Goal: Task Accomplishment & Management: Manage account settings

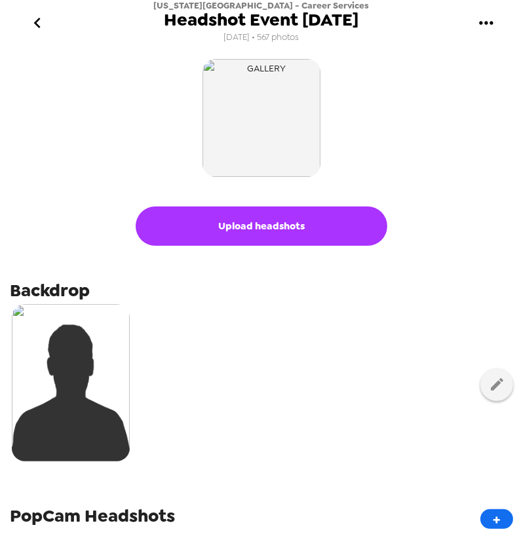
scroll to position [178, 0]
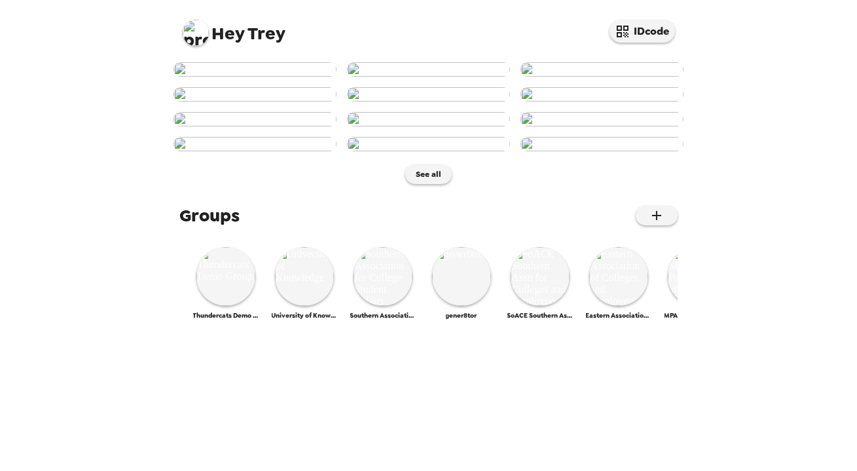
click at [195, 31] on img at bounding box center [196, 33] width 26 height 26
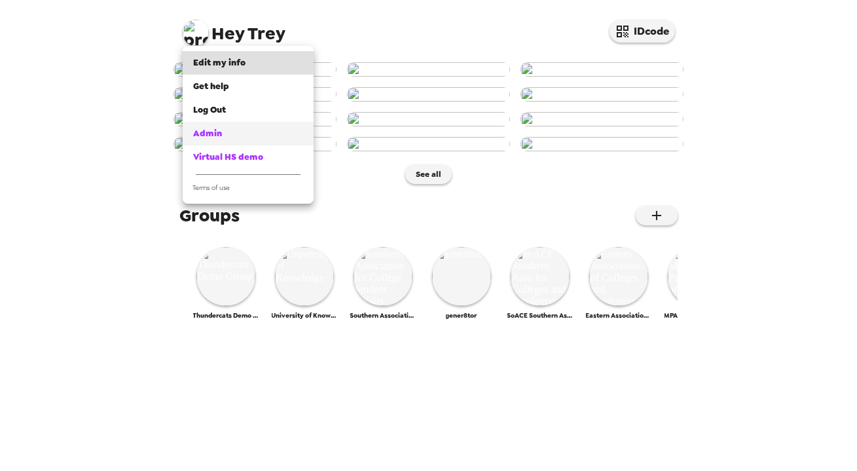
click at [242, 133] on div "Admin" at bounding box center [248, 133] width 110 height 13
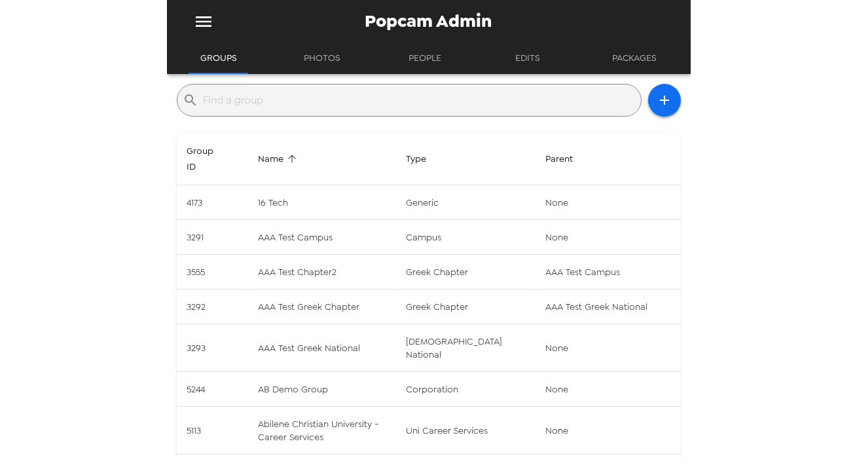
click at [333, 98] on input "text" at bounding box center [420, 100] width 432 height 21
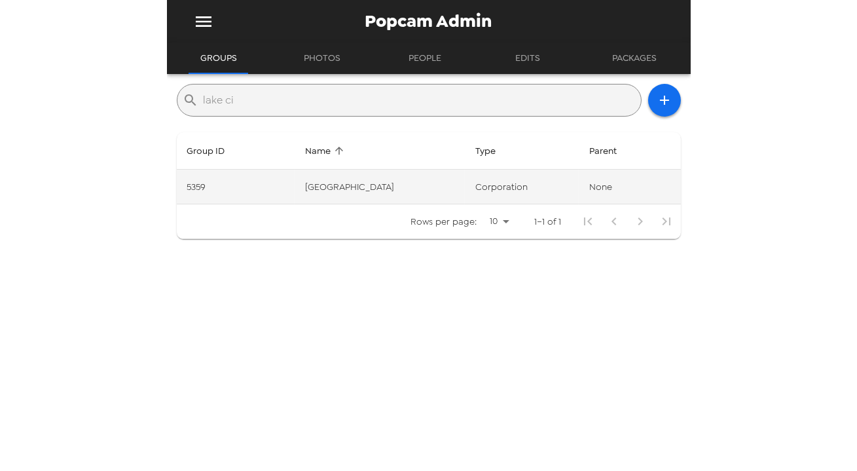
type input "lake ci"
click at [364, 177] on td "[GEOGRAPHIC_DATA]" at bounding box center [380, 187] width 171 height 35
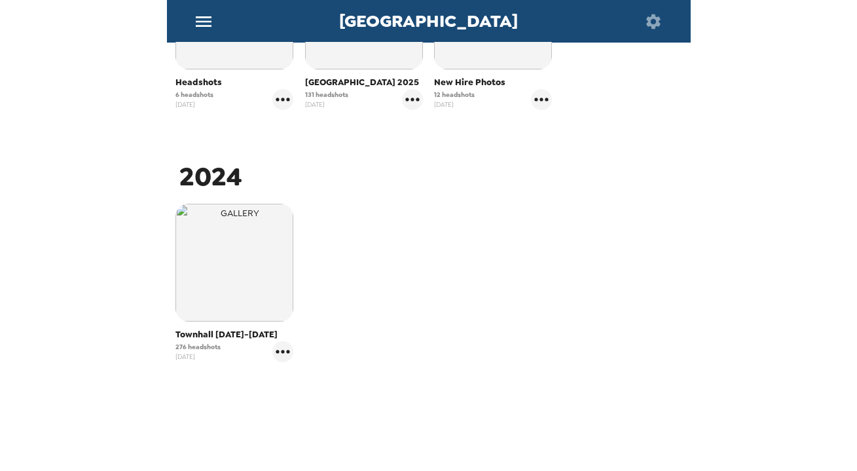
scroll to position [119, 0]
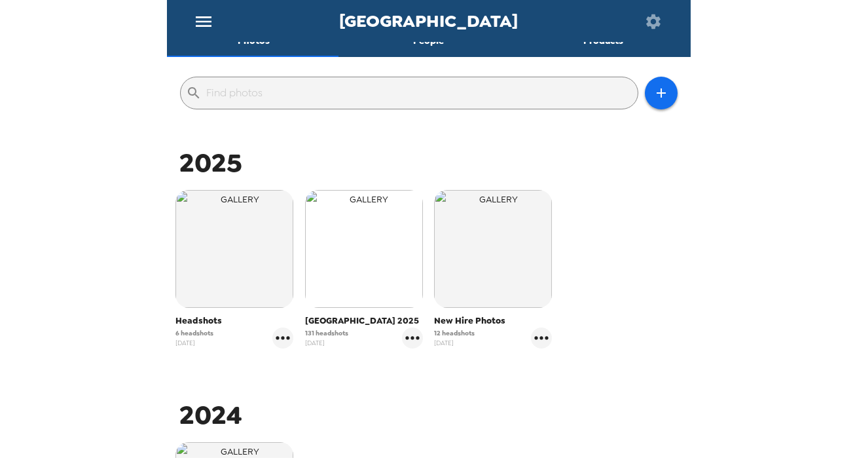
click at [401, 259] on img "button" at bounding box center [364, 249] width 118 height 118
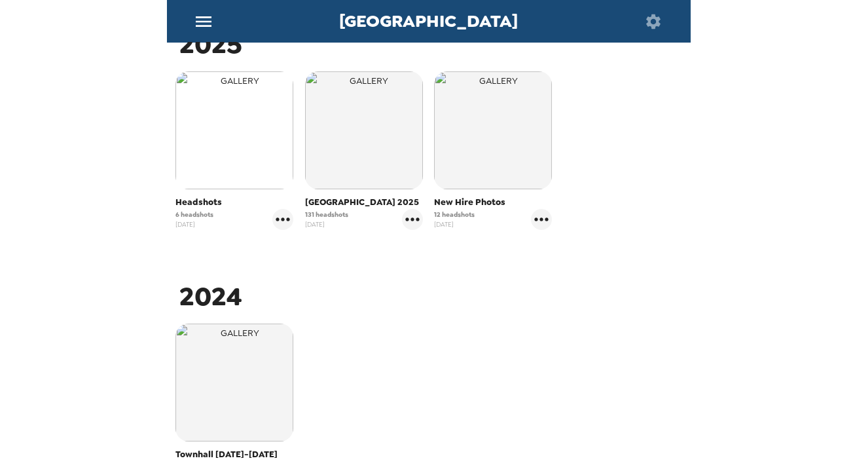
scroll to position [119, 0]
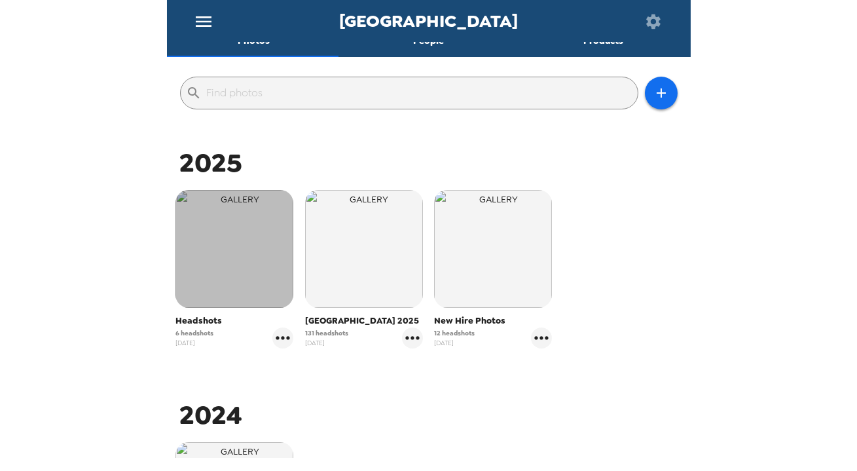
click at [239, 263] on img "button" at bounding box center [235, 249] width 118 height 118
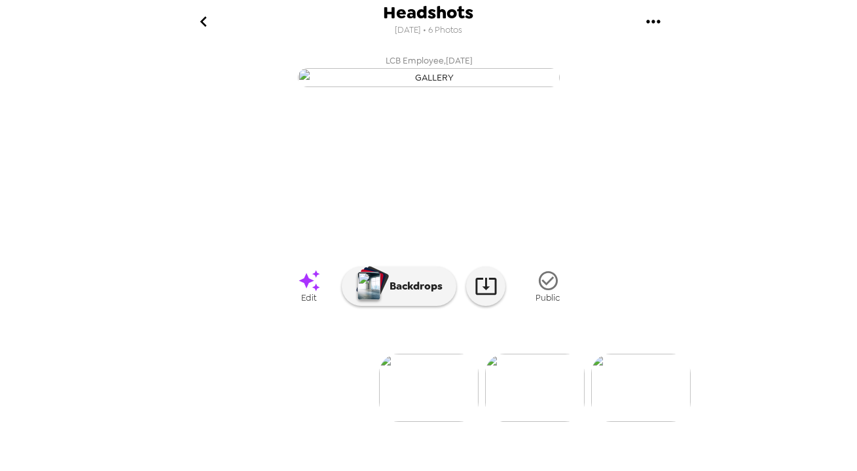
click at [668, 22] on button "gallery menu" at bounding box center [654, 21] width 43 height 43
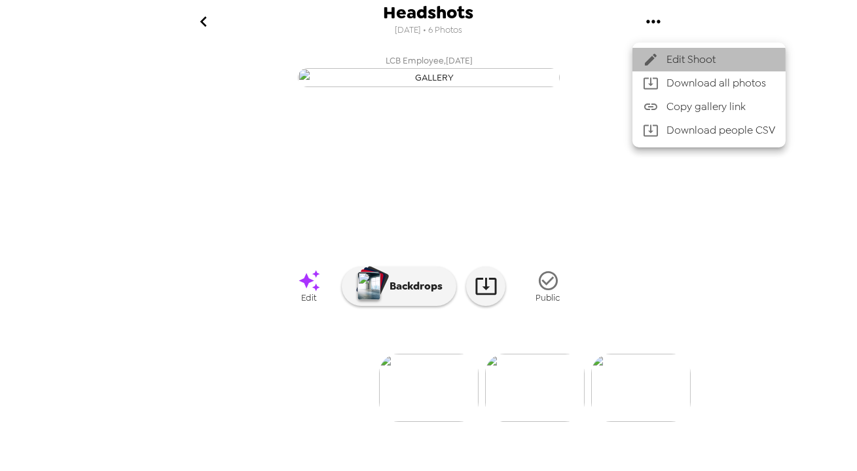
click at [678, 61] on span "Edit Shoot" at bounding box center [721, 60] width 109 height 16
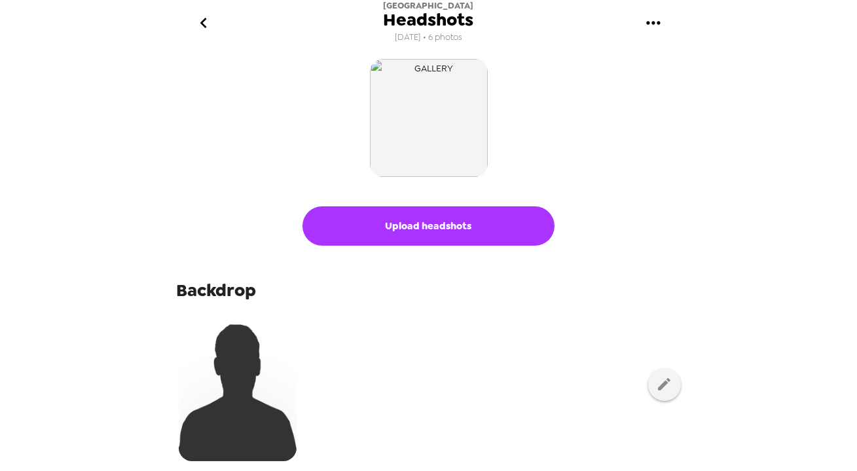
click at [451, 225] on button "Upload headshots" at bounding box center [429, 225] width 252 height 39
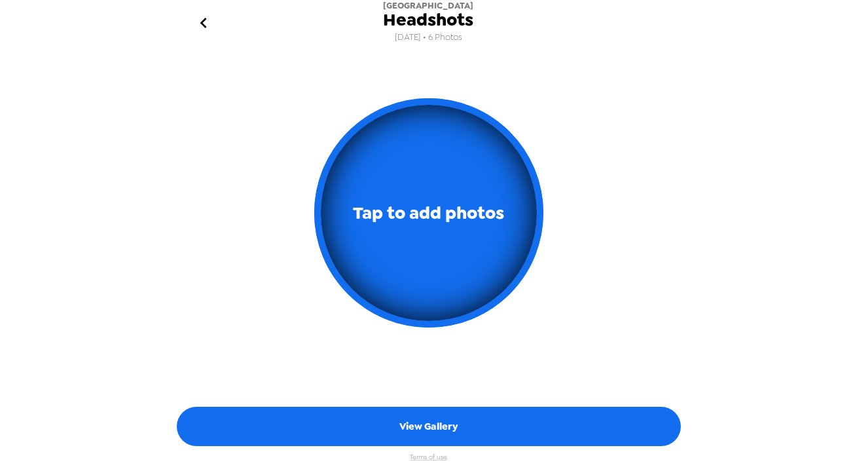
click at [207, 24] on icon "go back" at bounding box center [203, 22] width 21 height 21
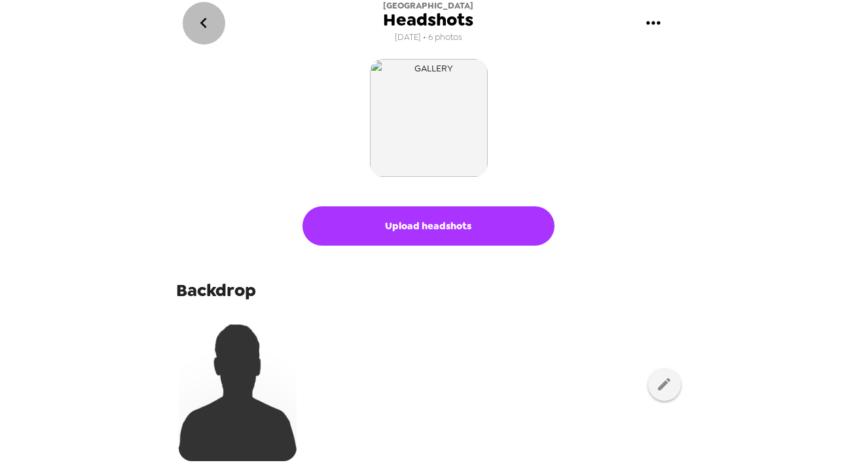
click at [204, 24] on icon "go back" at bounding box center [203, 22] width 21 height 21
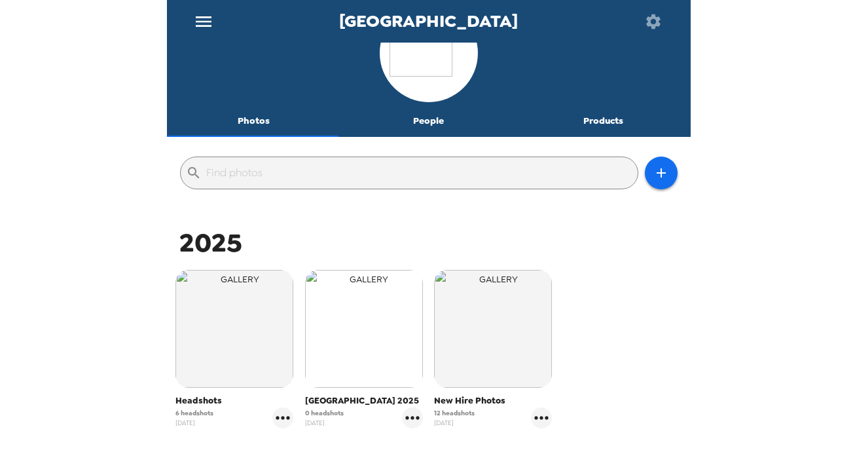
scroll to position [59, 0]
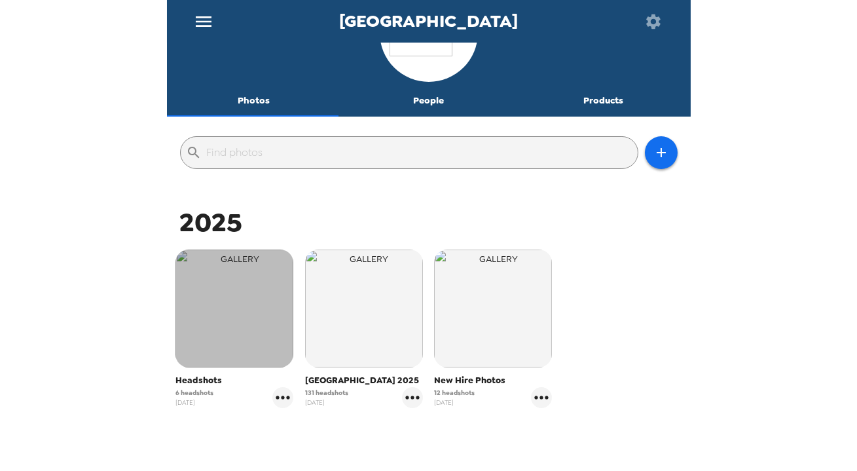
click at [197, 317] on img "button" at bounding box center [235, 309] width 118 height 118
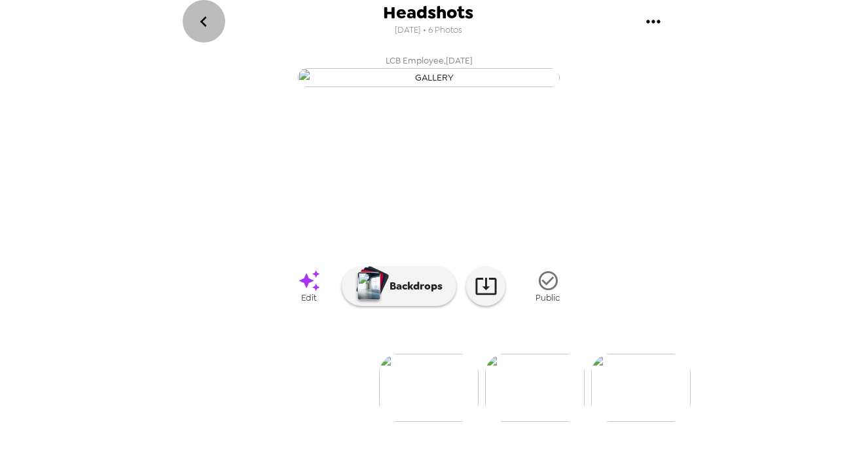
click at [206, 20] on icon "go back" at bounding box center [203, 21] width 21 height 21
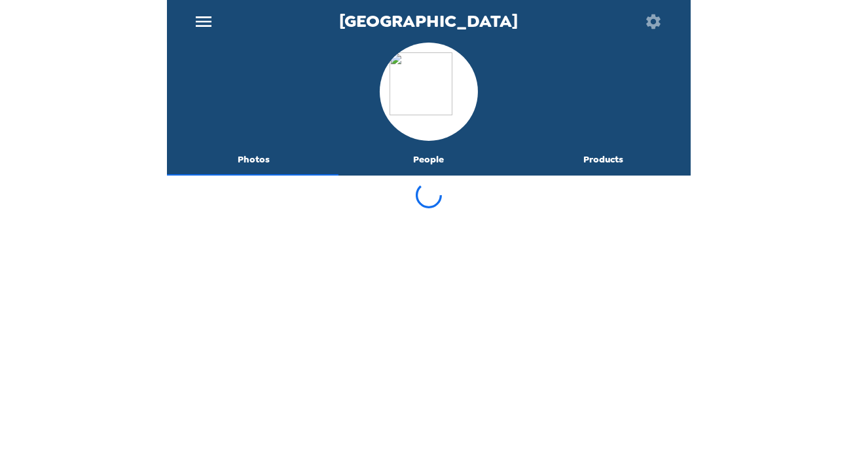
click at [436, 164] on button "People" at bounding box center [428, 159] width 175 height 31
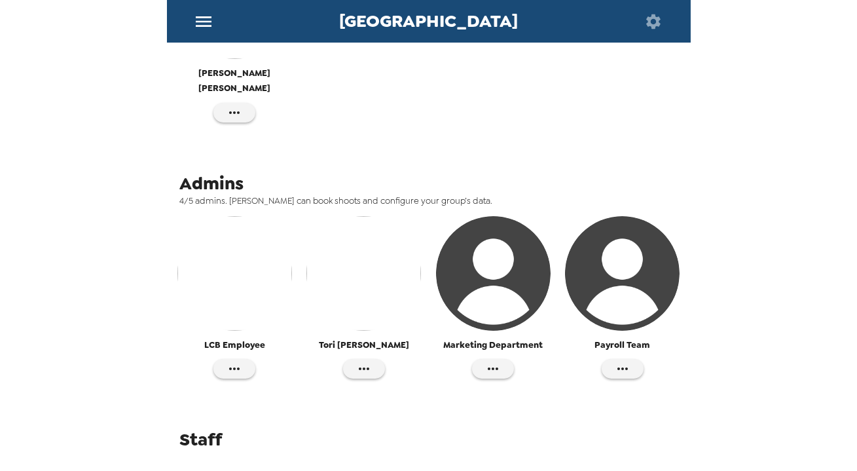
scroll to position [315, 0]
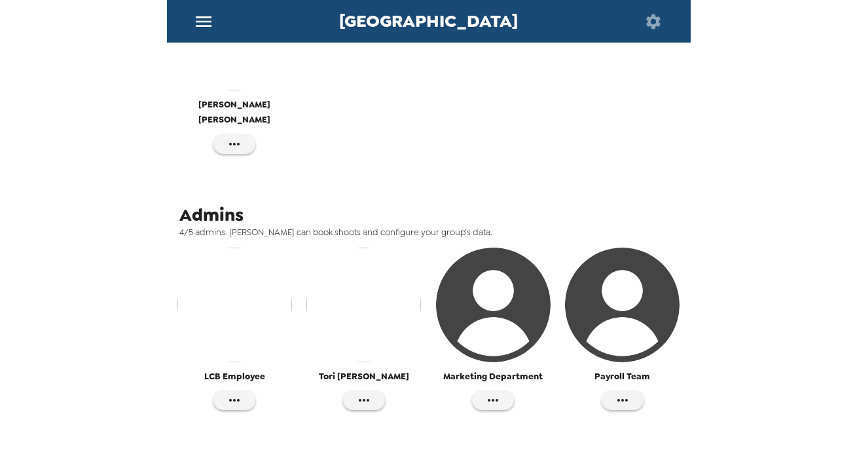
click at [223, 301] on img "button" at bounding box center [234, 305] width 115 height 115
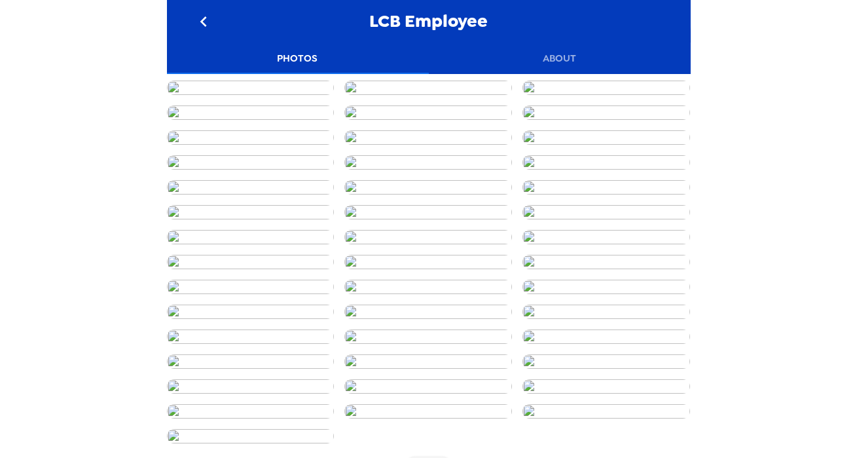
drag, startPoint x: 257, startPoint y: 49, endPoint x: 310, endPoint y: 48, distance: 53.1
click at [284, 52] on button "Photos" at bounding box center [298, 58] width 262 height 31
click at [252, 95] on img at bounding box center [251, 88] width 168 height 14
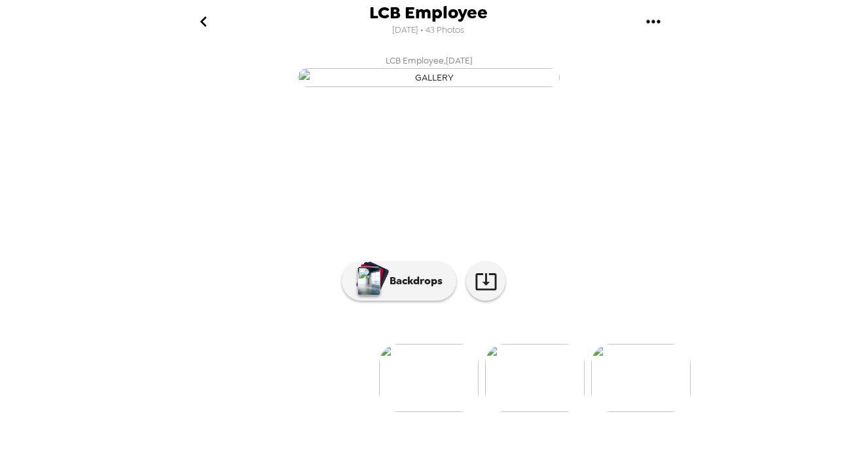
click at [648, 16] on icon "gallery menu" at bounding box center [653, 21] width 21 height 21
click at [534, 22] on div at bounding box center [428, 235] width 857 height 471
click at [475, 293] on icon at bounding box center [486, 281] width 23 height 23
click at [204, 19] on icon "go back" at bounding box center [203, 21] width 21 height 21
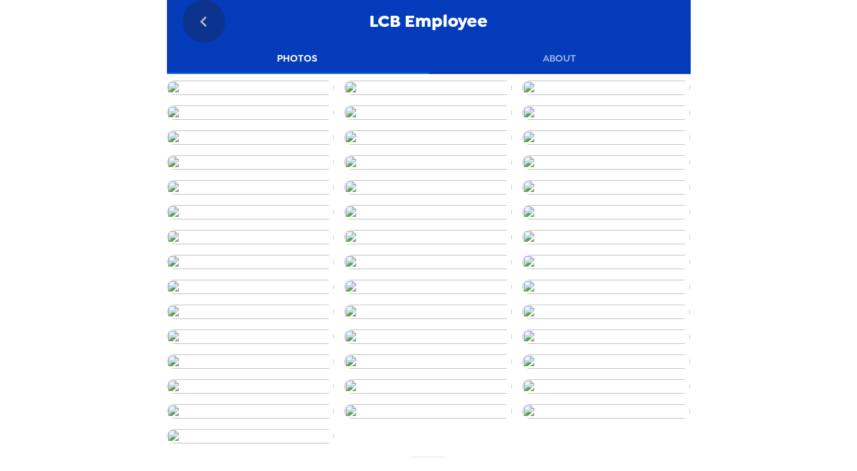
click at [201, 32] on button "go back" at bounding box center [204, 21] width 43 height 43
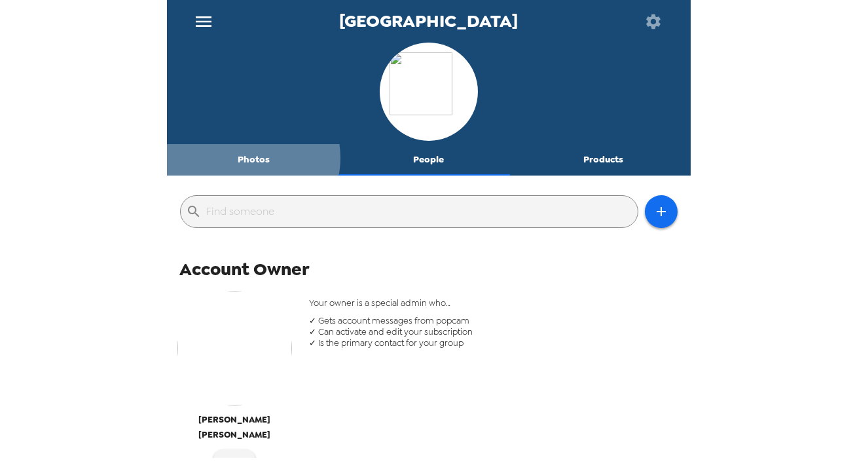
click at [252, 158] on button "Photos" at bounding box center [254, 159] width 175 height 31
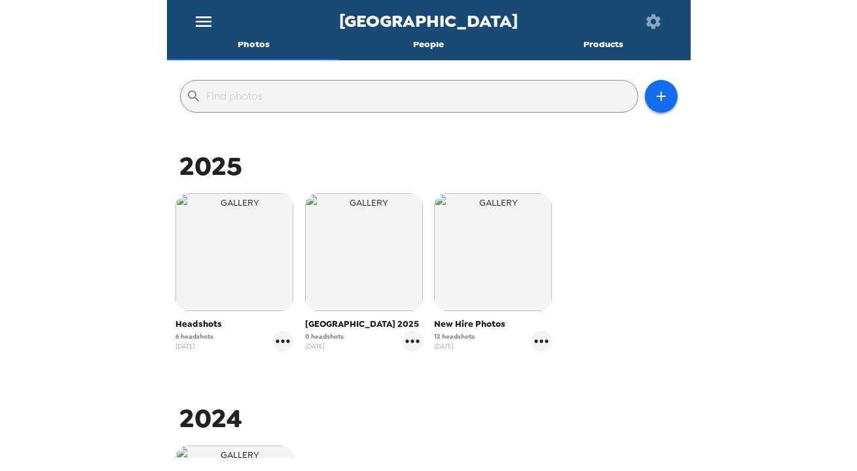
scroll to position [238, 0]
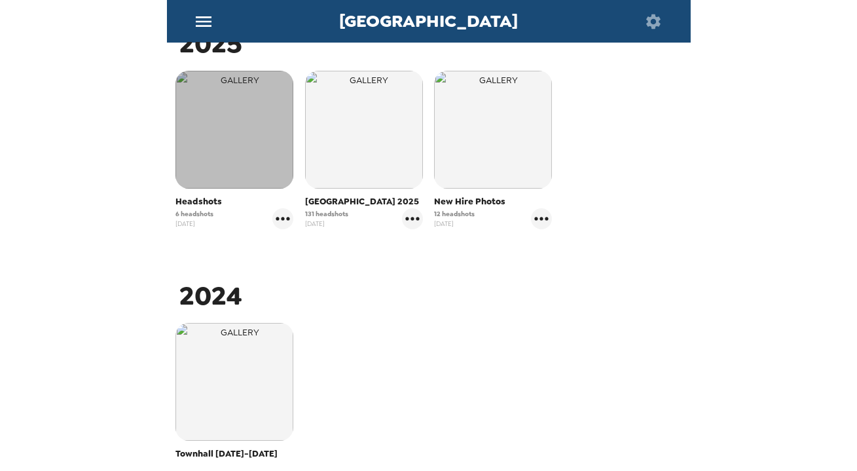
click at [223, 151] on img "button" at bounding box center [235, 130] width 118 height 118
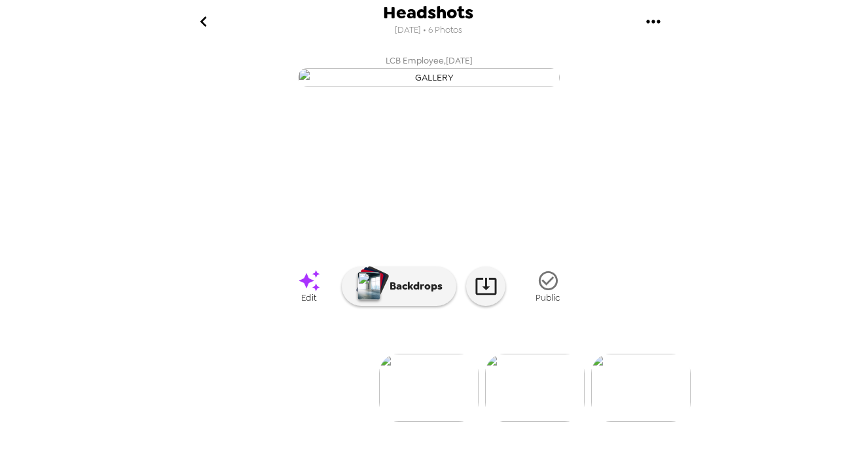
click at [661, 29] on icon "gallery menu" at bounding box center [653, 21] width 21 height 21
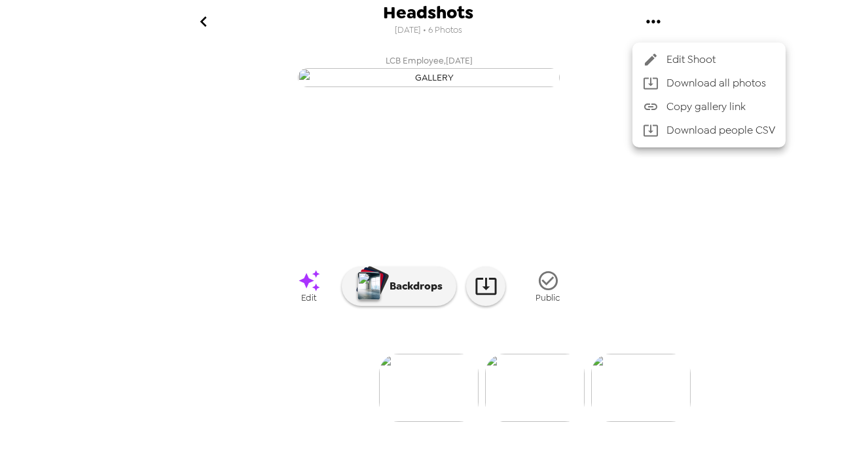
click at [671, 59] on span "Edit Shoot" at bounding box center [721, 60] width 109 height 16
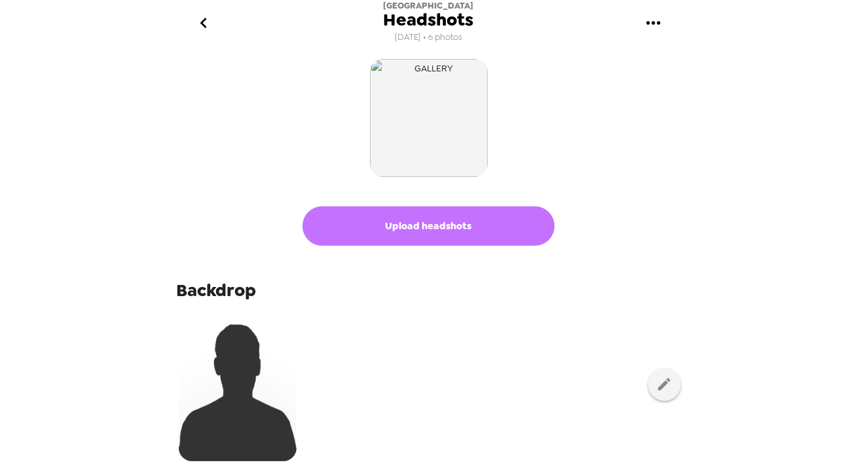
click at [428, 220] on button "Upload headshots" at bounding box center [429, 225] width 252 height 39
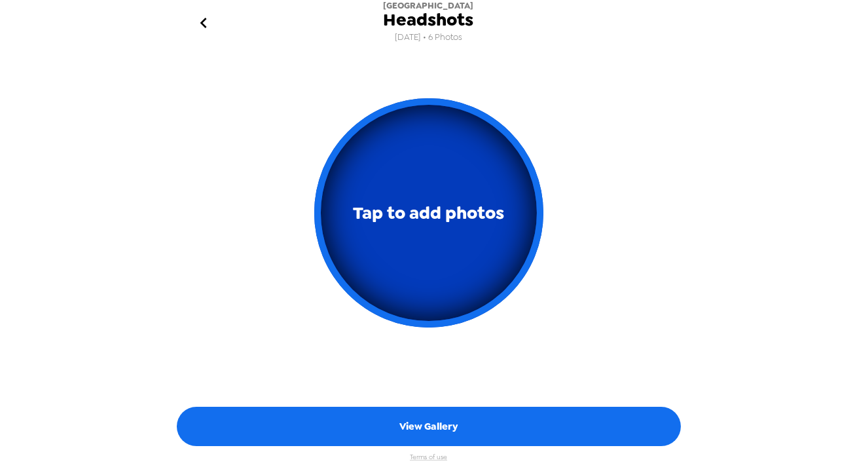
click at [424, 205] on span "Tap to add photos" at bounding box center [428, 213] width 151 height 31
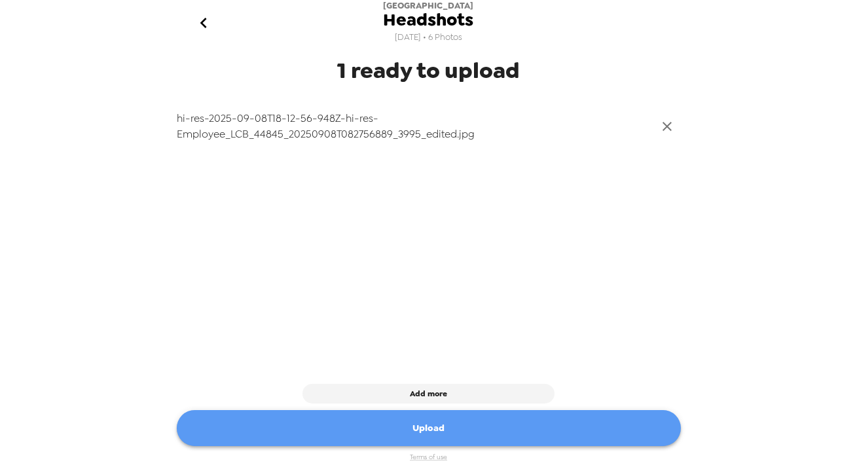
click at [474, 437] on button "Upload" at bounding box center [429, 428] width 504 height 36
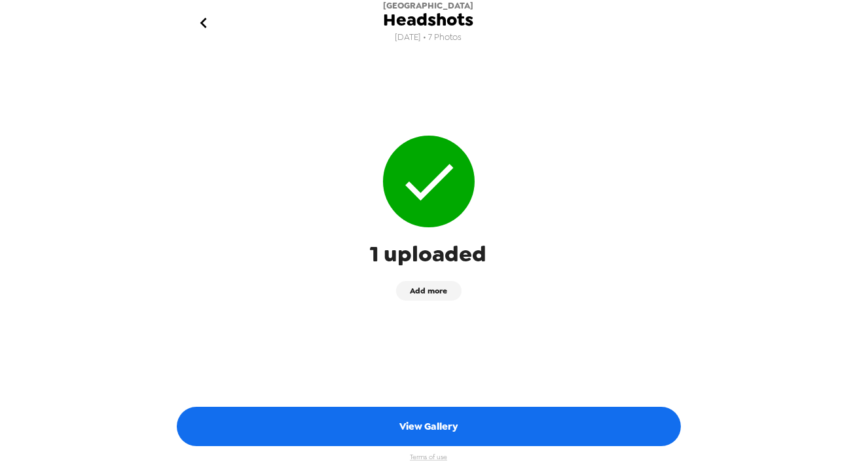
drag, startPoint x: 721, startPoint y: 215, endPoint x: 728, endPoint y: 219, distance: 7.3
click at [722, 215] on div "Lake City Bank Headshots 8/13/2025 • 7 Photos 1 uploaded Add more View Gallery …" at bounding box center [428, 235] width 857 height 471
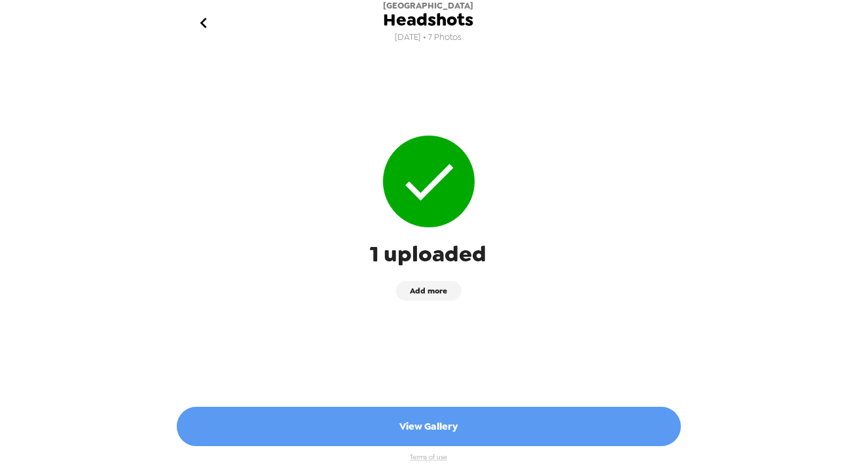
drag, startPoint x: 455, startPoint y: 421, endPoint x: 460, endPoint y: 417, distance: 7.1
click at [455, 420] on button "View Gallery" at bounding box center [429, 426] width 504 height 39
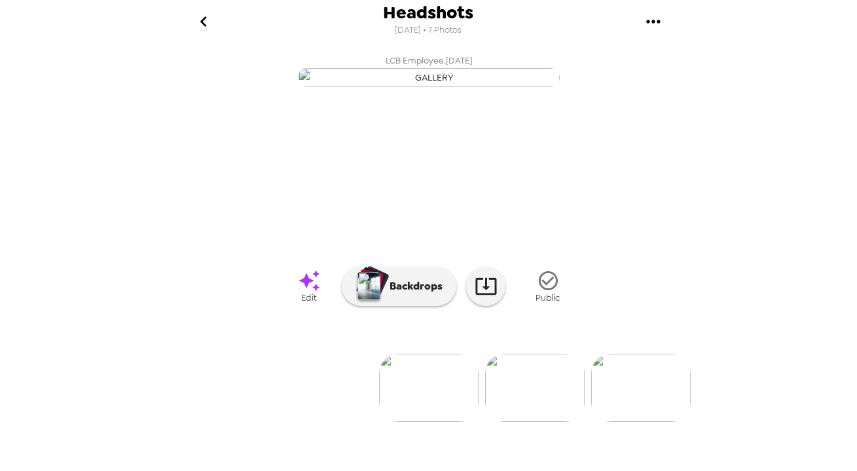
click at [214, 29] on icon "go back" at bounding box center [203, 21] width 21 height 21
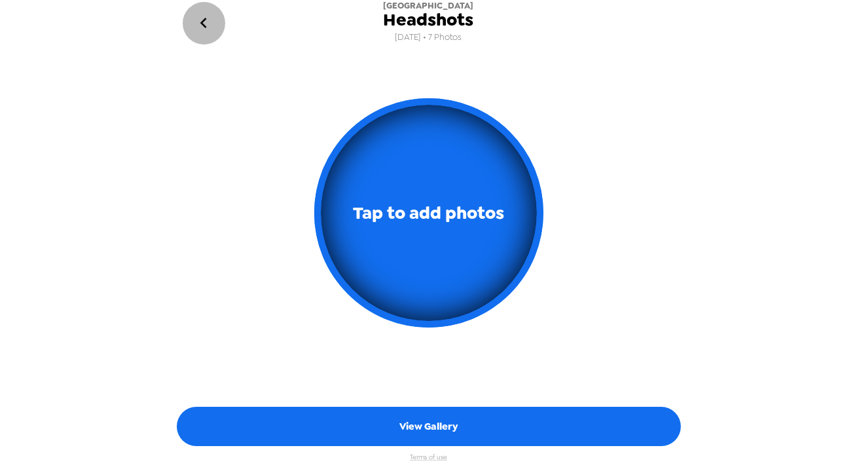
click at [206, 21] on icon "go back" at bounding box center [203, 22] width 21 height 21
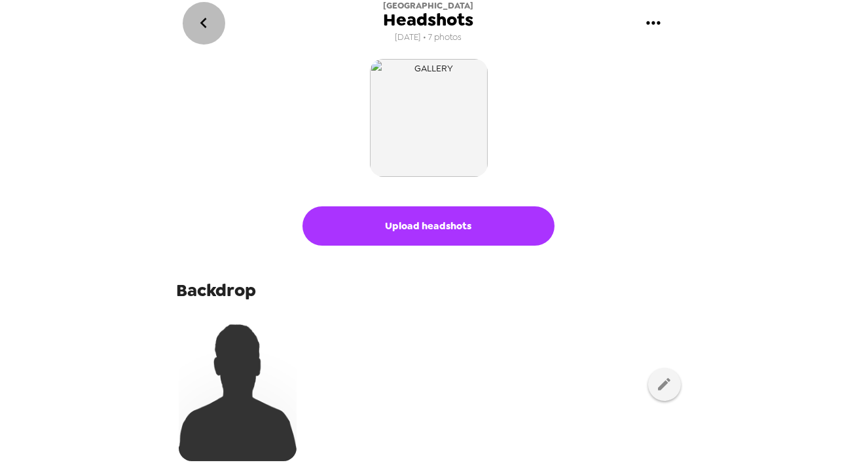
click at [205, 24] on icon "go back" at bounding box center [203, 22] width 21 height 21
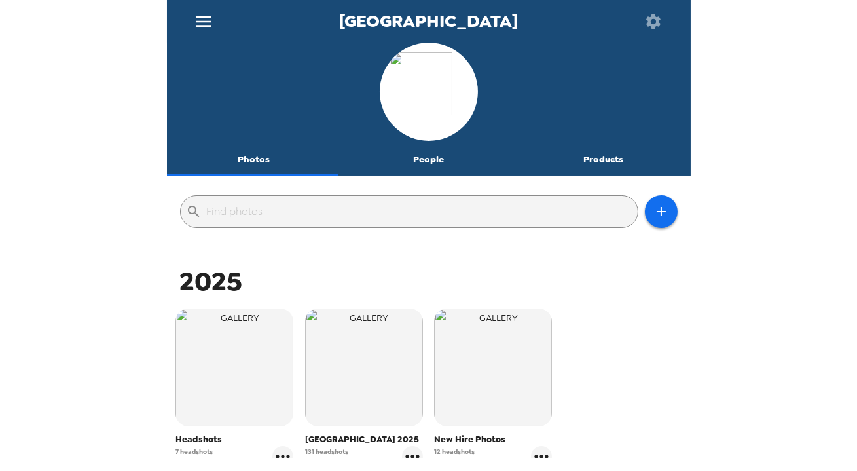
click at [433, 160] on button "People" at bounding box center [428, 159] width 175 height 31
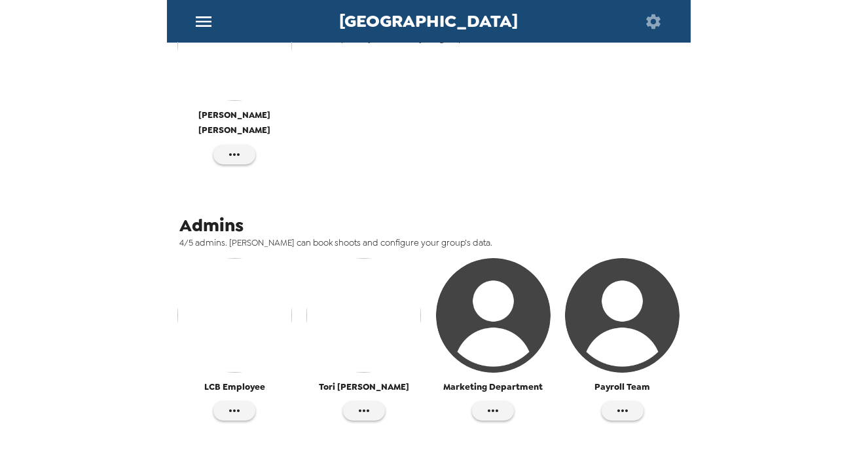
scroll to position [417, 0]
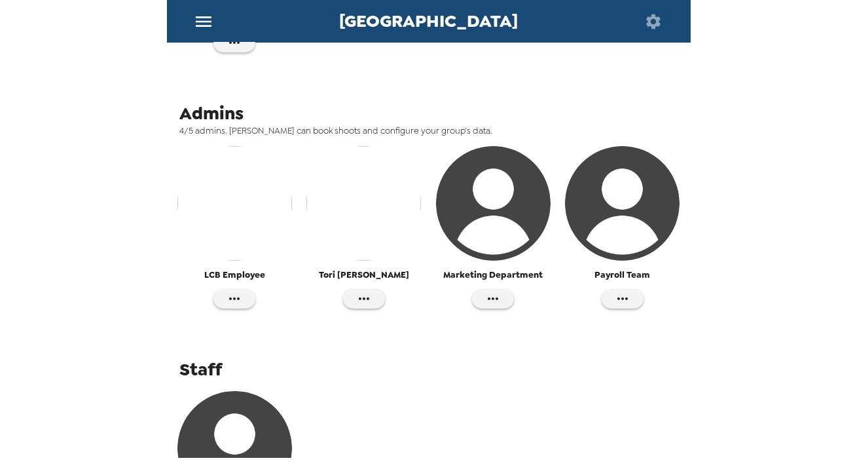
click at [232, 206] on img "button" at bounding box center [234, 203] width 115 height 115
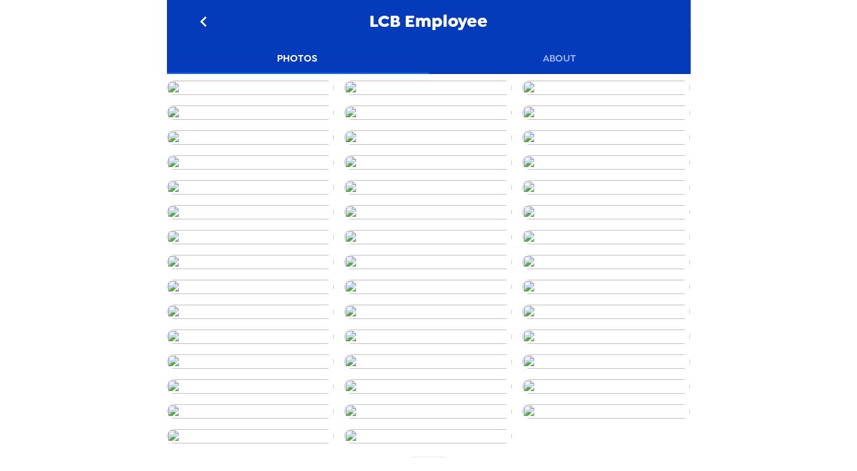
click at [204, 23] on icon "go back" at bounding box center [203, 21] width 7 height 10
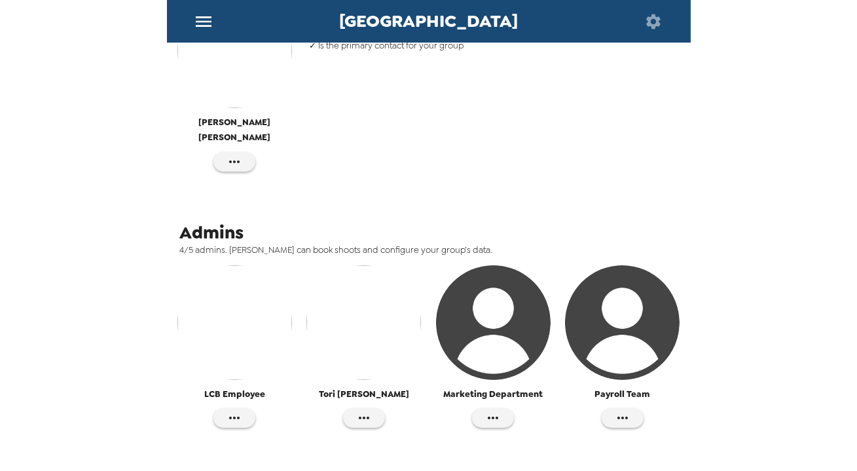
scroll to position [119, 0]
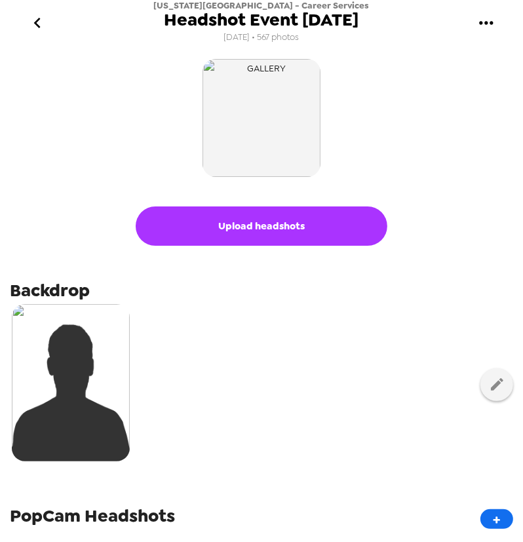
scroll to position [178, 0]
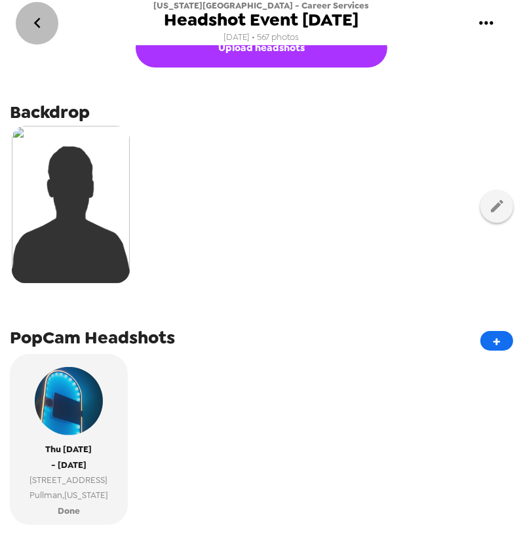
click at [45, 24] on icon "go back" at bounding box center [37, 22] width 21 height 21
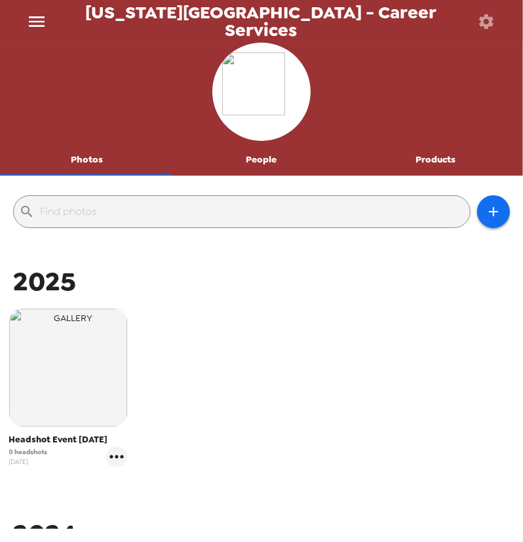
click at [41, 22] on icon "menu" at bounding box center [37, 21] width 16 height 10
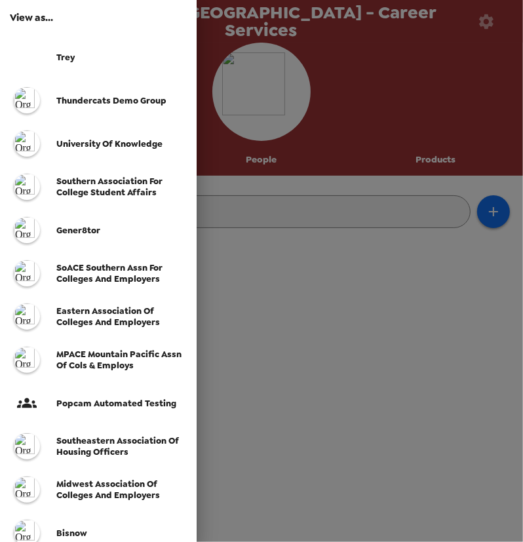
click at [319, 279] on div at bounding box center [261, 271] width 523 height 542
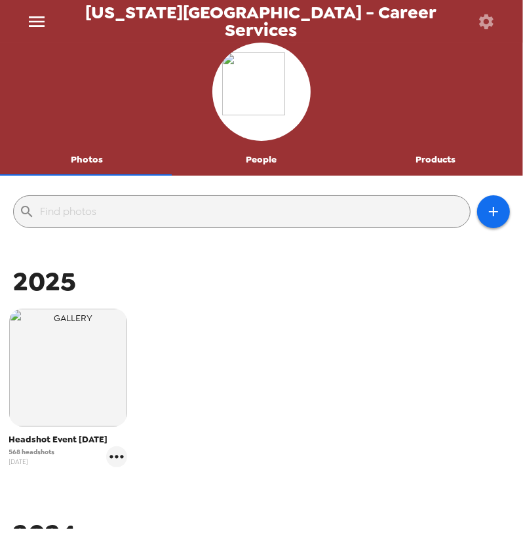
click at [33, 18] on icon "menu" at bounding box center [36, 21] width 21 height 21
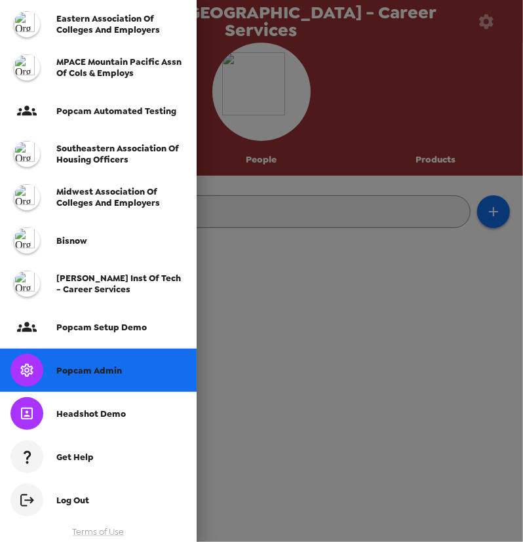
scroll to position [295, 0]
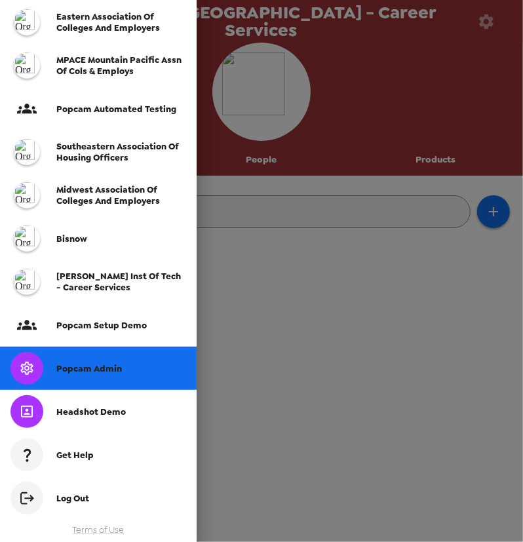
click at [79, 380] on div "Popcam Admin" at bounding box center [98, 367] width 196 height 43
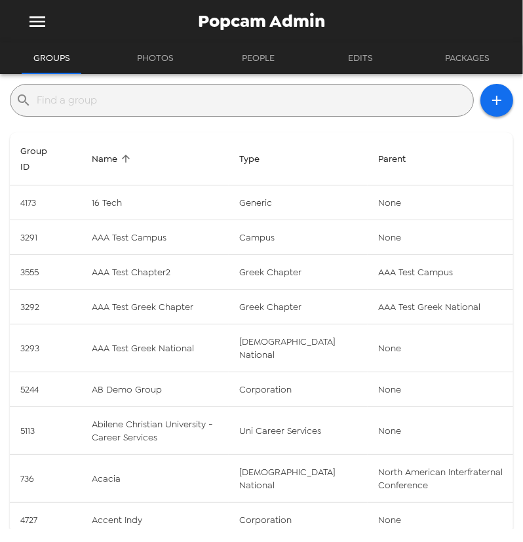
drag, startPoint x: 160, startPoint y: 105, endPoint x: 154, endPoint y: 107, distance: 6.7
click at [157, 105] on input "text" at bounding box center [252, 100] width 431 height 21
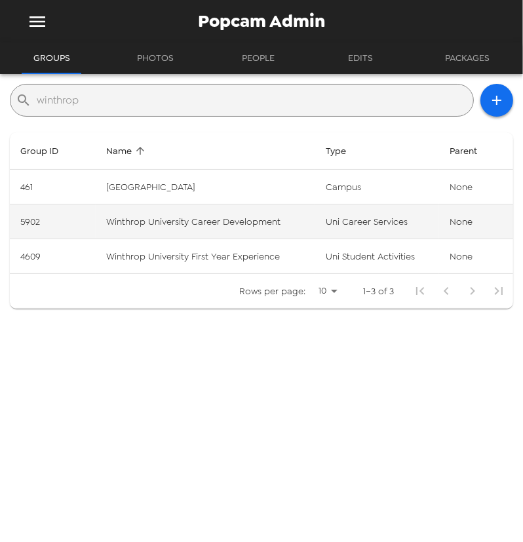
type input "winthrop"
click at [232, 227] on td "Winthrop University Career Development" at bounding box center [206, 221] width 220 height 35
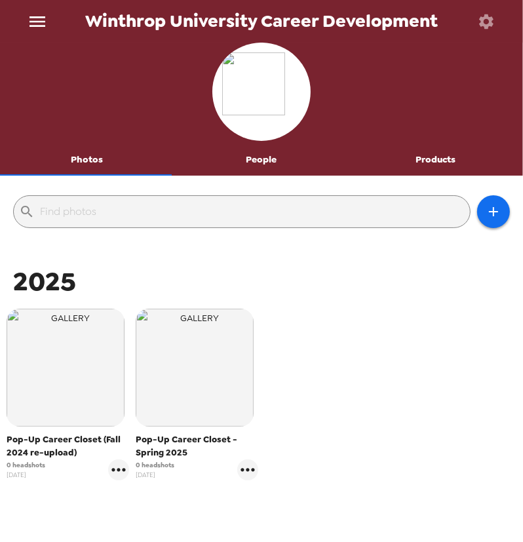
drag, startPoint x: 462, startPoint y: 9, endPoint x: 473, endPoint y: 16, distance: 13.6
click at [462, 17] on div "Winthrop University Career Development" at bounding box center [261, 21] width 523 height 43
click at [478, 14] on icon "button" at bounding box center [486, 21] width 18 height 18
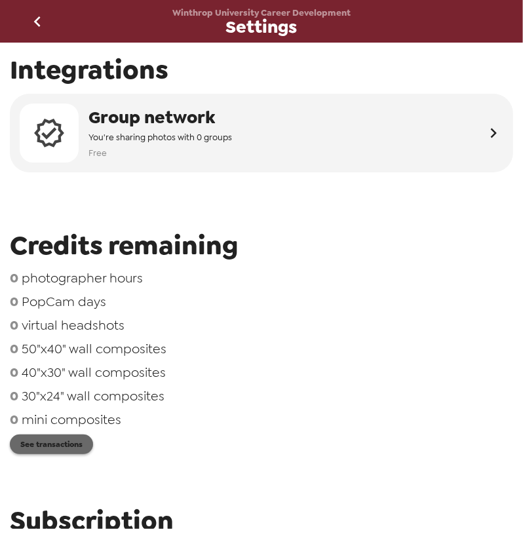
click at [65, 445] on button "See transactions" at bounding box center [51, 444] width 83 height 20
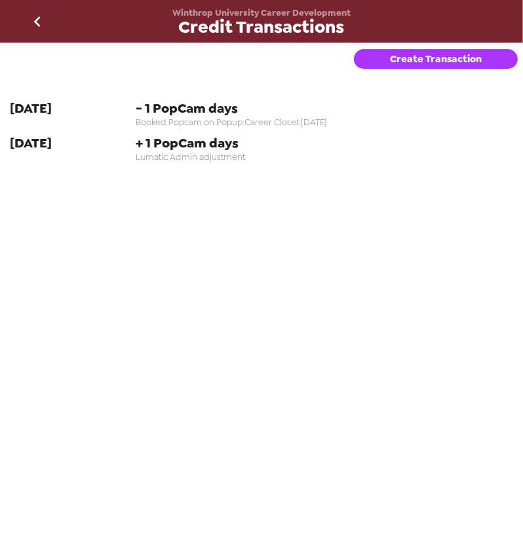
click at [406, 62] on button "Create Transaction" at bounding box center [436, 59] width 164 height 20
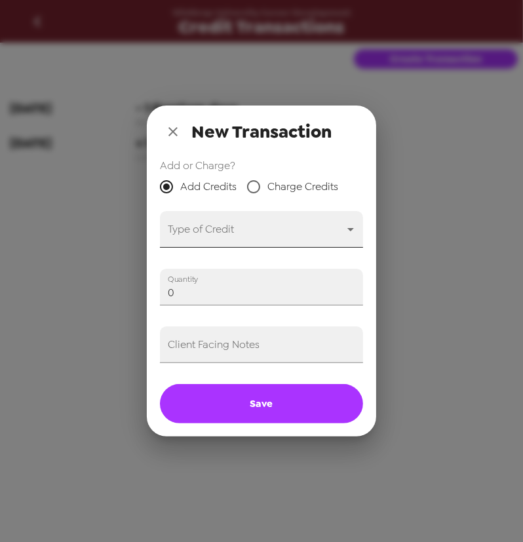
click at [262, 226] on body "Winthrop University Career Development Credit Transactions Create Transaction 1…" at bounding box center [261, 271] width 523 height 542
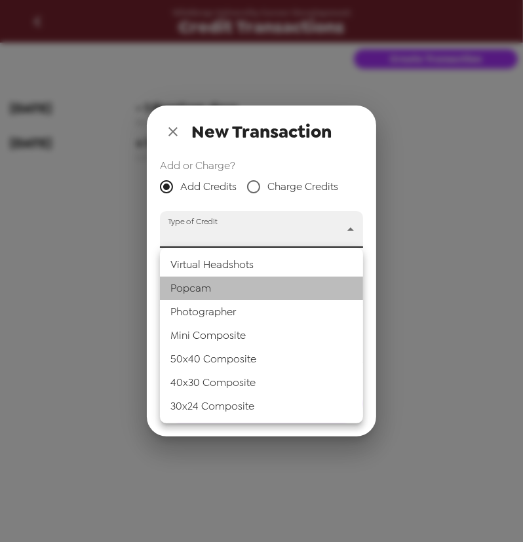
drag, startPoint x: 248, startPoint y: 284, endPoint x: 235, endPoint y: 290, distance: 14.1
click at [248, 284] on li "Popcam" at bounding box center [261, 288] width 203 height 24
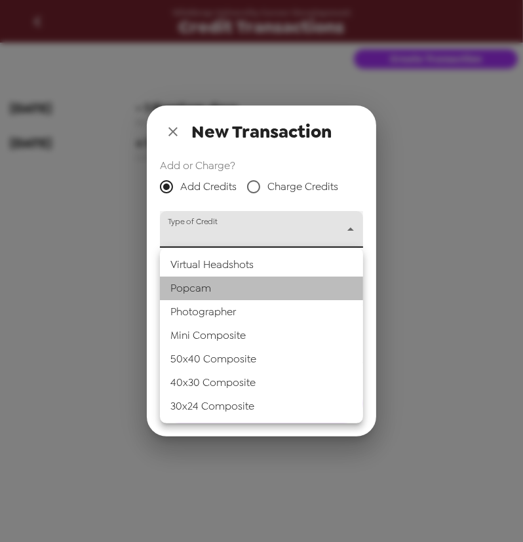
type input "popcam"
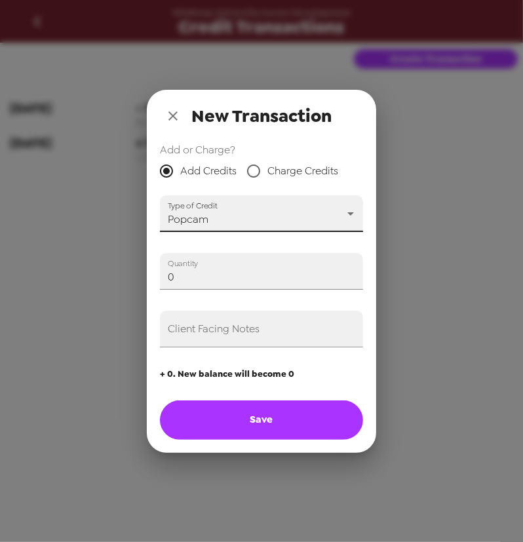
click at [0, 270] on html "Winthrop University Career Development Credit Transactions Create Transaction 1…" at bounding box center [261, 271] width 523 height 542
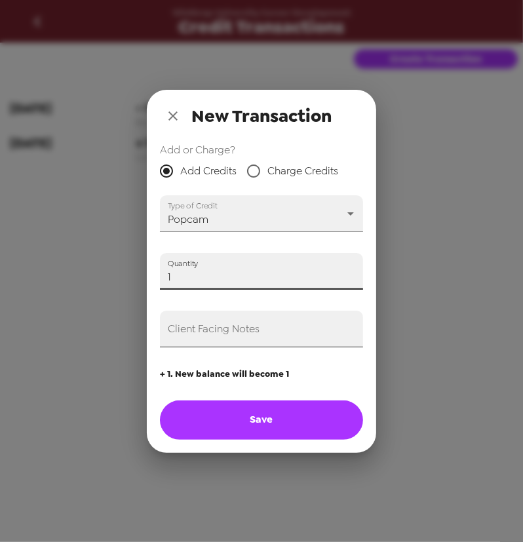
type input "1"
click at [220, 333] on input "Client Facing Notes" at bounding box center [261, 328] width 203 height 37
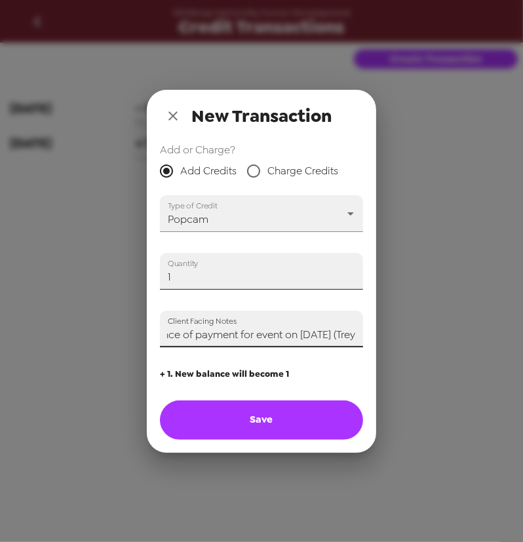
scroll to position [0, 138]
type input "Adding one credit in advance of payment for event on 9/16/25 (Trey)"
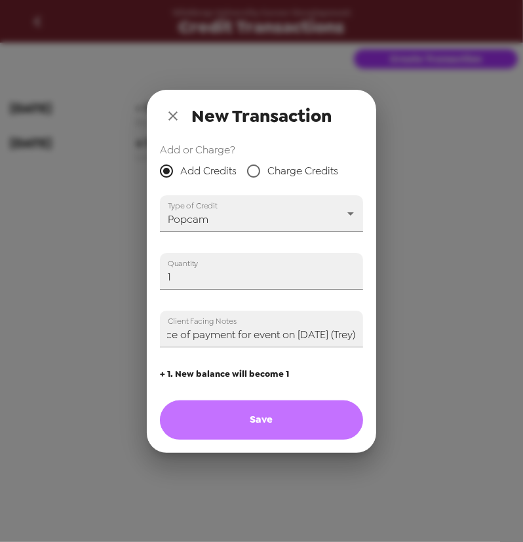
click at [285, 423] on button "Save" at bounding box center [261, 419] width 203 height 39
type input "0"
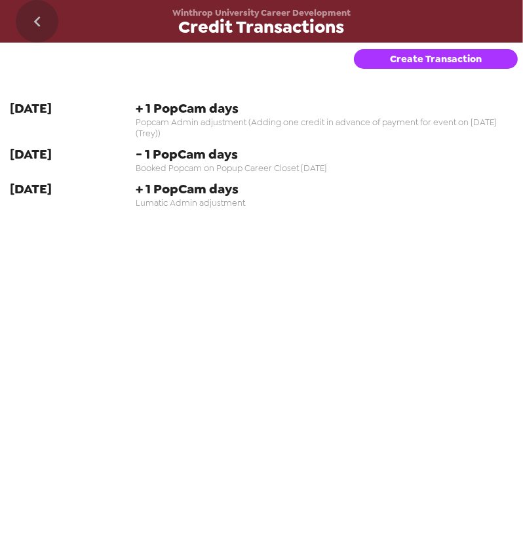
click at [33, 31] on icon "go back" at bounding box center [37, 21] width 21 height 21
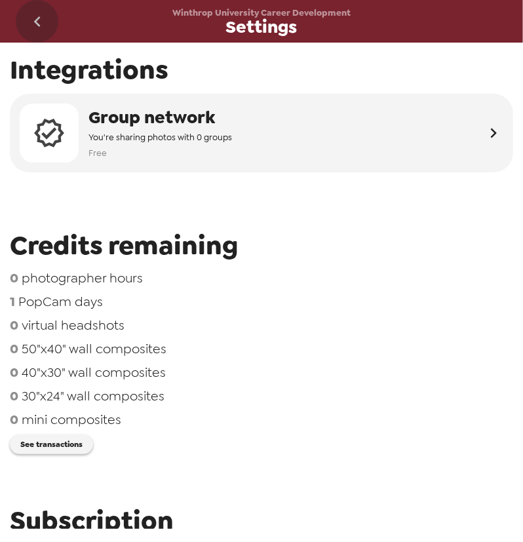
click at [41, 25] on icon "go back" at bounding box center [37, 21] width 21 height 21
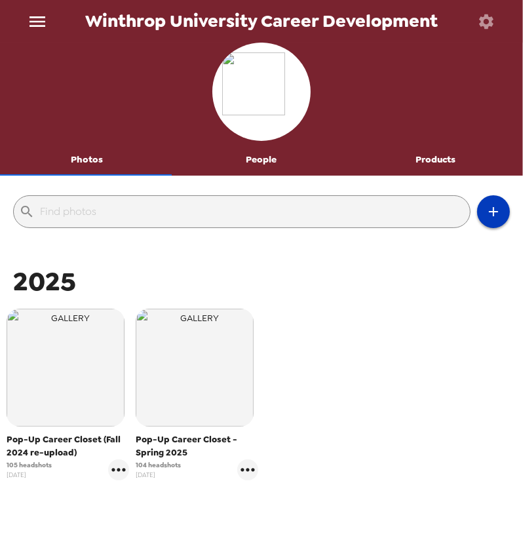
click at [485, 210] on icon "button" at bounding box center [493, 212] width 16 height 16
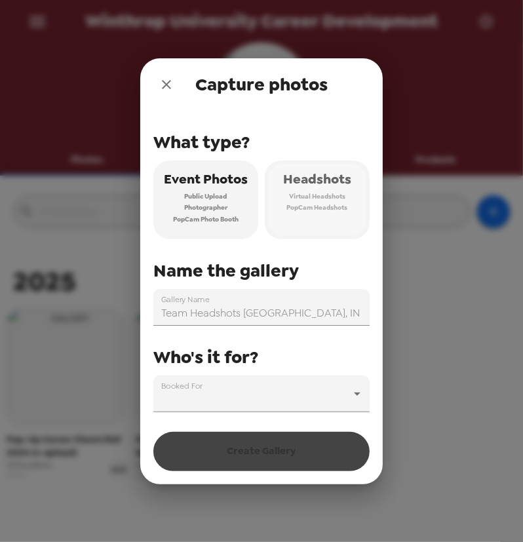
click at [303, 207] on span "PopCam Headshots" at bounding box center [317, 208] width 61 height 12
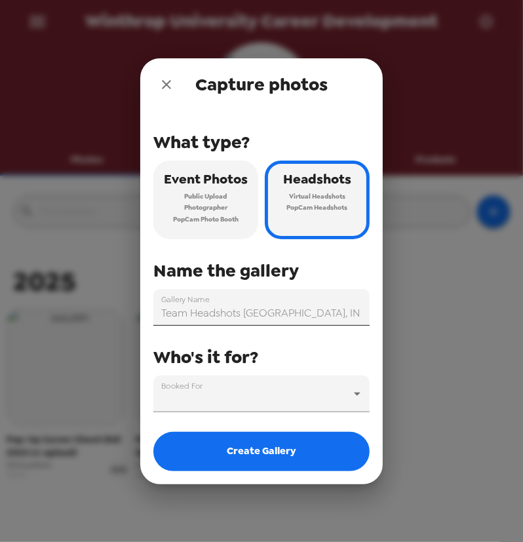
click at [257, 316] on input "Team Headshots Indianapolis, IN 9/8/25" at bounding box center [261, 307] width 216 height 37
click at [259, 316] on input "Team Headshots Indianapolis, IN 9/8/25" at bounding box center [261, 307] width 216 height 37
click at [259, 315] on input "Team Headshots Indianapolis, IN 9/8/25" at bounding box center [261, 307] width 216 height 37
drag, startPoint x: 358, startPoint y: 314, endPoint x: 10, endPoint y: 310, distance: 347.1
click at [10, 310] on div "Capture photos What type? Event Photos Public Upload Photographer PopCam Photo …" at bounding box center [261, 271] width 523 height 542
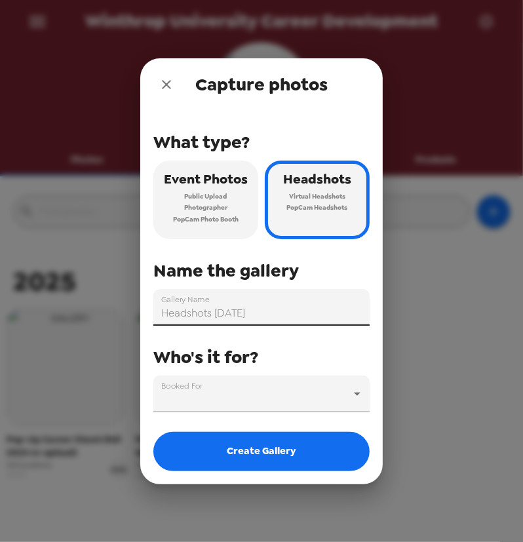
type input "Headshots [DATE]"
click at [169, 84] on icon "close" at bounding box center [166, 85] width 16 height 16
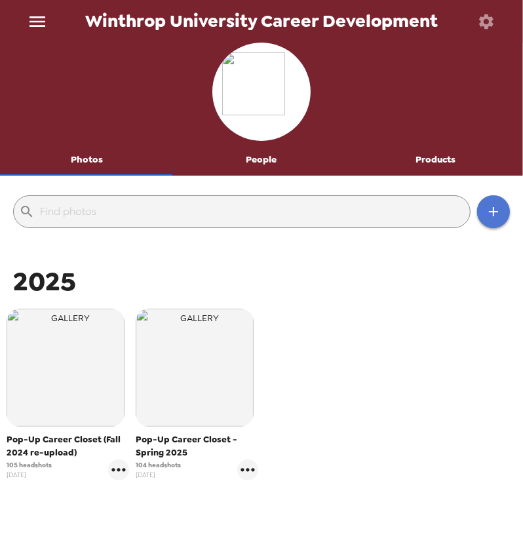
click at [489, 212] on icon "button" at bounding box center [493, 211] width 9 height 9
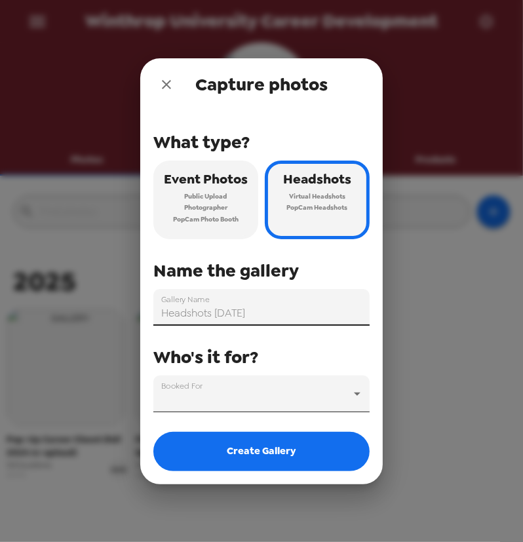
drag, startPoint x: 273, startPoint y: 309, endPoint x: 275, endPoint y: 374, distance: 64.9
click at [165, 301] on div "Gallery Name Headshots 9/16/25" at bounding box center [261, 307] width 216 height 37
click at [267, 393] on body "Winthrop University Career Development Photos People Products ​ 2025 Pop-Up Car…" at bounding box center [261, 271] width 523 height 542
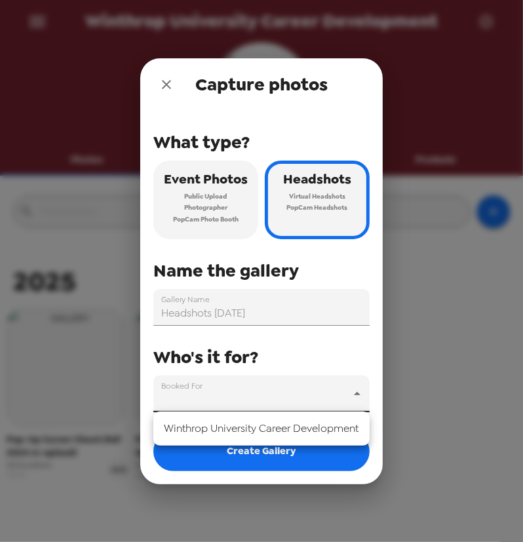
click at [245, 437] on li "Winthrop University Career Development" at bounding box center [261, 429] width 216 height 24
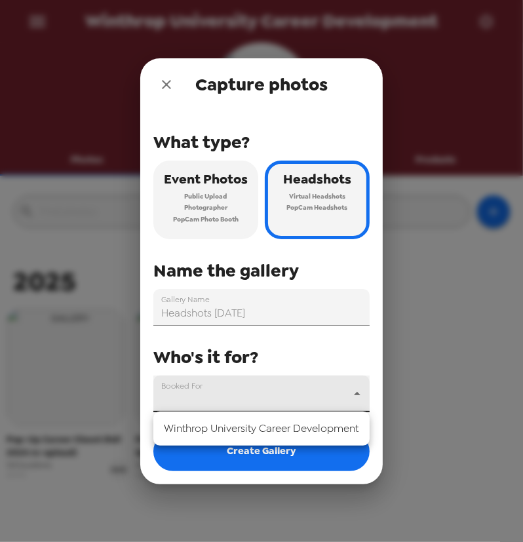
type input "5902"
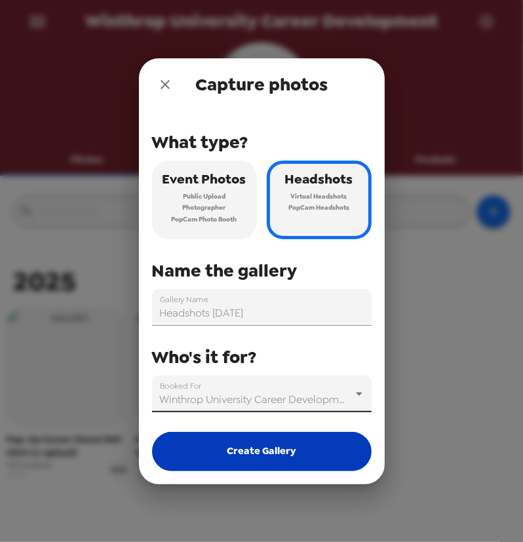
click at [253, 460] on button "Create Gallery" at bounding box center [261, 451] width 219 height 39
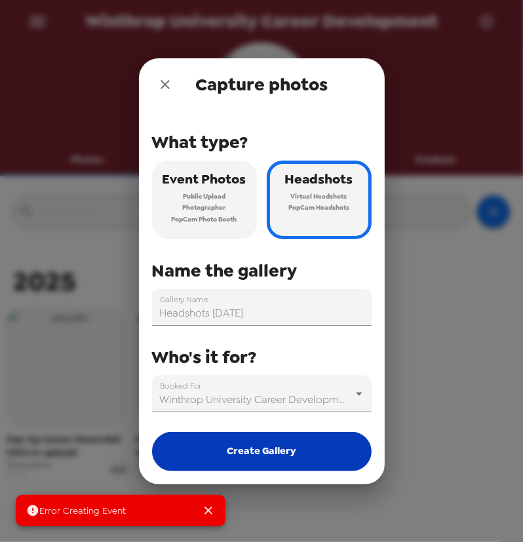
click at [257, 446] on button "Create Gallery" at bounding box center [261, 451] width 219 height 39
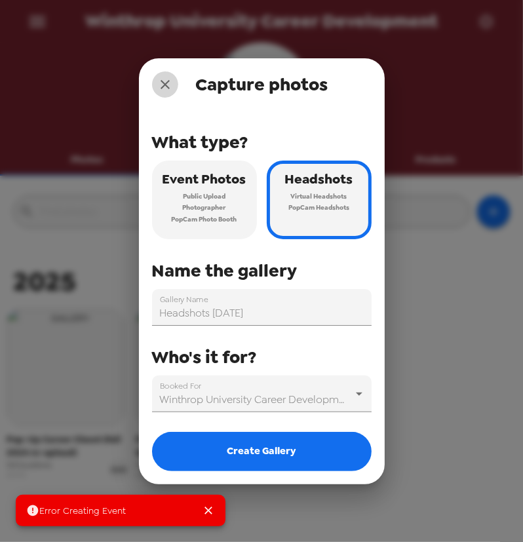
click at [160, 83] on icon "close" at bounding box center [165, 85] width 16 height 16
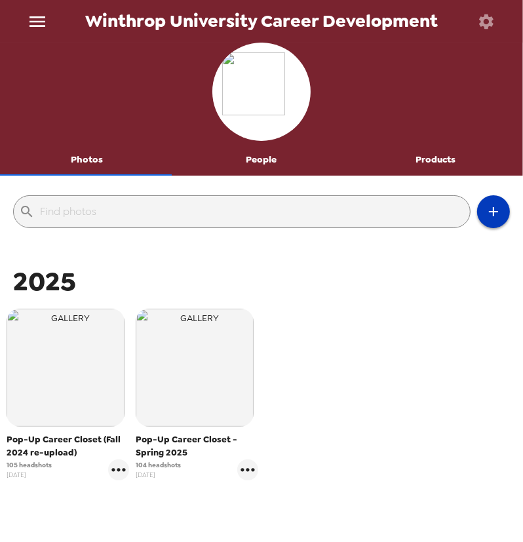
click at [485, 212] on icon "button" at bounding box center [493, 212] width 16 height 16
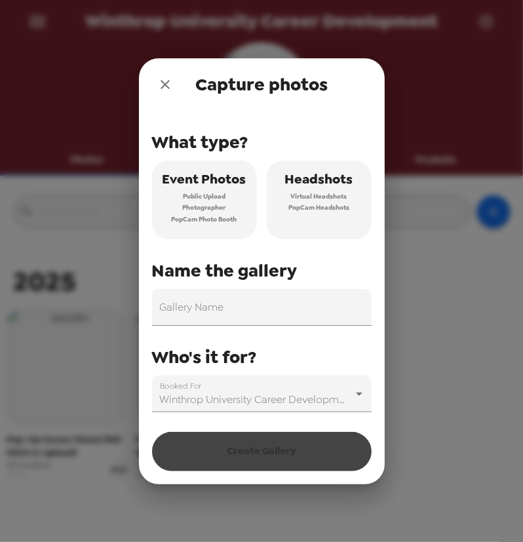
click at [305, 209] on span "PopCam Headshots" at bounding box center [318, 208] width 61 height 12
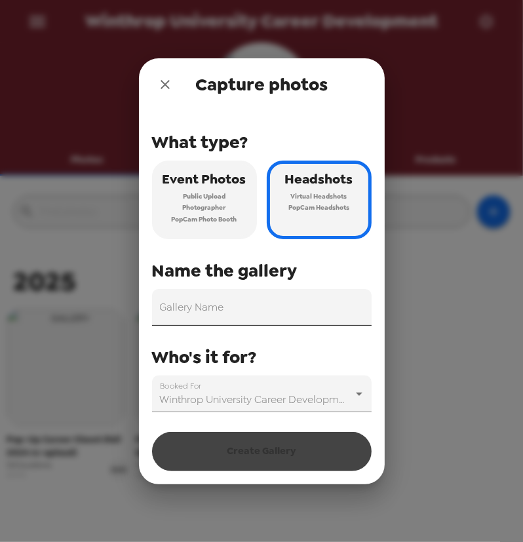
click at [261, 301] on input "Gallery Name" at bounding box center [261, 307] width 219 height 37
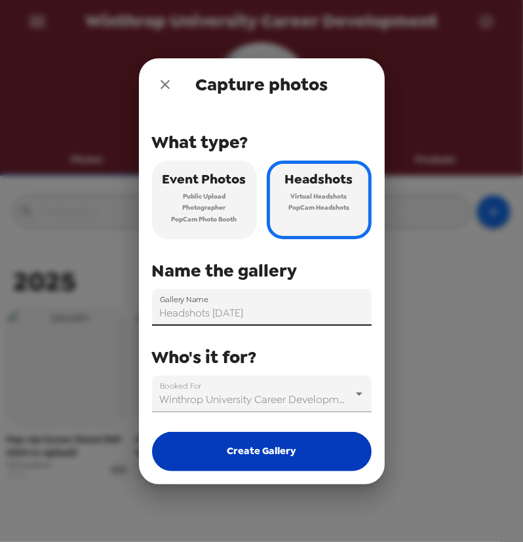
type input "Headshots [DATE]"
drag, startPoint x: 272, startPoint y: 450, endPoint x: 284, endPoint y: 445, distance: 12.0
click at [273, 450] on button "Create Gallery" at bounding box center [261, 451] width 219 height 39
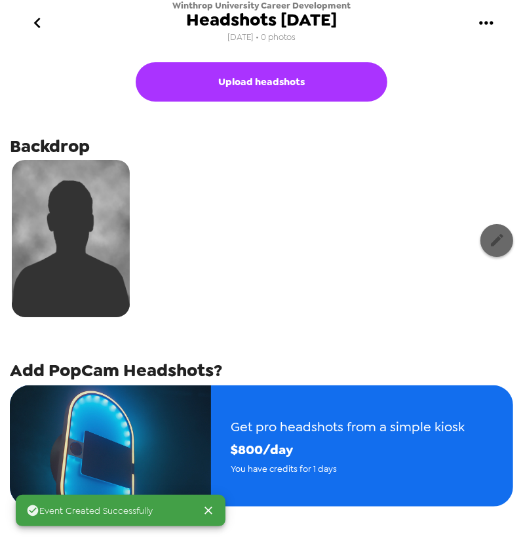
click at [489, 244] on icon "button" at bounding box center [497, 240] width 16 height 16
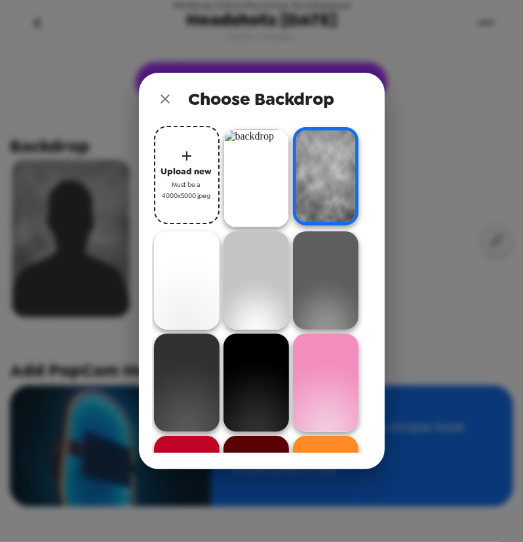
click at [242, 181] on img at bounding box center [255, 178] width 65 height 98
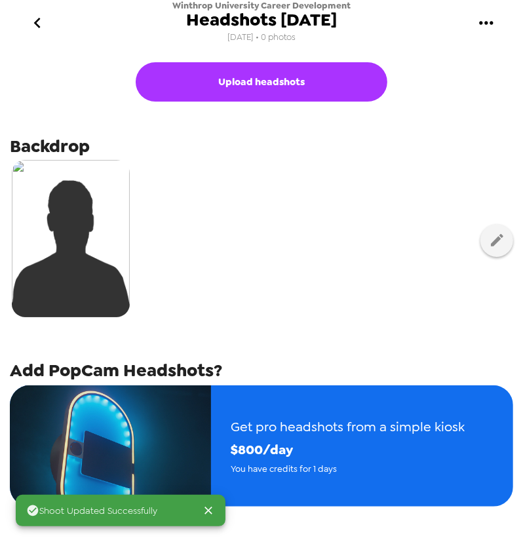
click at [353, 284] on div at bounding box center [261, 240] width 503 height 164
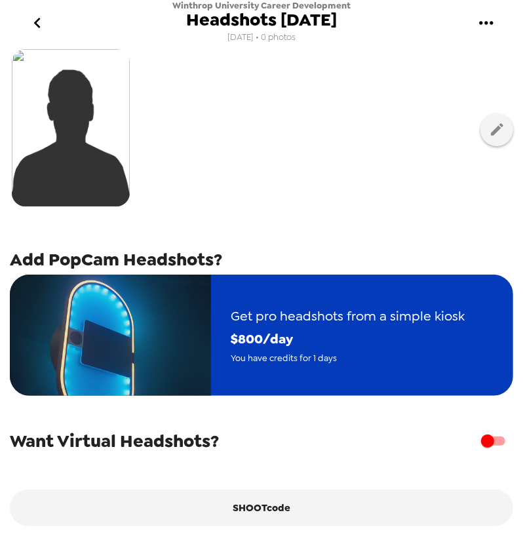
scroll to position [119, 0]
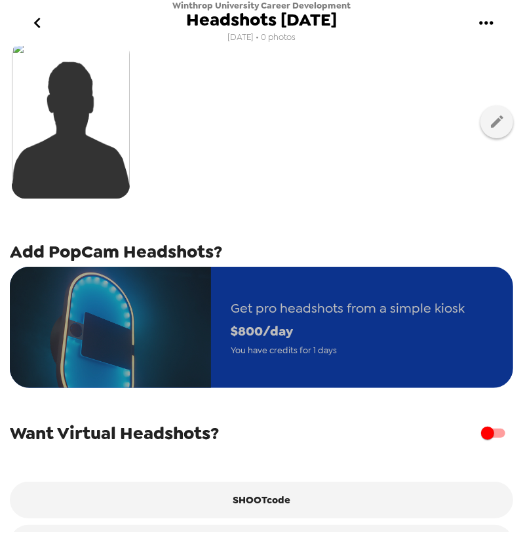
click at [348, 365] on div "Get pro headshots from a simple kiosk $ 800 /day You have credits for 1 days" at bounding box center [347, 327] width 273 height 100
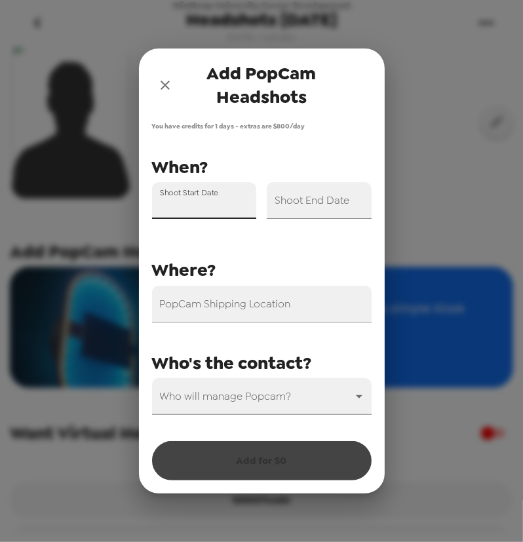
click at [219, 202] on input "Shoot Start Date" at bounding box center [204, 200] width 105 height 37
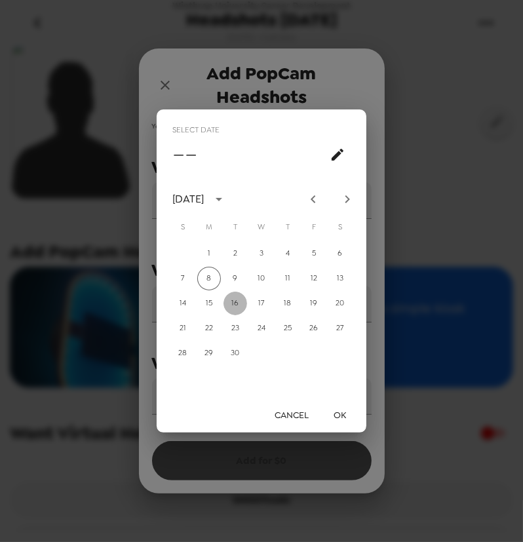
click at [234, 306] on button "16" at bounding box center [235, 303] width 24 height 24
type input "09/16/2025"
drag, startPoint x: 348, startPoint y: 413, endPoint x: 348, endPoint y: 387, distance: 25.5
click at [348, 413] on button "OK" at bounding box center [340, 415] width 42 height 24
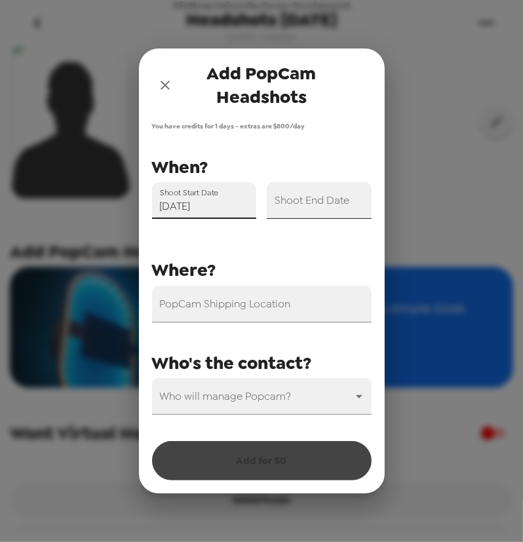
click at [322, 204] on input "Shoot End Date" at bounding box center [319, 200] width 105 height 37
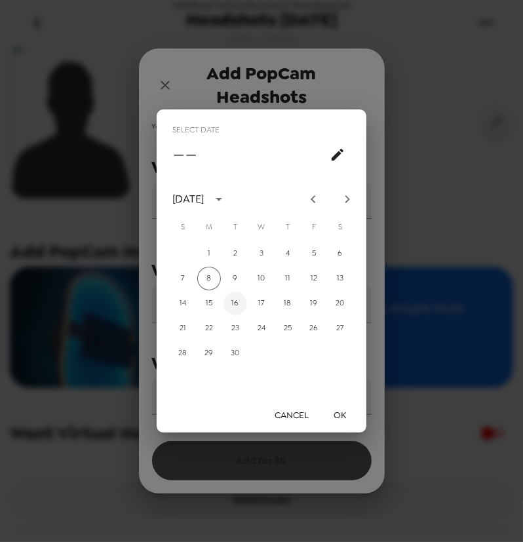
drag, startPoint x: 236, startPoint y: 301, endPoint x: 320, endPoint y: 401, distance: 130.2
click at [237, 303] on button "16" at bounding box center [235, 303] width 24 height 24
type input "09/16/2025"
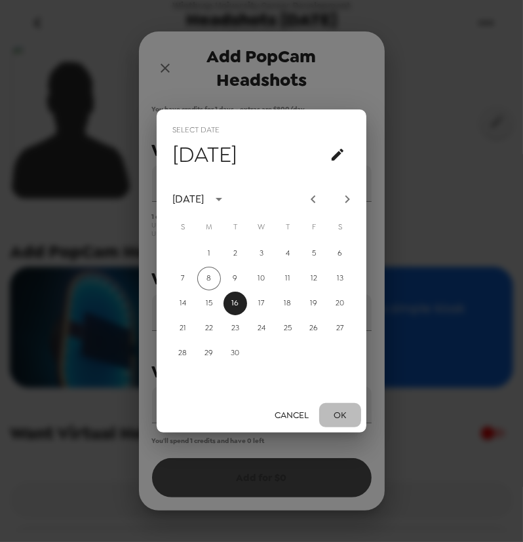
click at [332, 415] on button "OK" at bounding box center [340, 415] width 42 height 24
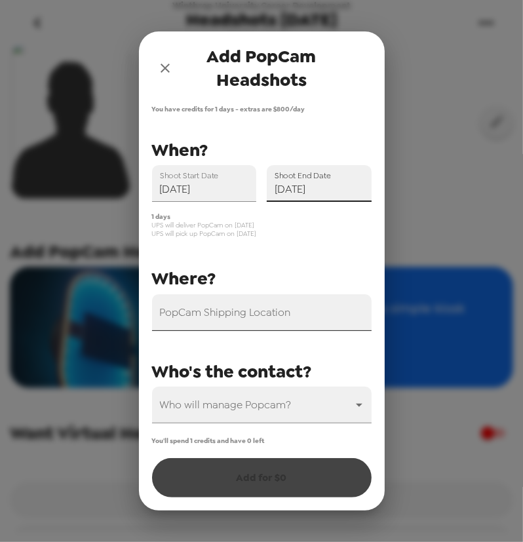
click at [249, 318] on input "PopCam Shipping Location" at bounding box center [261, 312] width 219 height 37
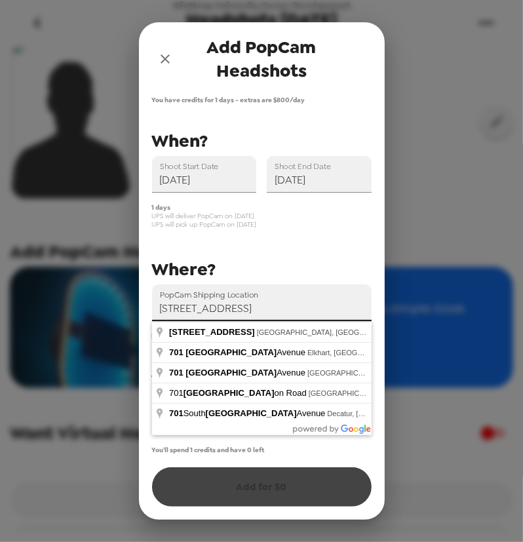
click at [262, 307] on input "701 Oakland Avenue, Rock Hill, SC, USA" at bounding box center [261, 302] width 219 height 37
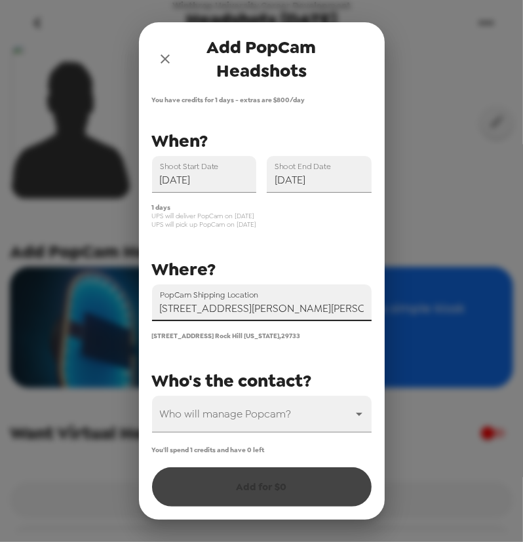
type input "701 Oakland Avenue, 312 Bancroft Hall, Rock Hill, SC, USA"
click at [301, 340] on span "701 Oakland Avenue Rock Hill South Carolina , 29733" at bounding box center [226, 335] width 149 height 9
click at [317, 308] on input "701 Oakland Avenue, 312 Bancroft Hall, Rock Hill, SC, USA" at bounding box center [261, 302] width 219 height 37
click at [327, 307] on input "701 Oakland Avenue, 312 Bancroft Hall, Rock Hill, SC, USA" at bounding box center [261, 302] width 219 height 37
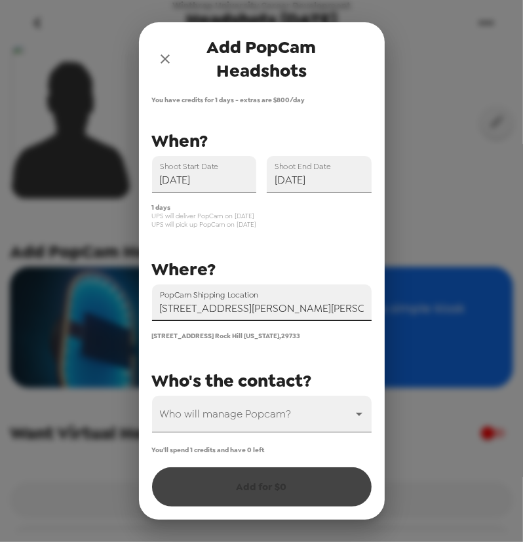
click at [325, 309] on input "701 Oakland Avenue, 312 Bancroft Hall, Rock Hill, SC, USA" at bounding box center [261, 302] width 219 height 37
click at [301, 409] on body "Winthrop University Career Development Headshots 9/16/25 9/8/25 • 0 photos Uplo…" at bounding box center [261, 271] width 523 height 542
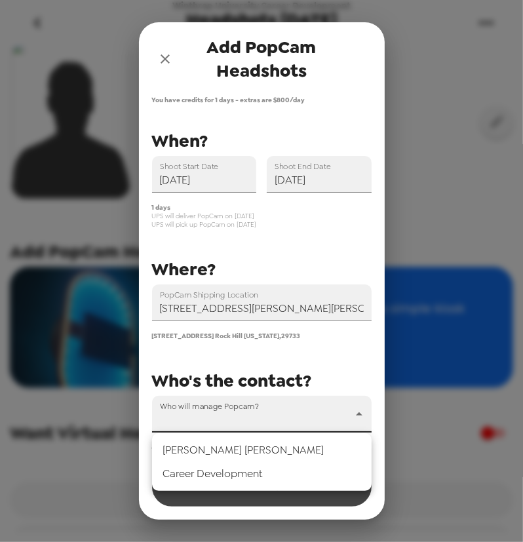
click at [255, 447] on li "Michael Szeman" at bounding box center [261, 450] width 219 height 24
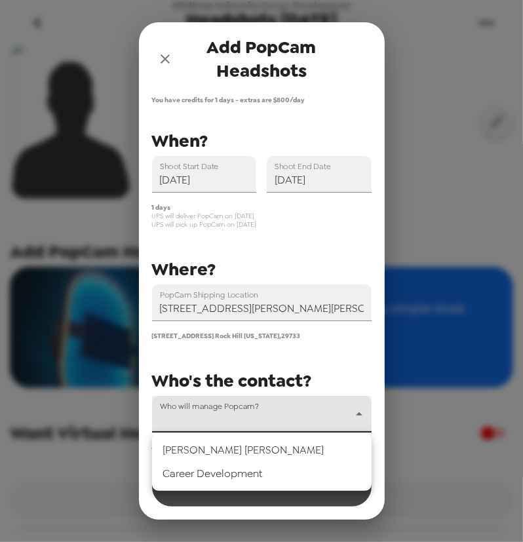
type input "31609"
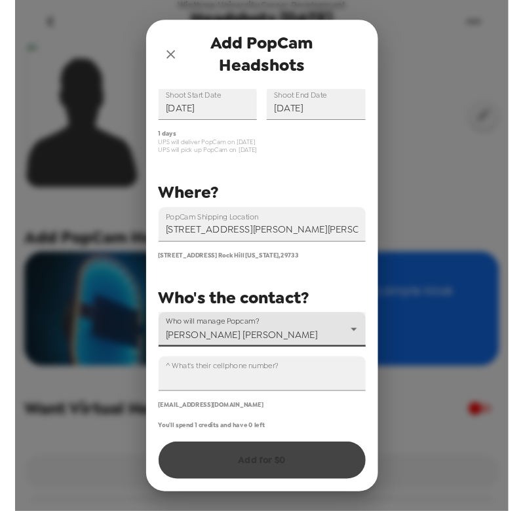
scroll to position [65, 0]
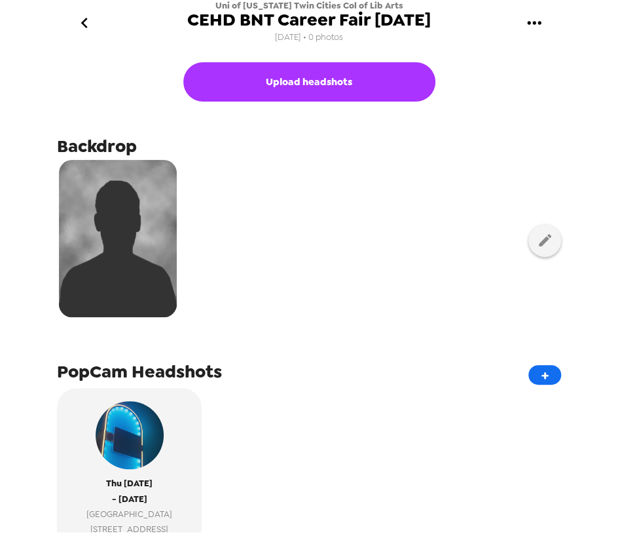
click at [539, 22] on icon "gallery menu" at bounding box center [534, 22] width 14 height 3
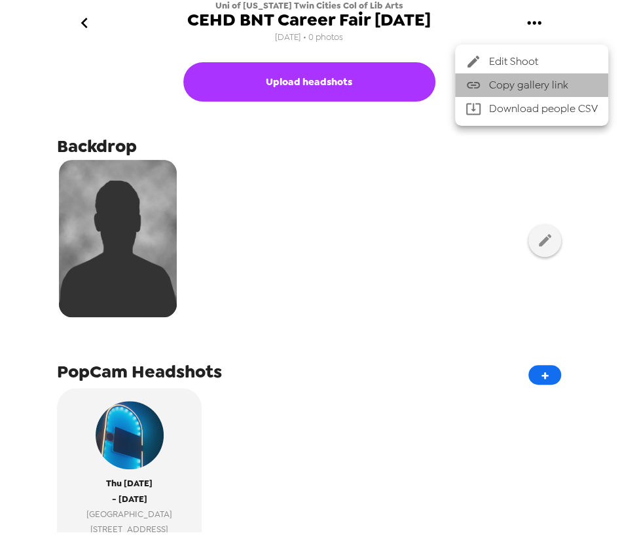
click at [568, 81] on span "Copy gallery link" at bounding box center [543, 85] width 109 height 16
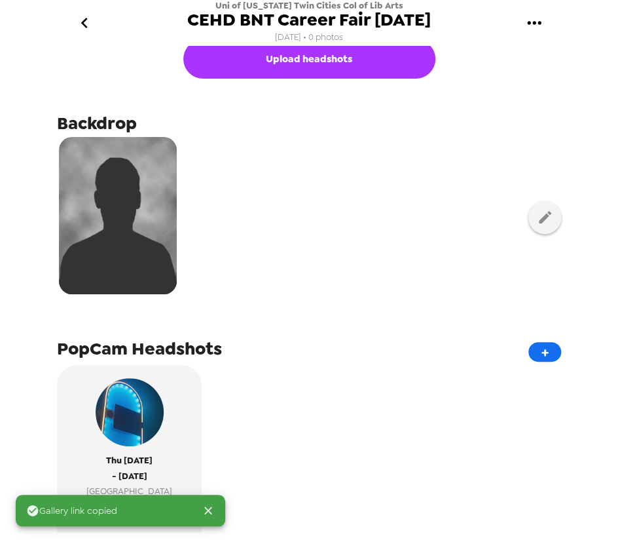
scroll to position [59, 0]
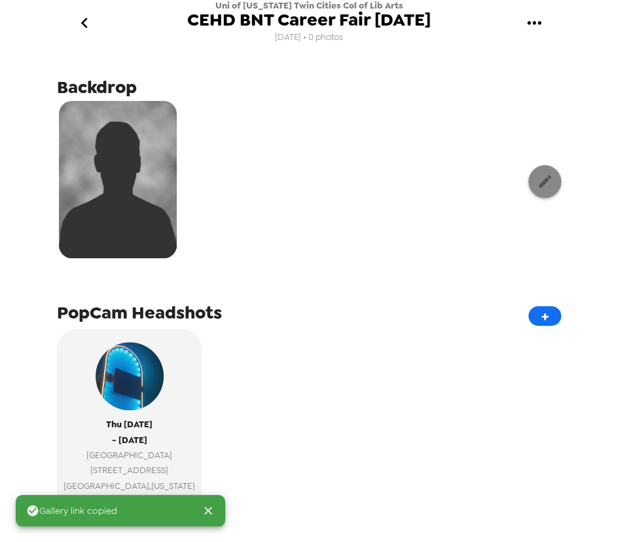
click at [542, 186] on icon "button" at bounding box center [545, 181] width 16 height 16
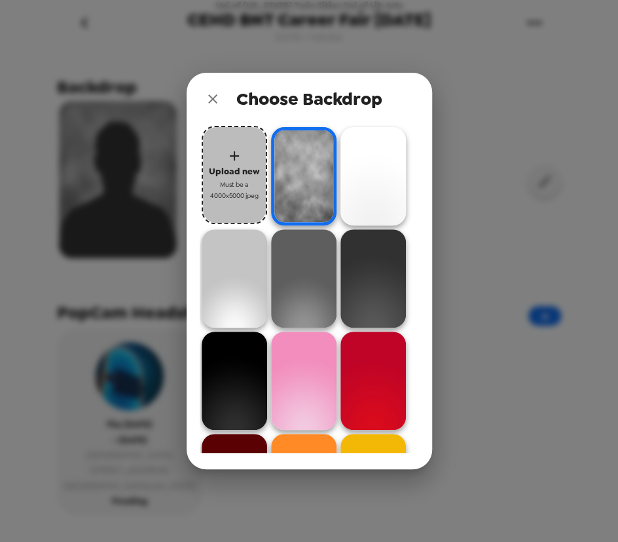
click at [234, 160] on icon "button" at bounding box center [234, 155] width 9 height 9
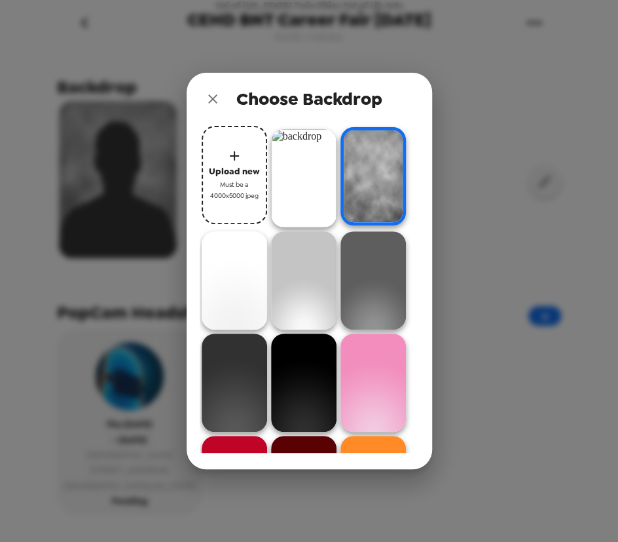
click at [304, 183] on img at bounding box center [303, 178] width 65 height 98
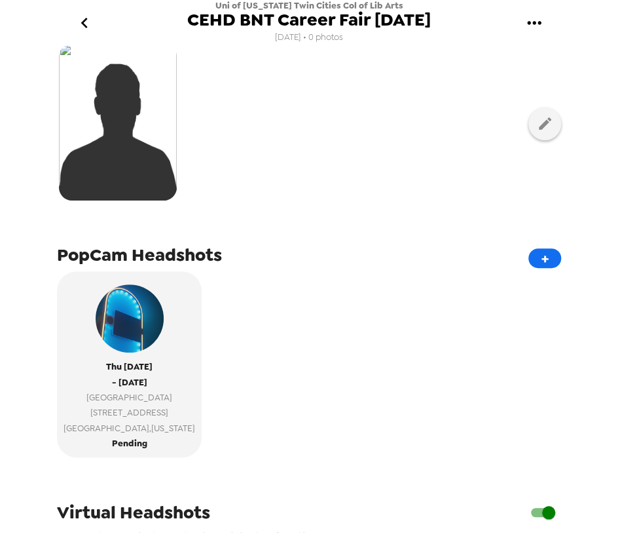
scroll to position [0, 0]
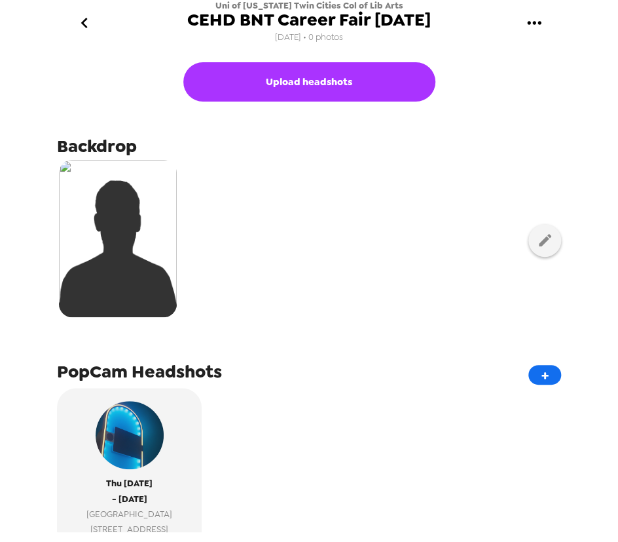
click at [412, 208] on div at bounding box center [309, 240] width 504 height 164
click at [534, 22] on icon "gallery menu" at bounding box center [534, 22] width 21 height 21
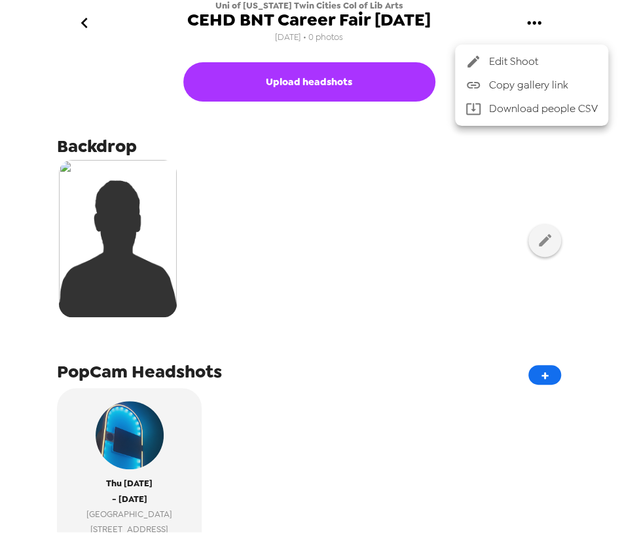
click at [549, 80] on span "Copy gallery link" at bounding box center [543, 85] width 109 height 16
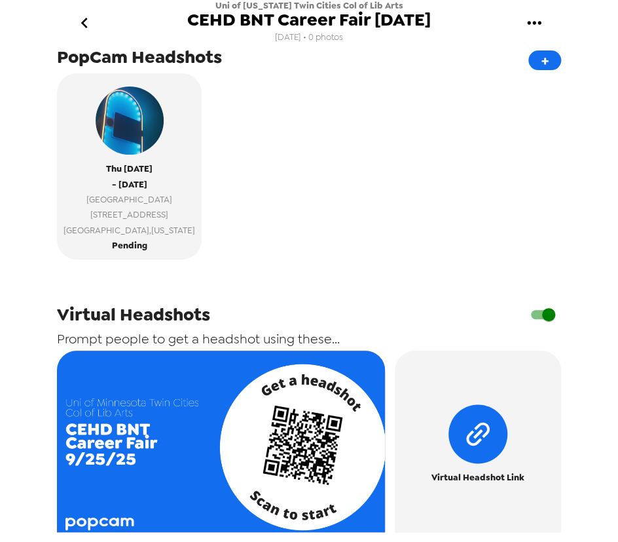
scroll to position [464, 0]
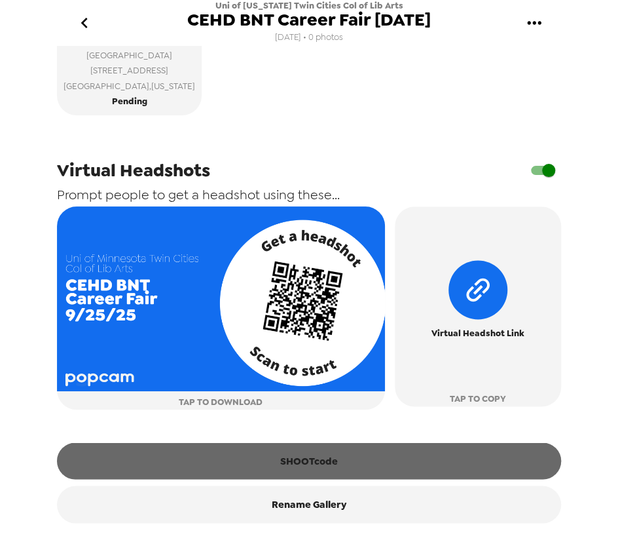
click at [330, 459] on button "SHOOTcode" at bounding box center [309, 460] width 504 height 37
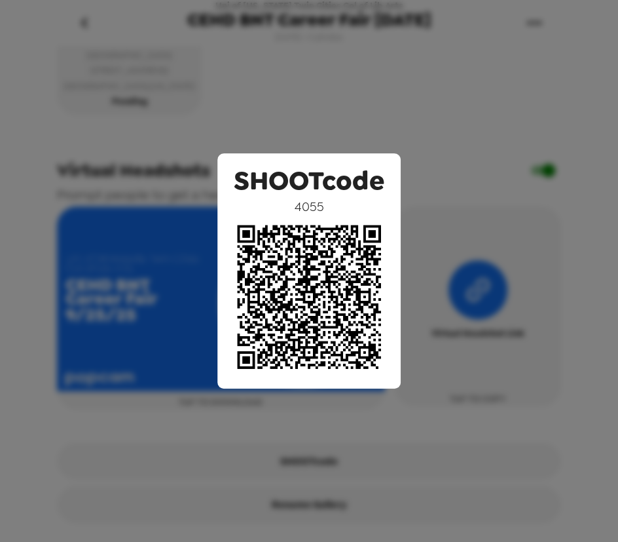
click at [392, 56] on div "SHOOTcode 4055" at bounding box center [309, 271] width 618 height 542
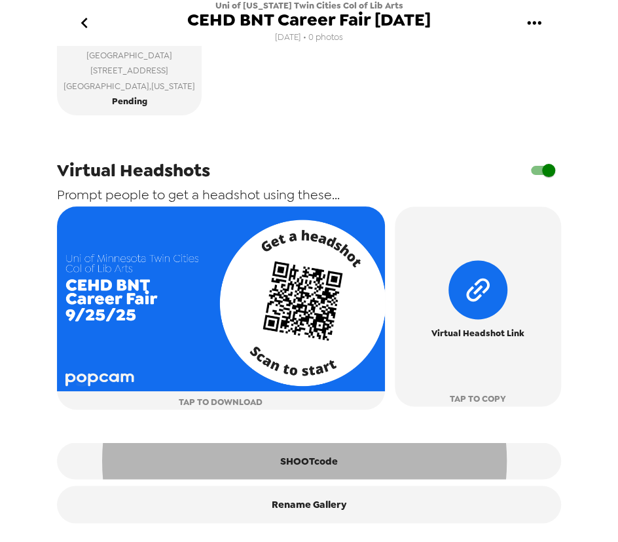
click at [371, 118] on div "[DATE] - [DATE] [GEOGRAPHIC_DATA] [STREET_ADDRESS][US_STATE] Pending" at bounding box center [309, 27] width 504 height 196
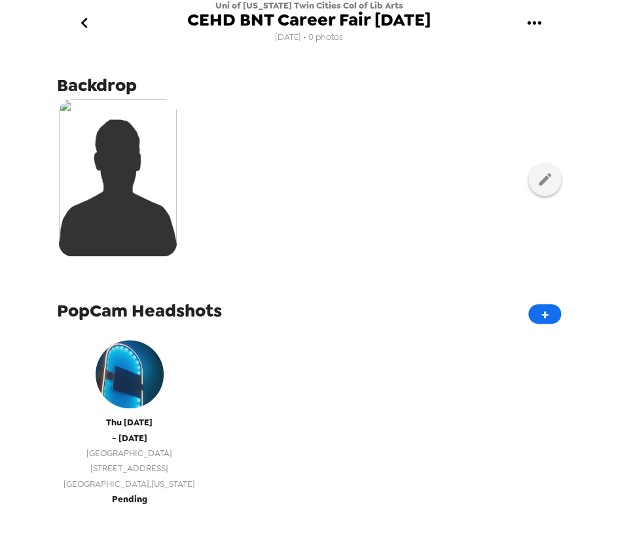
scroll to position [119, 0]
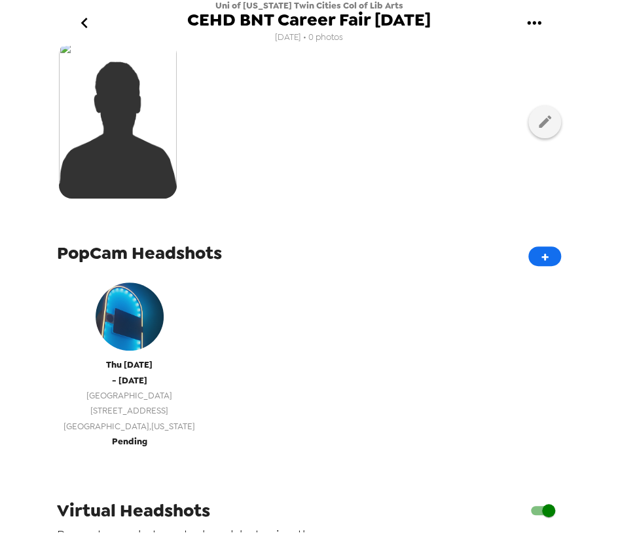
click at [156, 432] on span "[GEOGRAPHIC_DATA] , [US_STATE]" at bounding box center [130, 425] width 132 height 15
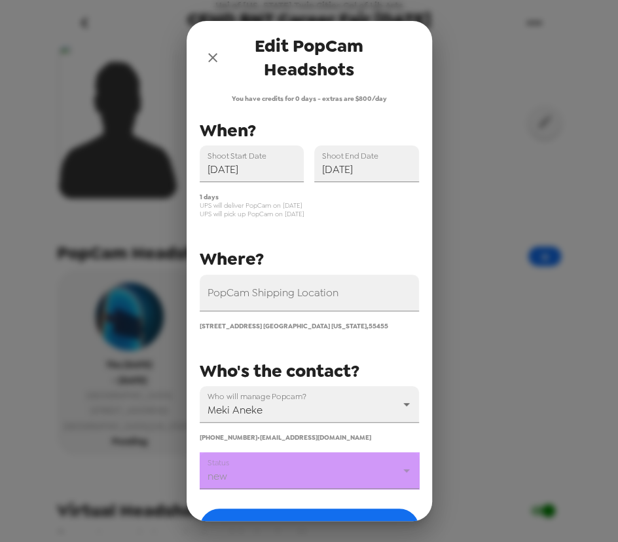
click at [280, 472] on body "Uni of [US_STATE] Twin Cities Col of Lib Arts CEHD BNT Career Fair [DATE] [DATE…" at bounding box center [309, 271] width 618 height 542
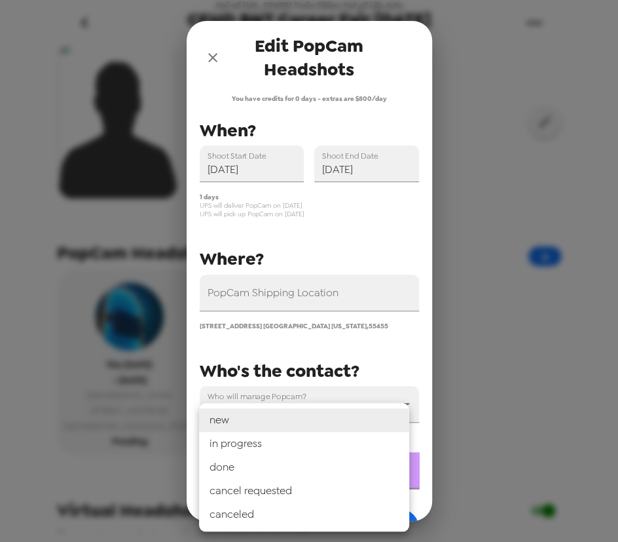
click at [284, 447] on li "in progress" at bounding box center [304, 444] width 210 height 24
type input "in progress"
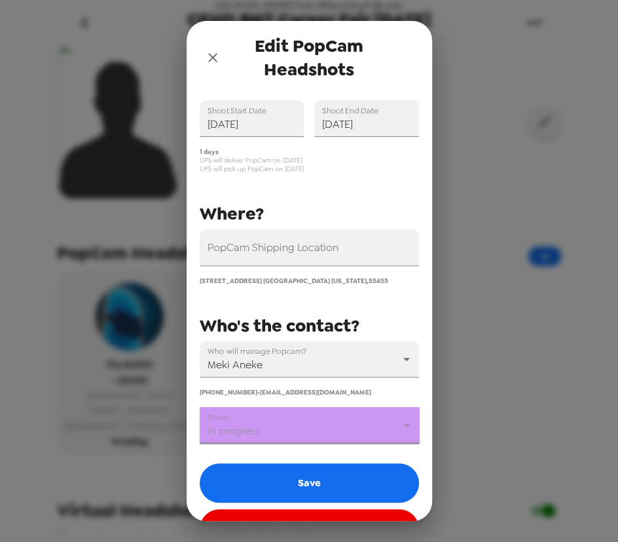
scroll to position [86, 0]
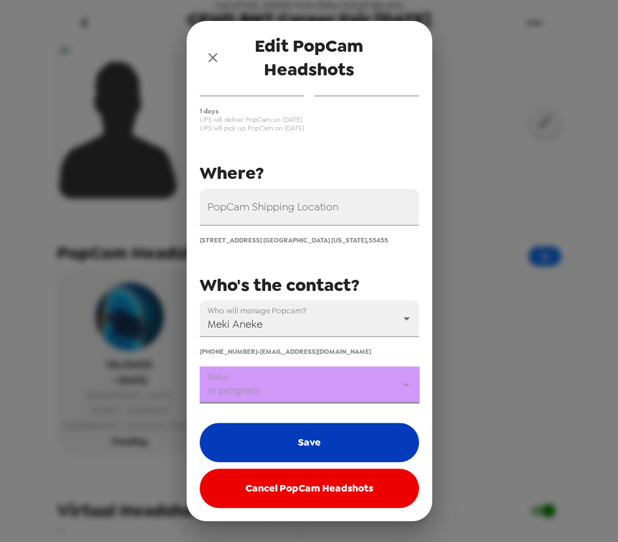
click at [311, 441] on button "Save" at bounding box center [309, 441] width 219 height 39
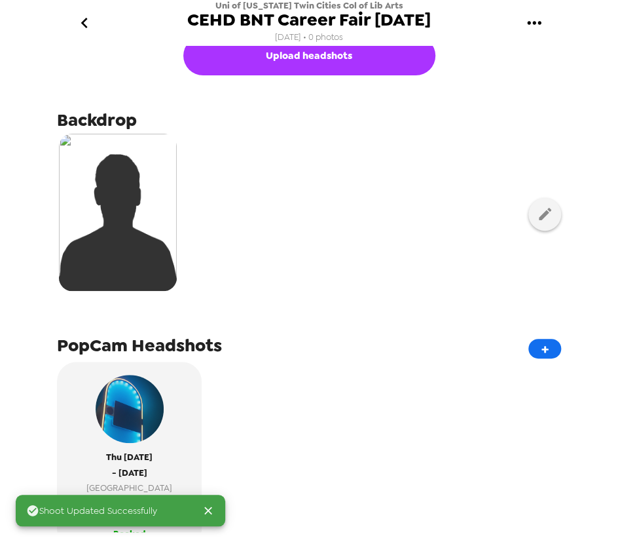
scroll to position [0, 0]
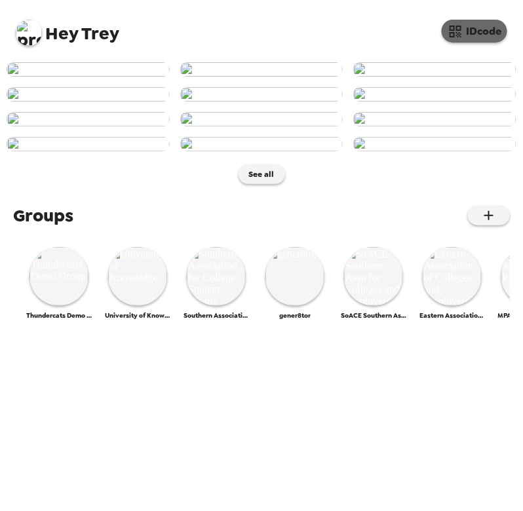
click at [472, 26] on button "IDcode" at bounding box center [473, 31] width 65 height 23
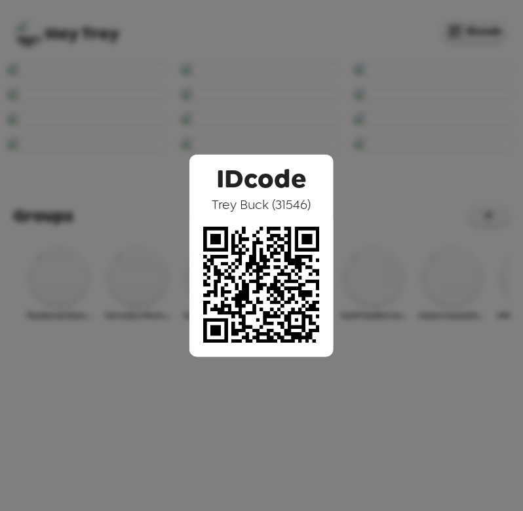
click at [267, 71] on div "IDcode [PERSON_NAME] ( 31546 )" at bounding box center [261, 255] width 523 height 511
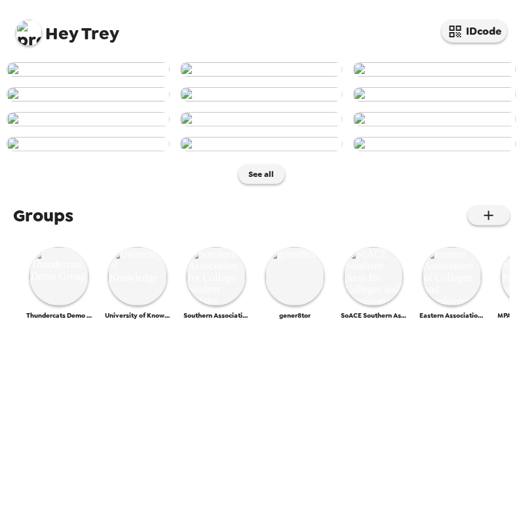
scroll to position [297, 0]
click at [291, 126] on img at bounding box center [261, 119] width 163 height 14
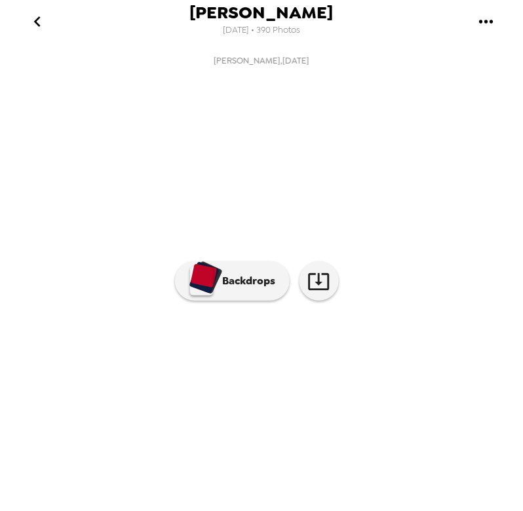
scroll to position [0, 741]
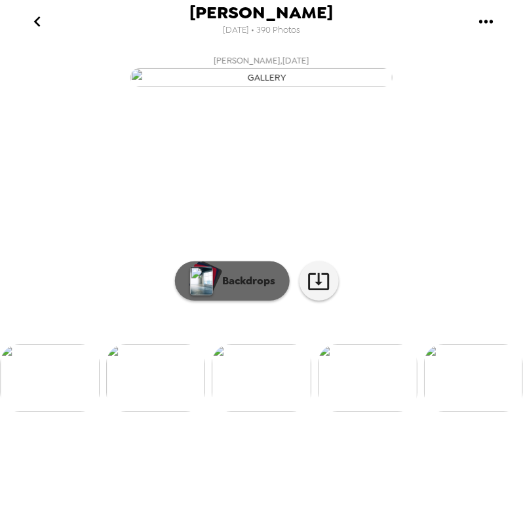
click at [231, 289] on p "Backdrops" at bounding box center [246, 281] width 60 height 16
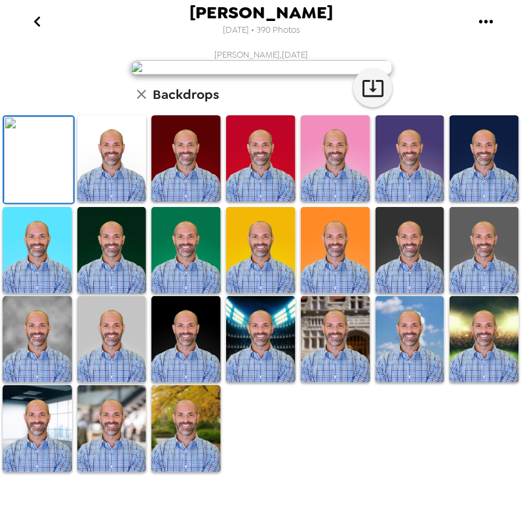
scroll to position [0, 0]
click at [142, 102] on icon "button" at bounding box center [142, 94] width 16 height 16
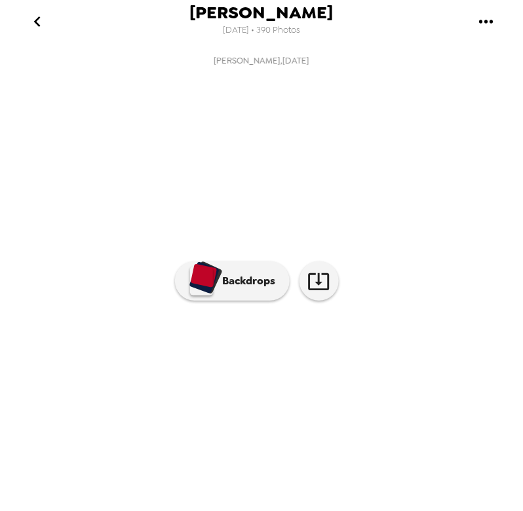
scroll to position [0, 741]
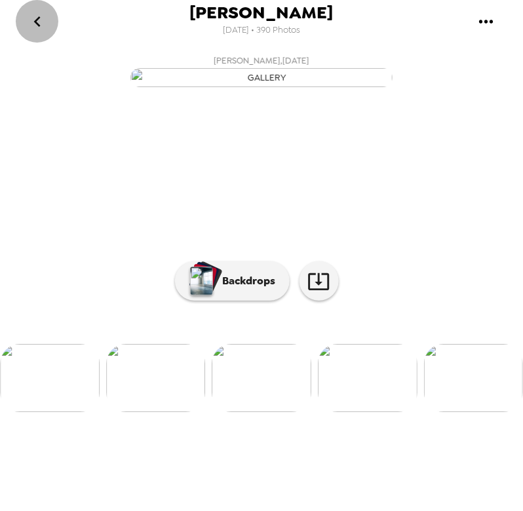
click at [38, 29] on icon "go back" at bounding box center [37, 21] width 21 height 21
click at [34, 21] on icon "go back" at bounding box center [36, 21] width 7 height 10
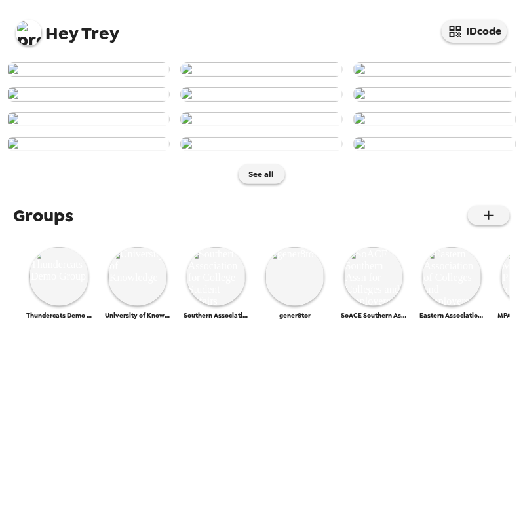
scroll to position [167, 0]
click at [29, 34] on img at bounding box center [29, 33] width 26 height 26
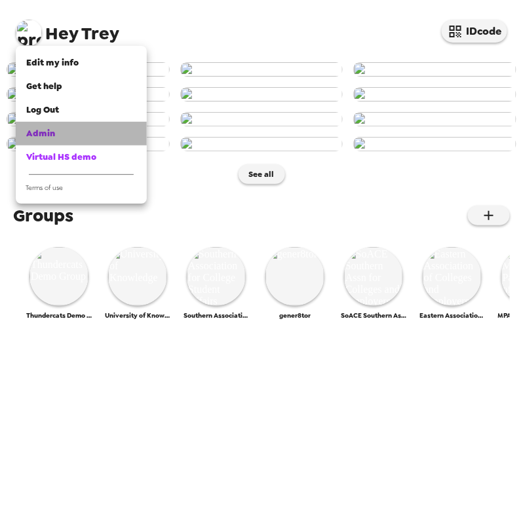
click at [62, 137] on div "Admin" at bounding box center [81, 133] width 110 height 13
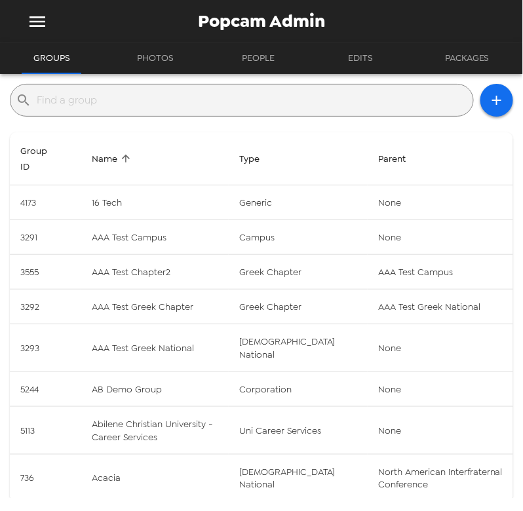
drag, startPoint x: 111, startPoint y: 103, endPoint x: 117, endPoint y: 99, distance: 7.5
click at [111, 103] on input "text" at bounding box center [252, 100] width 431 height 21
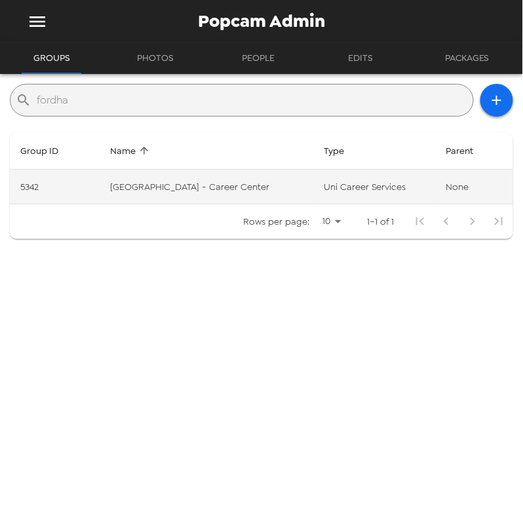
type input "fordha"
click at [229, 182] on td "[GEOGRAPHIC_DATA] - Career Center" at bounding box center [207, 187] width 214 height 35
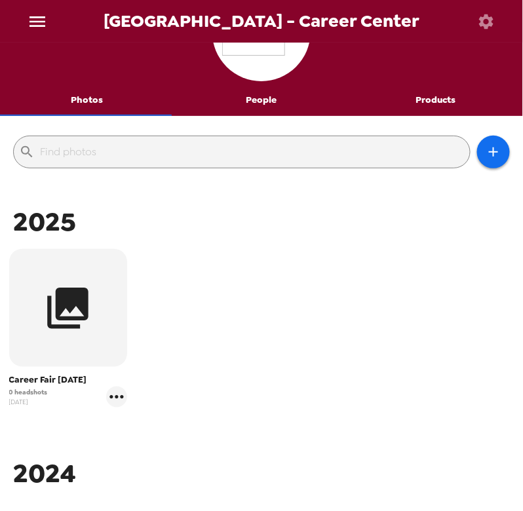
scroll to position [59, 0]
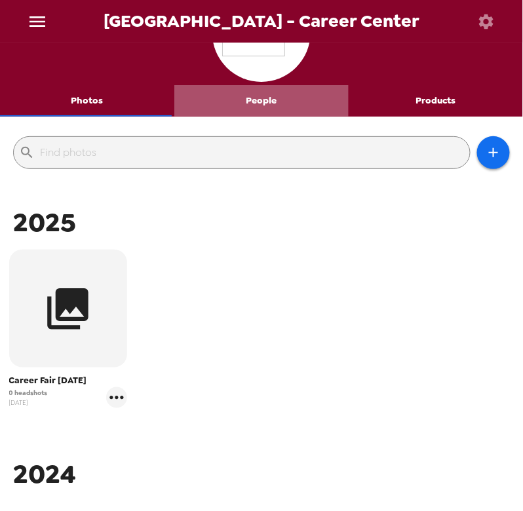
drag, startPoint x: 265, startPoint y: 98, endPoint x: 274, endPoint y: 107, distance: 13.0
click at [266, 98] on button "People" at bounding box center [261, 100] width 174 height 31
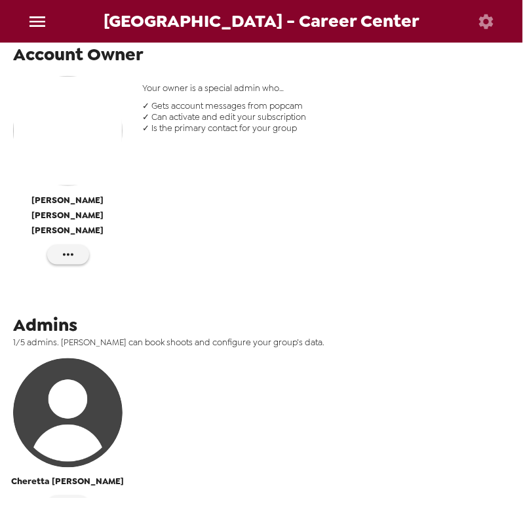
scroll to position [310, 0]
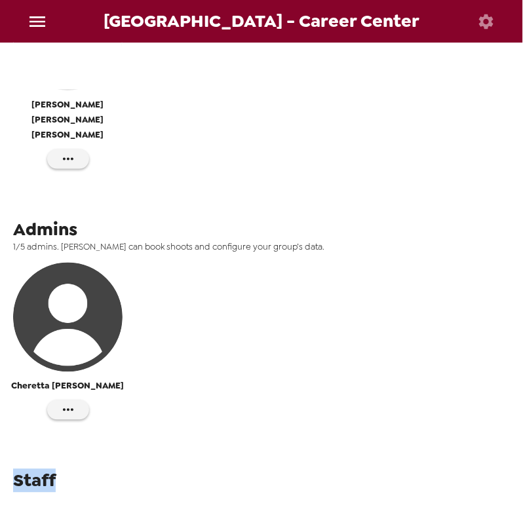
drag, startPoint x: 60, startPoint y: 452, endPoint x: 12, endPoint y: 449, distance: 47.3
click at [12, 466] on div "Staff" at bounding box center [261, 484] width 523 height 37
click at [39, 469] on span "Staff" at bounding box center [34, 481] width 43 height 24
click at [67, 402] on icon "button" at bounding box center [68, 410] width 16 height 16
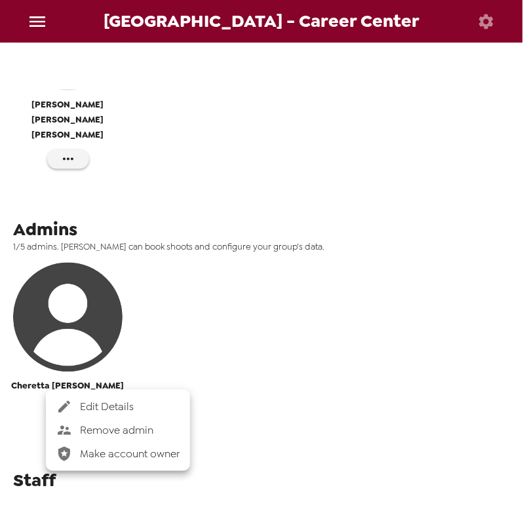
drag, startPoint x: 269, startPoint y: 365, endPoint x: 252, endPoint y: 355, distance: 19.7
click at [270, 365] on div at bounding box center [261, 255] width 523 height 511
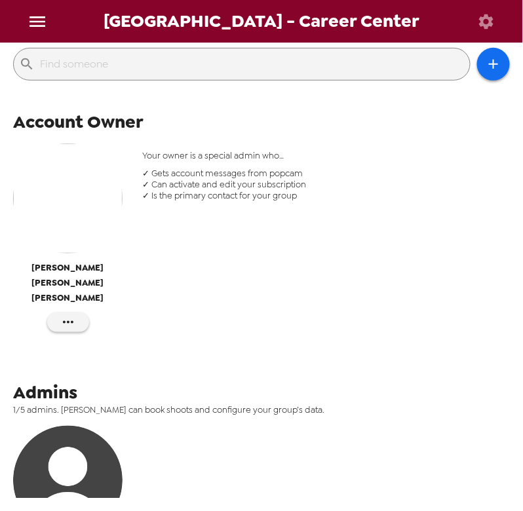
scroll to position [0, 0]
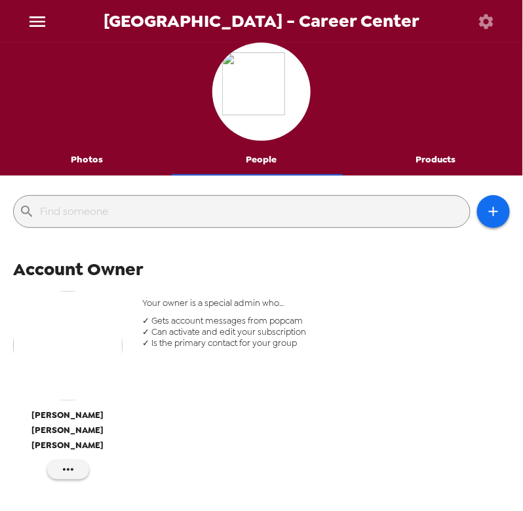
click at [86, 158] on button "Photos" at bounding box center [87, 159] width 174 height 31
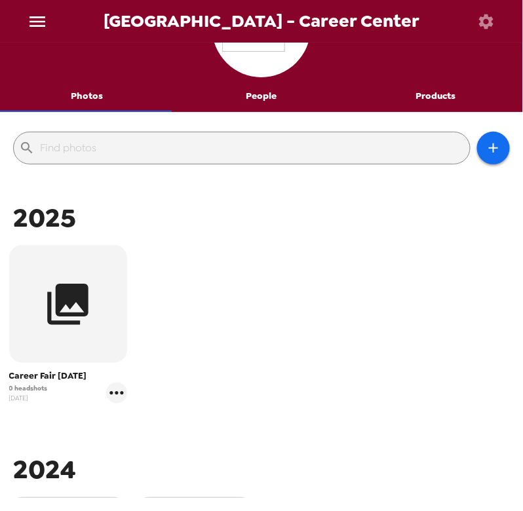
scroll to position [178, 0]
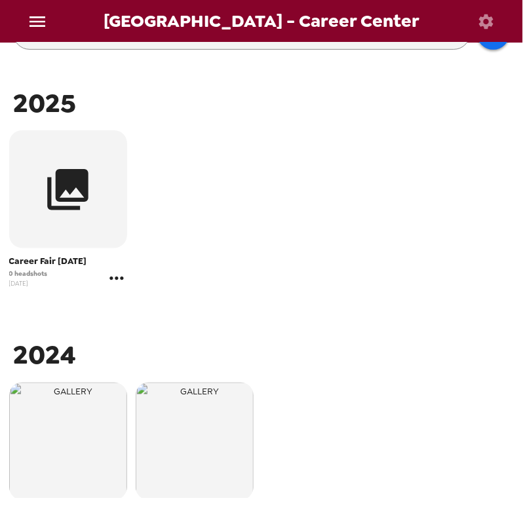
click at [118, 282] on icon "gallery menu" at bounding box center [116, 278] width 21 height 21
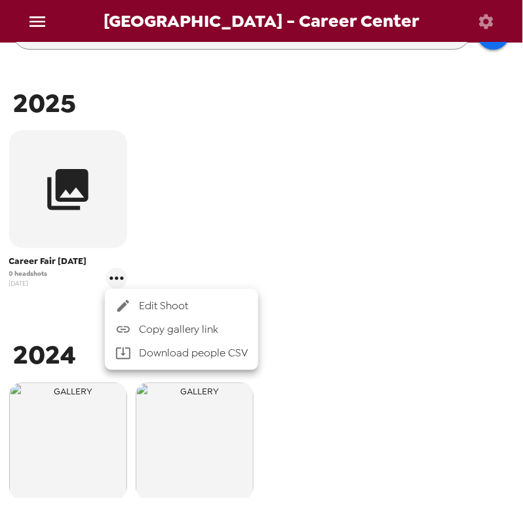
click at [156, 303] on span "Edit Shoot" at bounding box center [193, 306] width 109 height 16
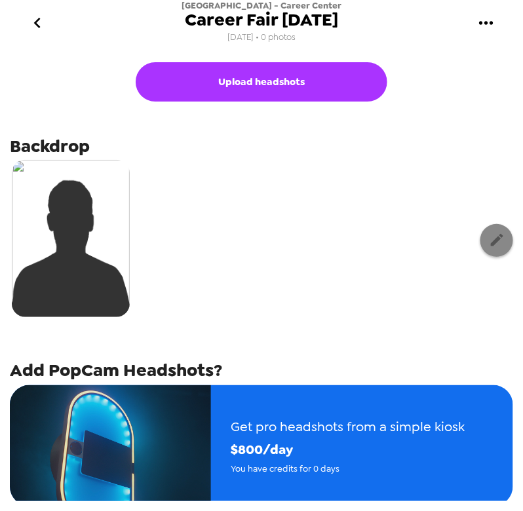
click at [491, 242] on icon "button" at bounding box center [497, 240] width 12 height 12
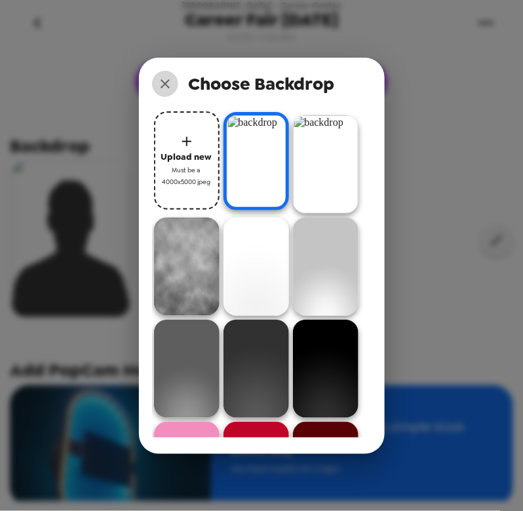
click at [169, 81] on icon "close" at bounding box center [165, 84] width 16 height 16
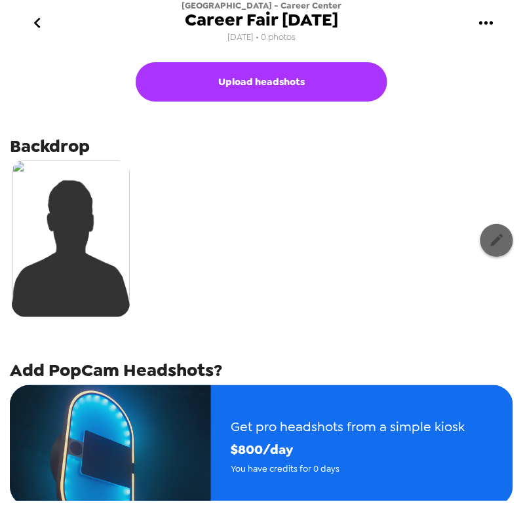
click at [489, 238] on icon "button" at bounding box center [497, 240] width 16 height 16
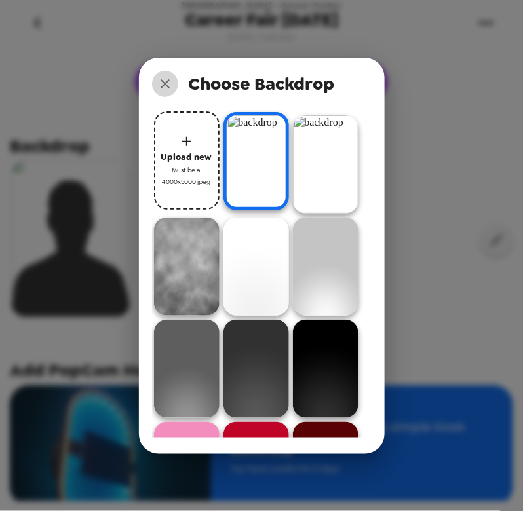
click at [164, 83] on icon "close" at bounding box center [164, 83] width 9 height 9
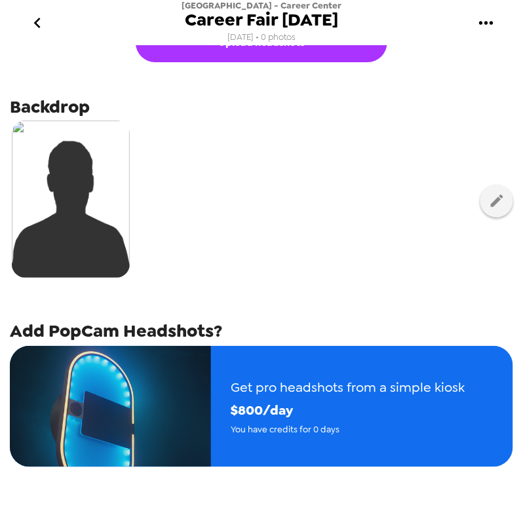
scroll to position [59, 0]
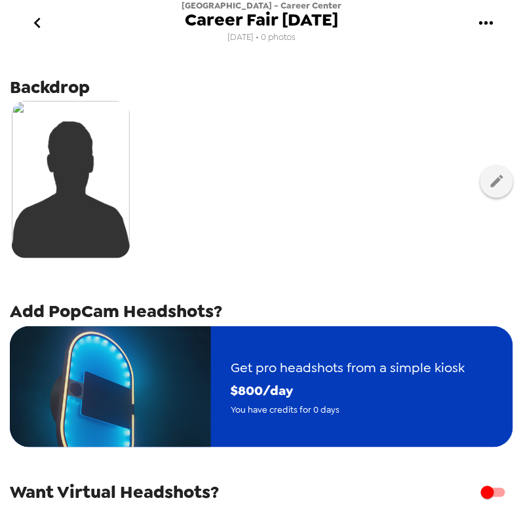
click at [217, 404] on div "Get pro headshots from a simple kiosk $ 800 /day You have credits for 0 days" at bounding box center [347, 387] width 273 height 100
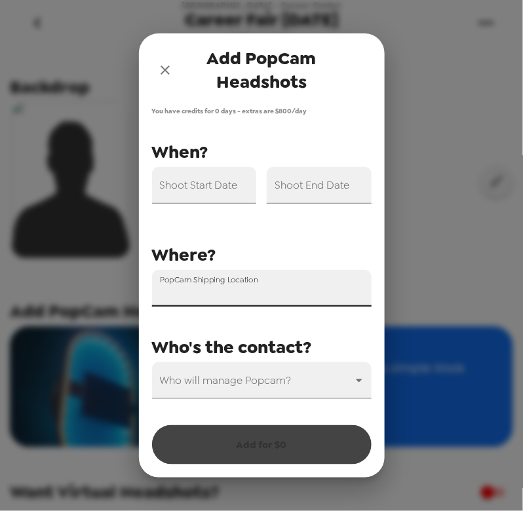
click at [239, 297] on input "PopCam Shipping Location" at bounding box center [261, 288] width 219 height 37
type input "123"
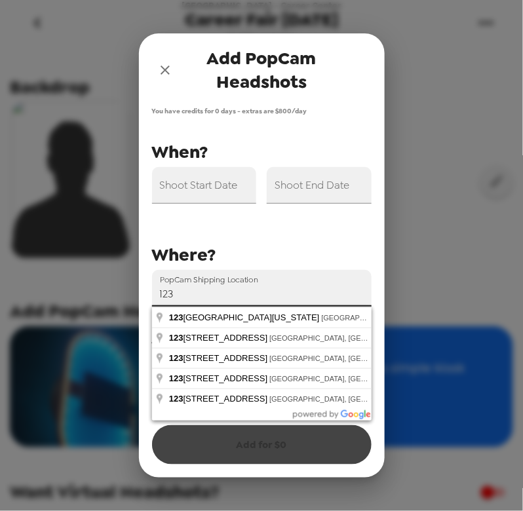
drag, startPoint x: 186, startPoint y: 295, endPoint x: 113, endPoint y: 288, distance: 73.1
click at [113, 288] on div "Add PopCam Headshots You have credits for 0 days - extras are $ 800 /day PopCam…" at bounding box center [261, 255] width 523 height 511
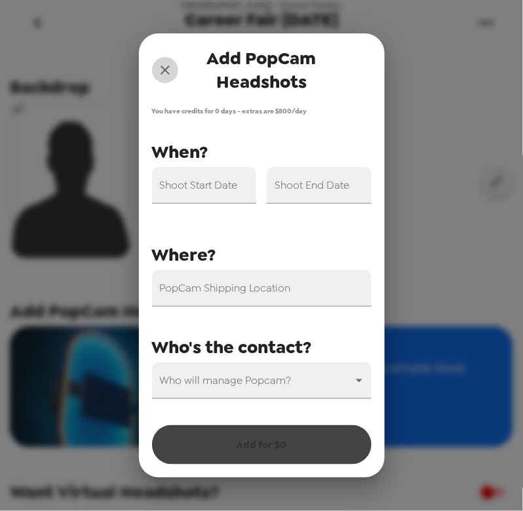
click at [164, 69] on icon "close" at bounding box center [164, 69] width 9 height 9
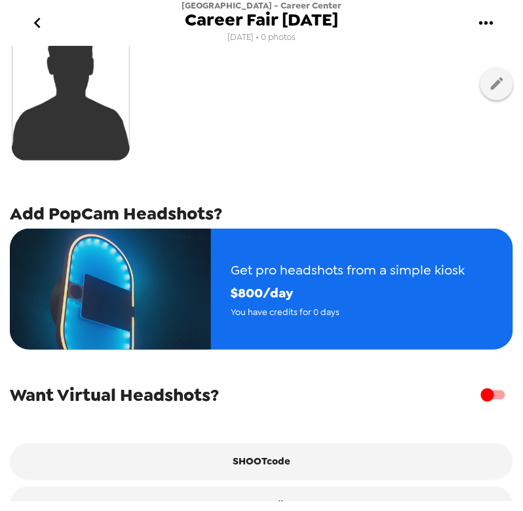
scroll to position [195, 0]
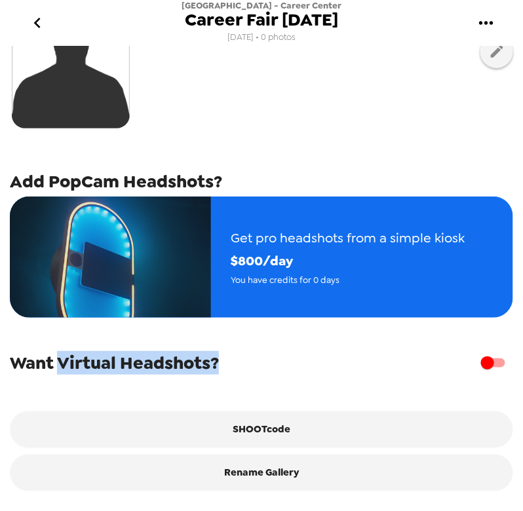
drag, startPoint x: 58, startPoint y: 365, endPoint x: 214, endPoint y: 373, distance: 156.8
click at [223, 374] on div "Want Virtual Headshots?" at bounding box center [261, 362] width 503 height 25
click at [150, 356] on span "Want Virtual Headshots?" at bounding box center [114, 363] width 209 height 24
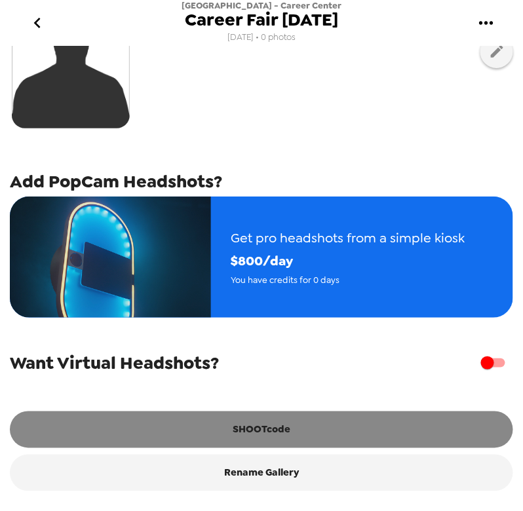
click at [290, 430] on button "SHOOTcode" at bounding box center [261, 429] width 503 height 37
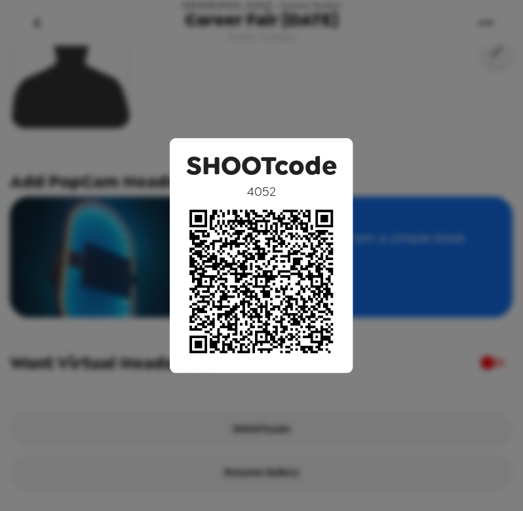
click at [276, 111] on div "SHOOTcode 4052" at bounding box center [261, 255] width 523 height 511
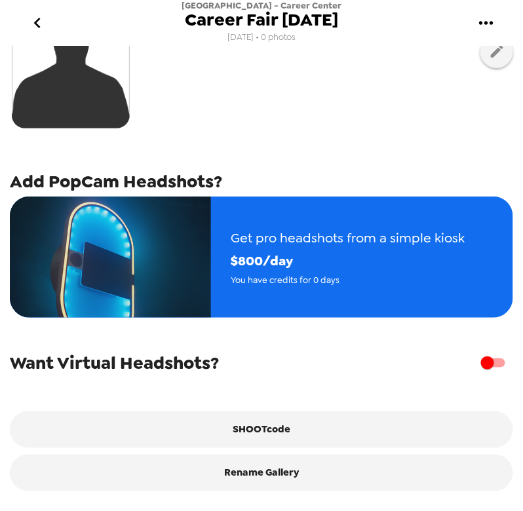
click at [485, 366] on input "checkbox" at bounding box center [487, 362] width 75 height 25
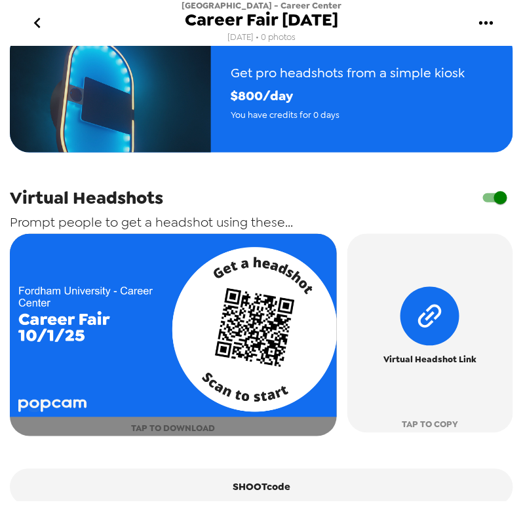
scroll to position [373, 0]
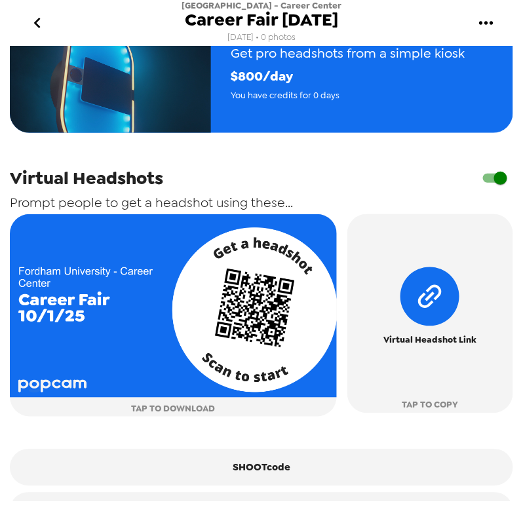
click at [499, 183] on input "checkbox" at bounding box center [500, 178] width 75 height 25
checkbox input "true"
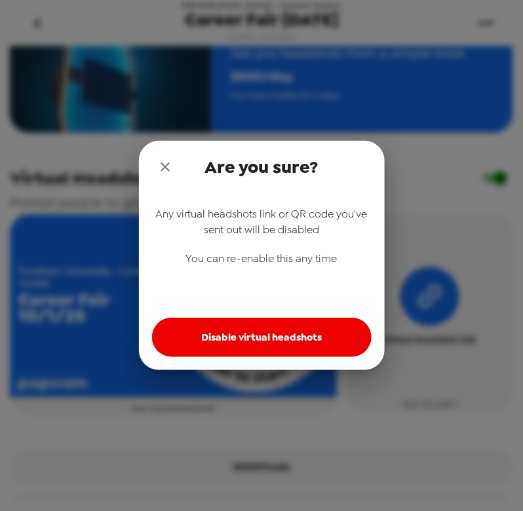
click at [168, 168] on icon "close" at bounding box center [165, 167] width 16 height 16
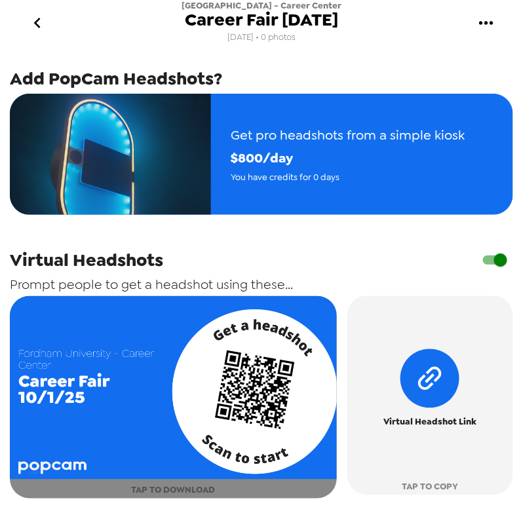
scroll to position [357, 0]
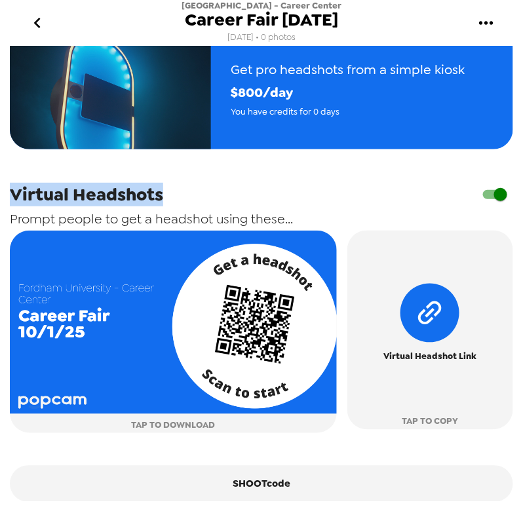
drag, startPoint x: 17, startPoint y: 200, endPoint x: 166, endPoint y: 201, distance: 149.3
click at [166, 201] on div "Virtual Headshots" at bounding box center [261, 194] width 503 height 25
click at [147, 204] on span "Virtual Headshots" at bounding box center [86, 195] width 153 height 24
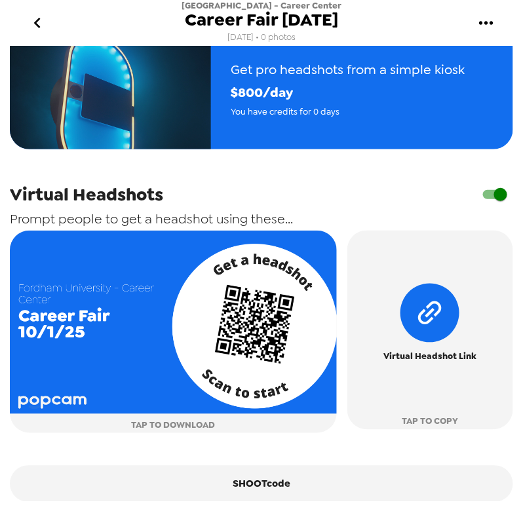
click at [486, 203] on input "checkbox" at bounding box center [500, 194] width 75 height 25
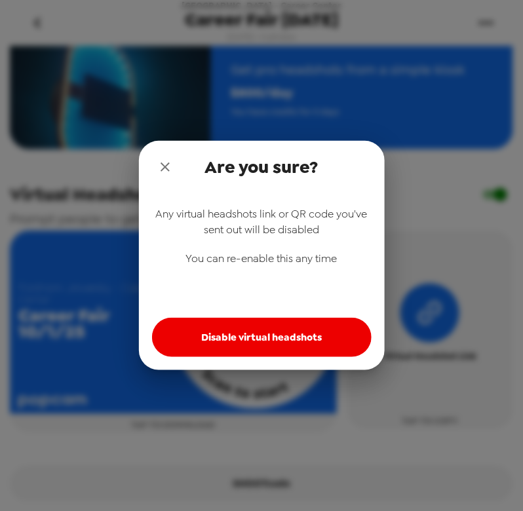
click at [287, 347] on button "Disable virtual headshots" at bounding box center [261, 337] width 219 height 39
checkbox input "false"
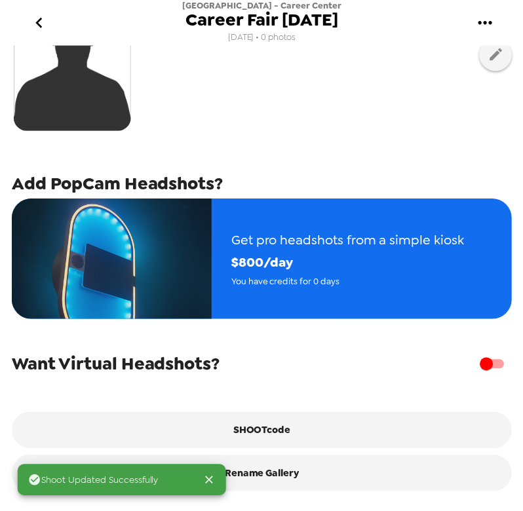
scroll to position [191, 0]
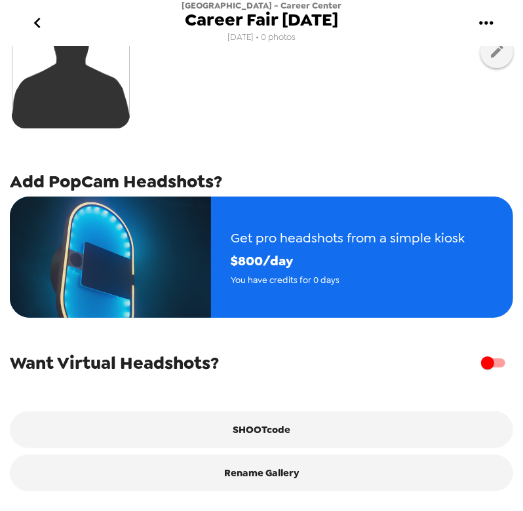
click at [29, 24] on icon "go back" at bounding box center [37, 22] width 21 height 21
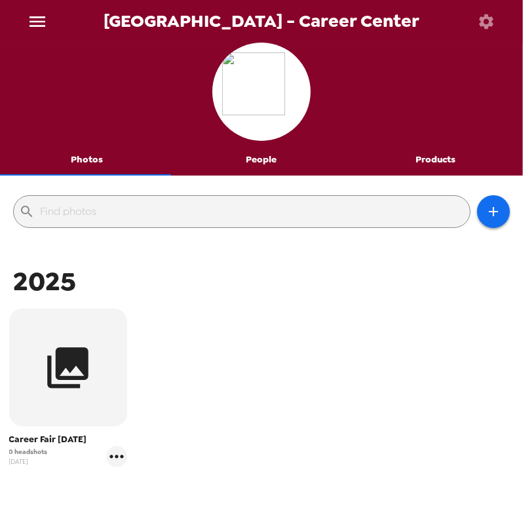
click at [45, 16] on icon "menu" at bounding box center [37, 21] width 21 height 21
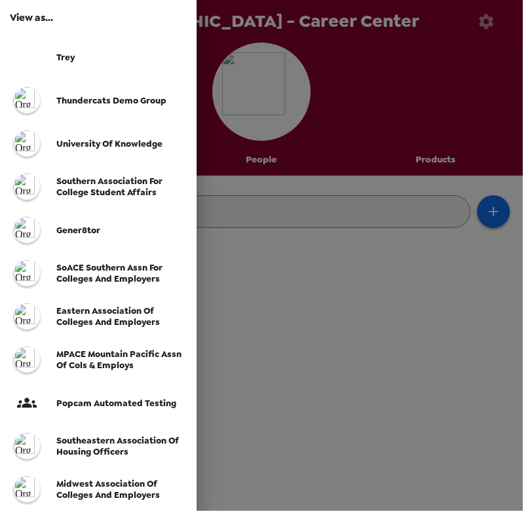
click at [97, 274] on span "SoACE Southern Assn for Colleges and Employers" at bounding box center [109, 273] width 106 height 22
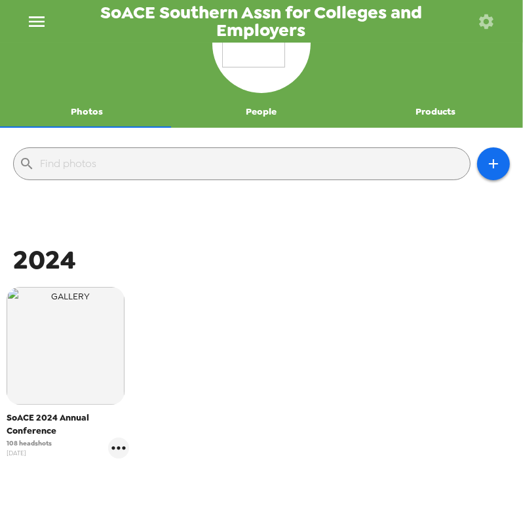
scroll to position [119, 0]
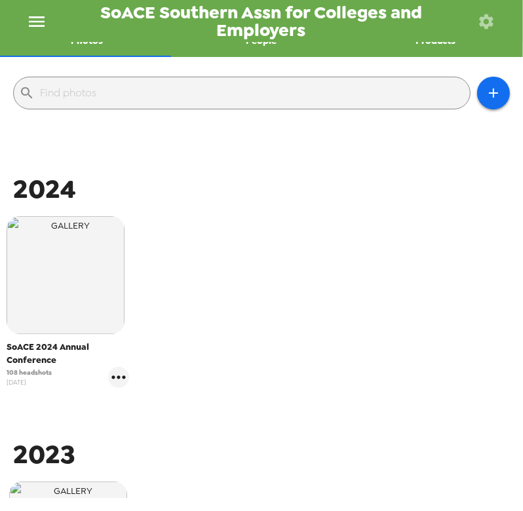
click at [64, 280] on img "button" at bounding box center [66, 275] width 118 height 118
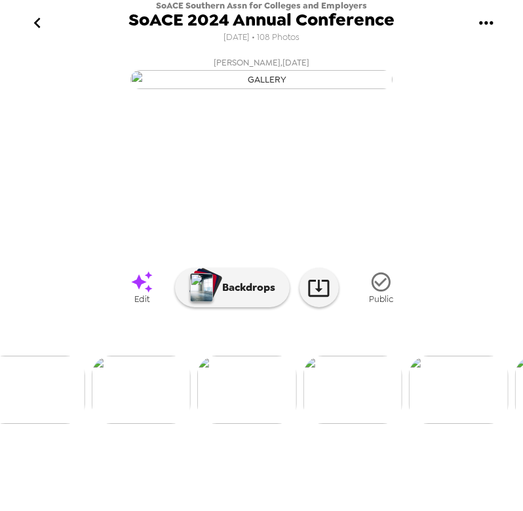
click at [155, 424] on img at bounding box center [142, 390] width 100 height 68
click at [55, 424] on img at bounding box center [50, 390] width 100 height 68
click at [207, 424] on img at bounding box center [195, 390] width 100 height 68
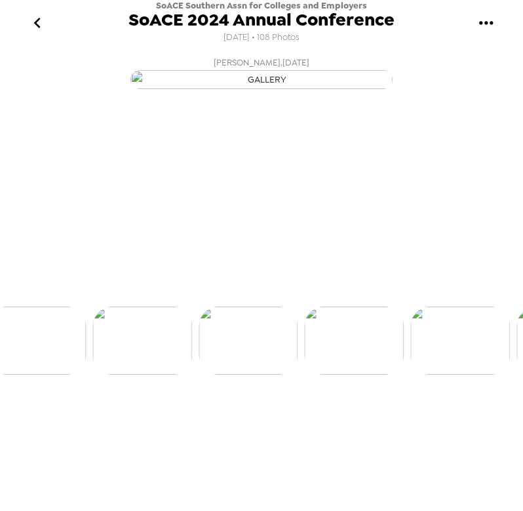
scroll to position [0, 1481]
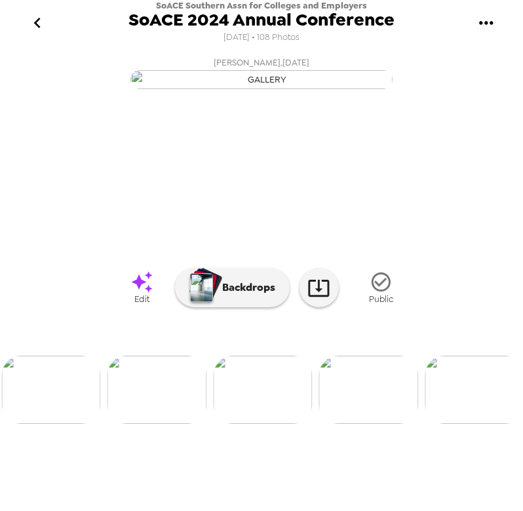
click at [369, 424] on img at bounding box center [368, 390] width 100 height 68
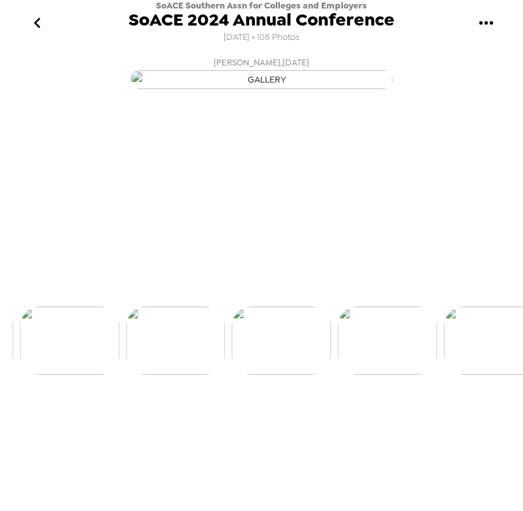
scroll to position [0, 1587]
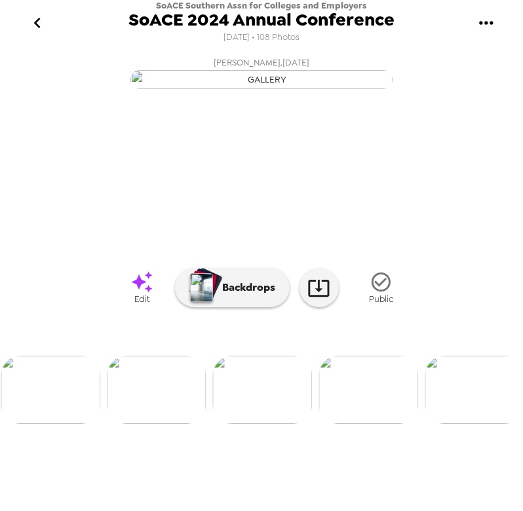
click at [164, 424] on img at bounding box center [157, 390] width 100 height 68
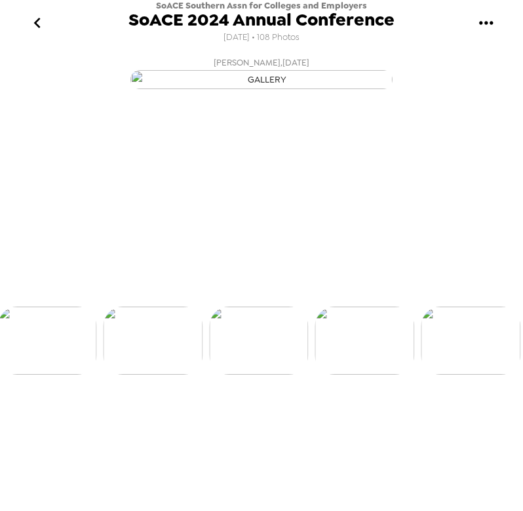
scroll to position [0, 1481]
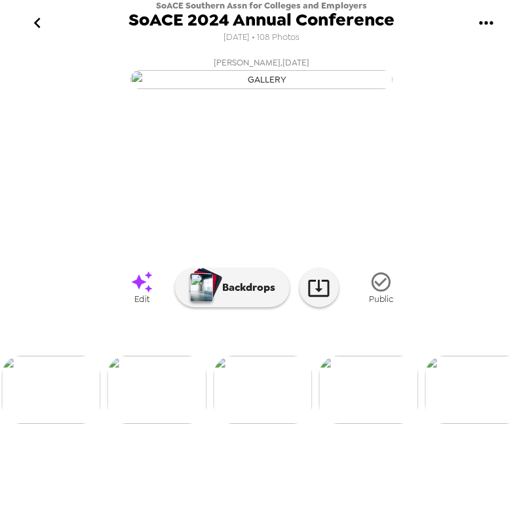
click at [485, 23] on icon "gallery menu" at bounding box center [486, 22] width 14 height 3
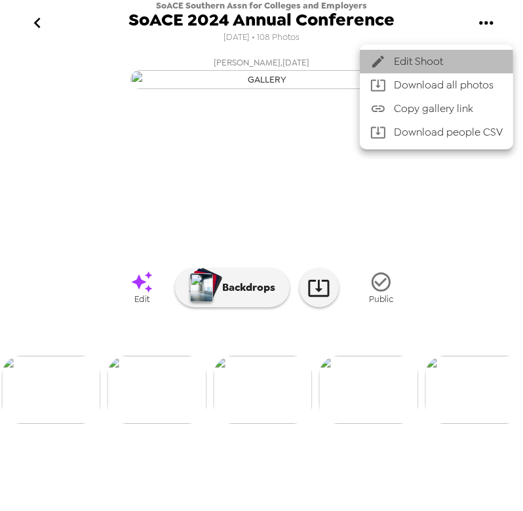
click at [420, 60] on span "Edit Shoot" at bounding box center [448, 62] width 109 height 16
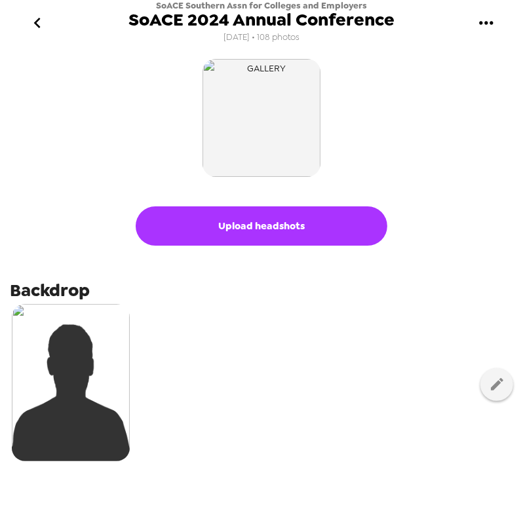
click at [35, 26] on icon "go back" at bounding box center [37, 22] width 21 height 21
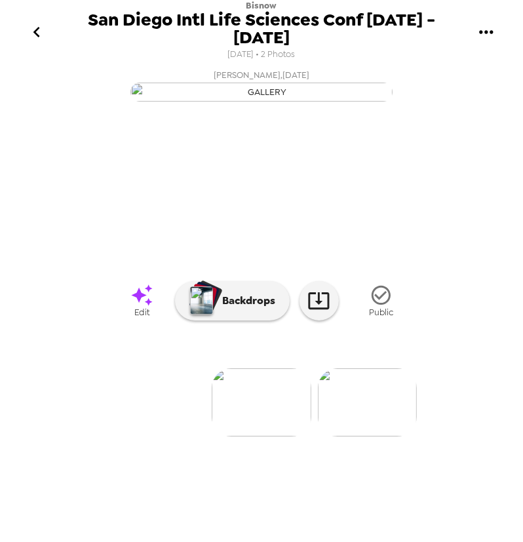
scroll to position [33, 0]
click at [363, 436] on img at bounding box center [368, 402] width 100 height 68
click at [155, 436] on img at bounding box center [157, 402] width 100 height 68
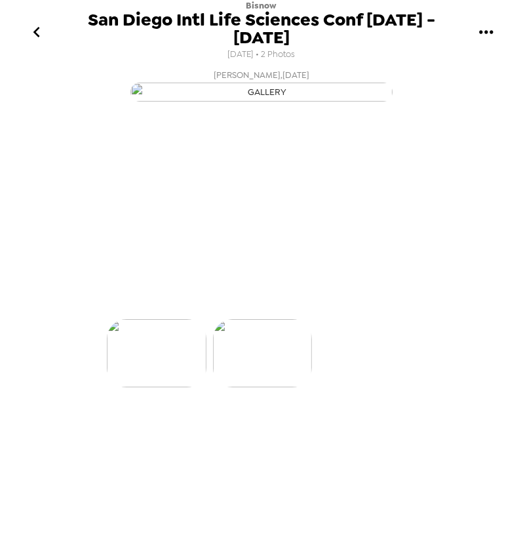
scroll to position [0, 0]
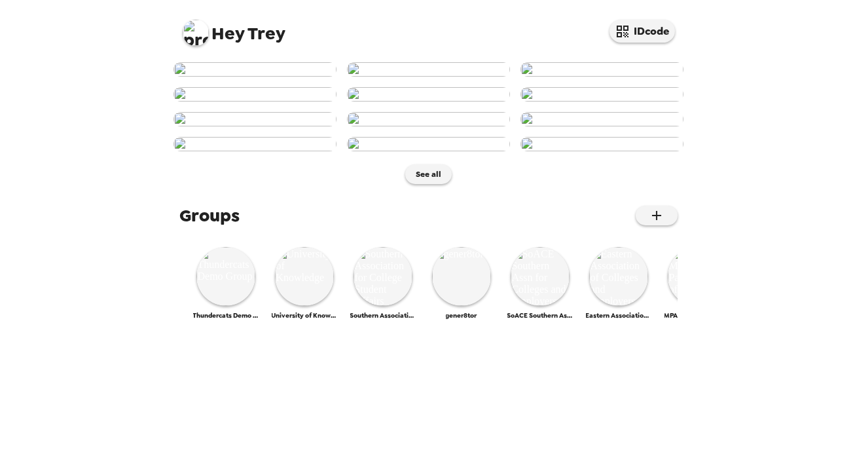
click at [196, 47] on div "Hey Trey IDcode" at bounding box center [429, 28] width 524 height 56
click at [193, 39] on img at bounding box center [196, 33] width 26 height 26
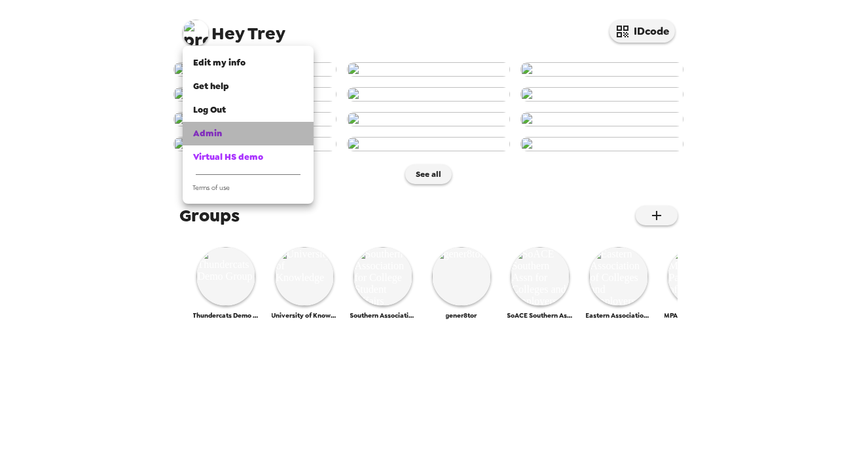
click at [236, 136] on div "Admin" at bounding box center [248, 133] width 110 height 13
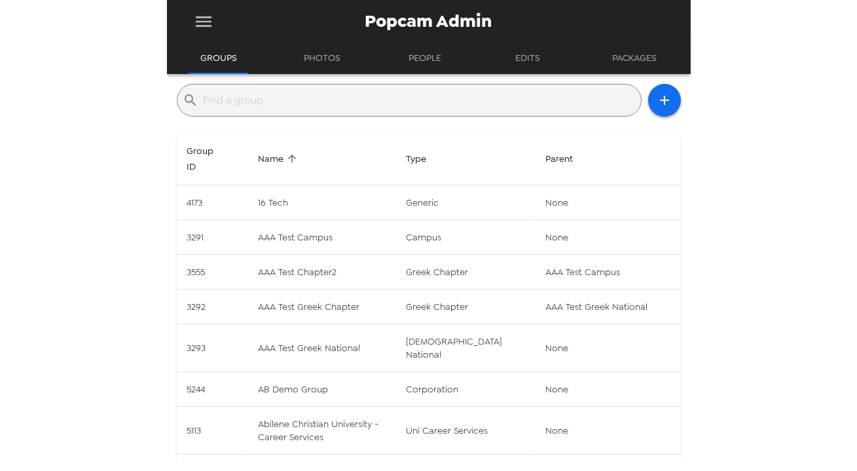
click at [212, 14] on button "menu" at bounding box center [204, 21] width 43 height 43
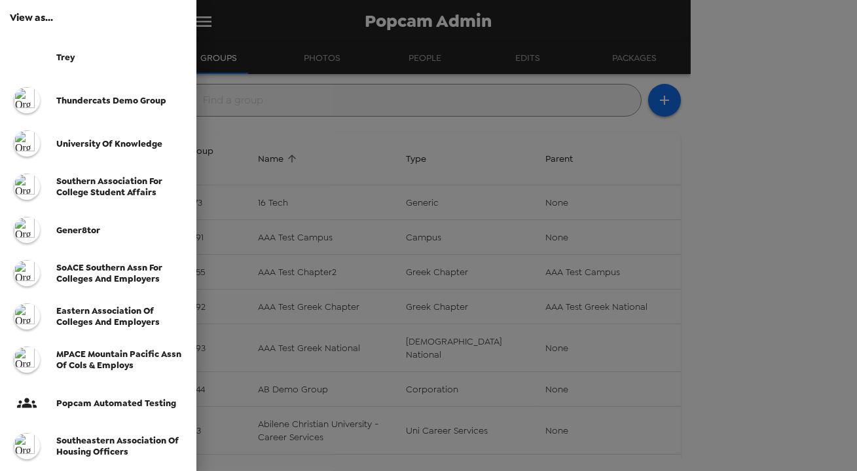
click at [70, 64] on div "Trey" at bounding box center [98, 56] width 196 height 43
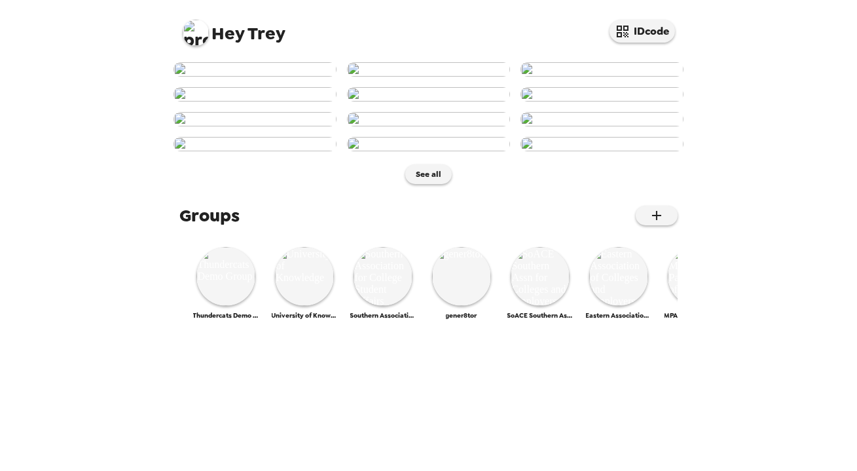
click at [248, 77] on img at bounding box center [255, 69] width 163 height 14
click at [230, 306] on img at bounding box center [225, 276] width 59 height 59
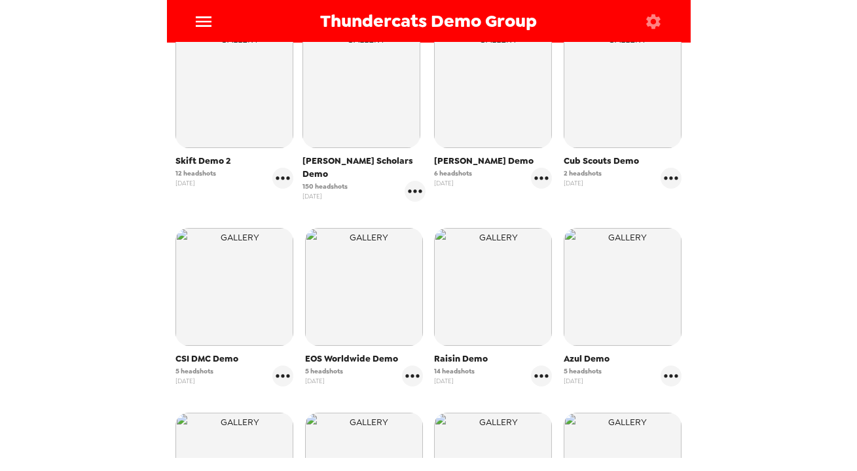
scroll to position [297, 0]
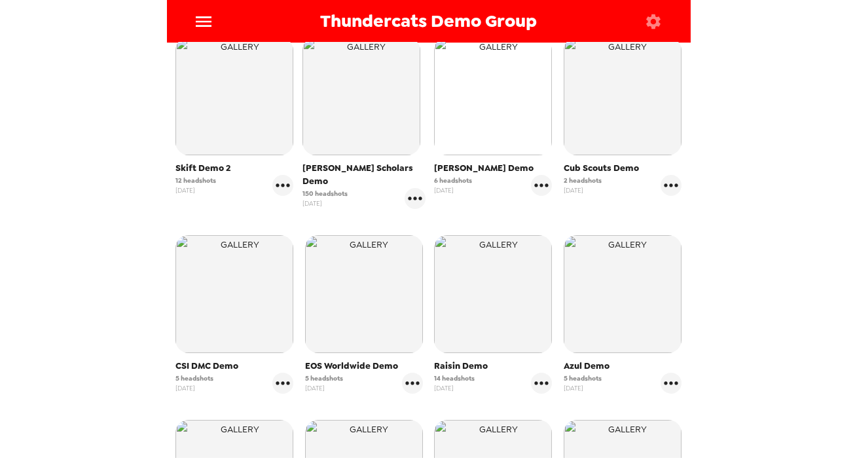
click at [506, 150] on img "button" at bounding box center [493, 96] width 118 height 118
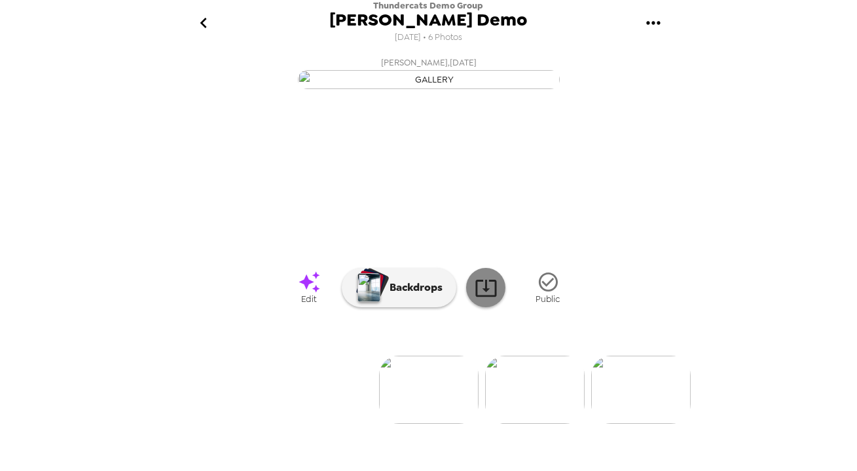
click at [484, 299] on icon at bounding box center [486, 287] width 23 height 23
click at [202, 21] on icon "go back" at bounding box center [203, 23] width 7 height 10
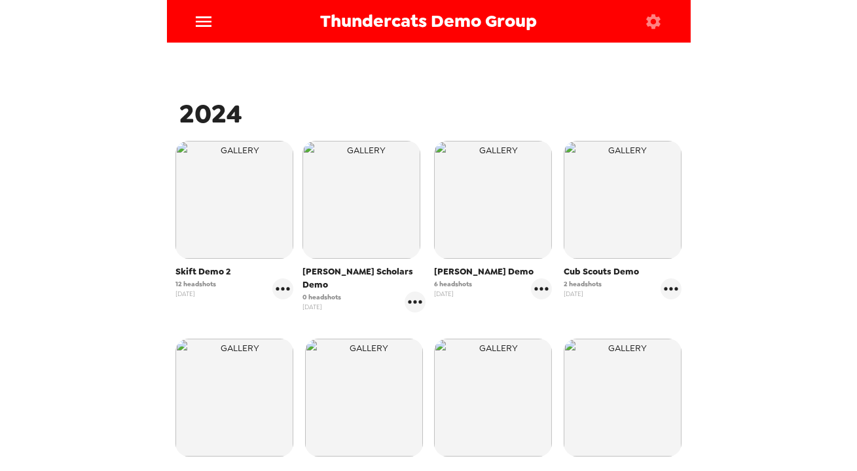
scroll to position [119, 0]
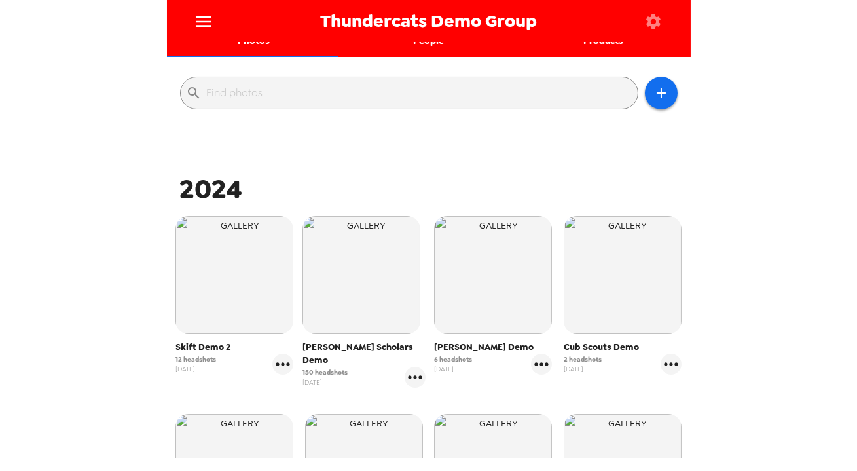
click at [201, 16] on icon "menu" at bounding box center [204, 21] width 16 height 10
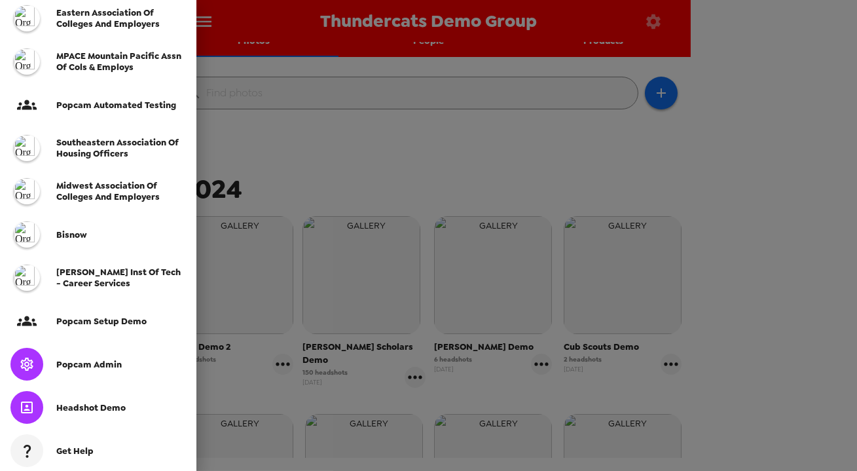
scroll to position [365, 0]
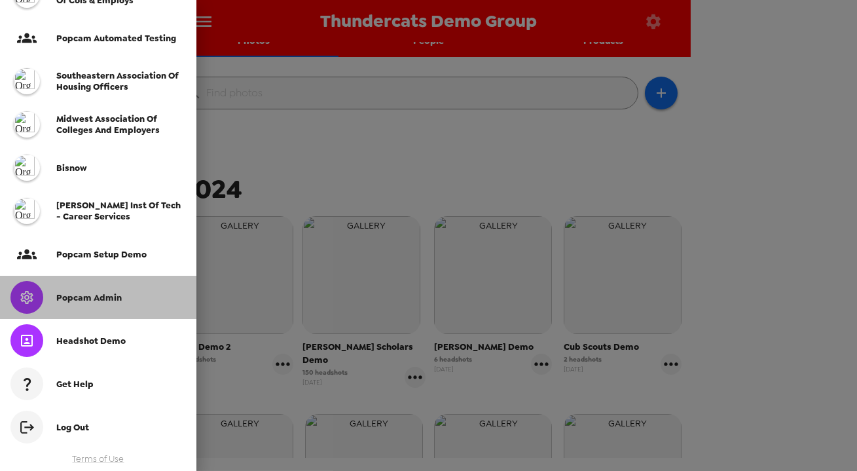
click at [96, 294] on span "Popcam Admin" at bounding box center [88, 297] width 65 height 11
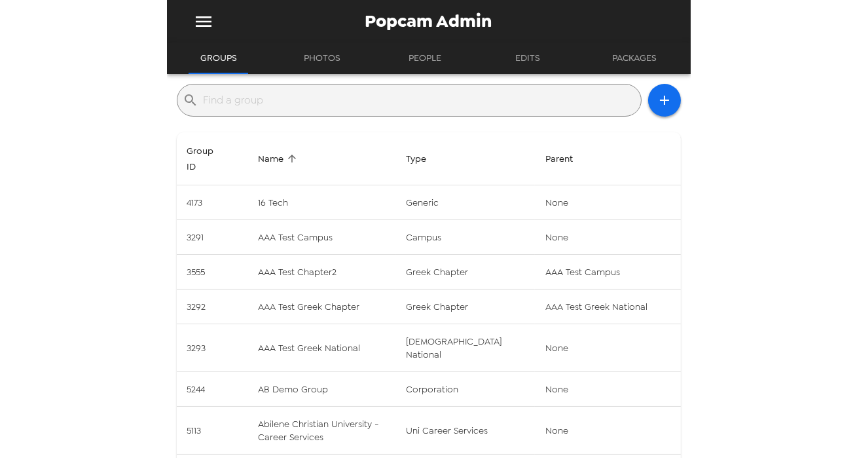
click at [324, 102] on input "text" at bounding box center [420, 100] width 432 height 21
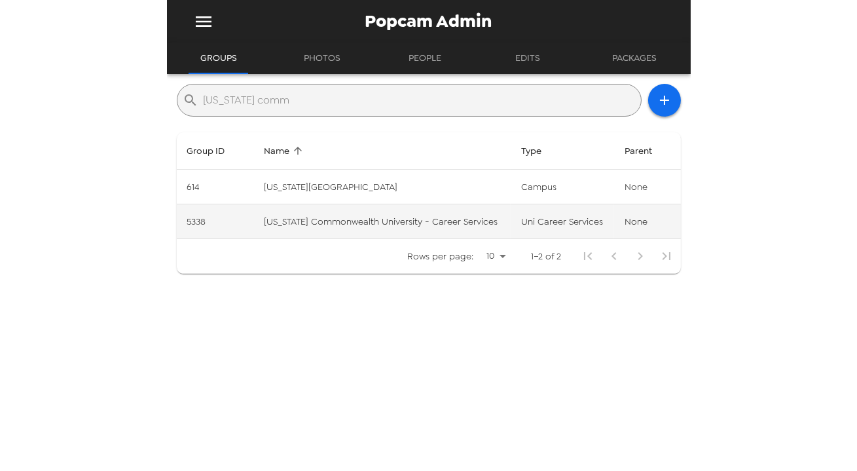
type input "virginia comm"
click at [312, 216] on td "Virginia Commonwealth University - Career Services" at bounding box center [381, 221] width 257 height 35
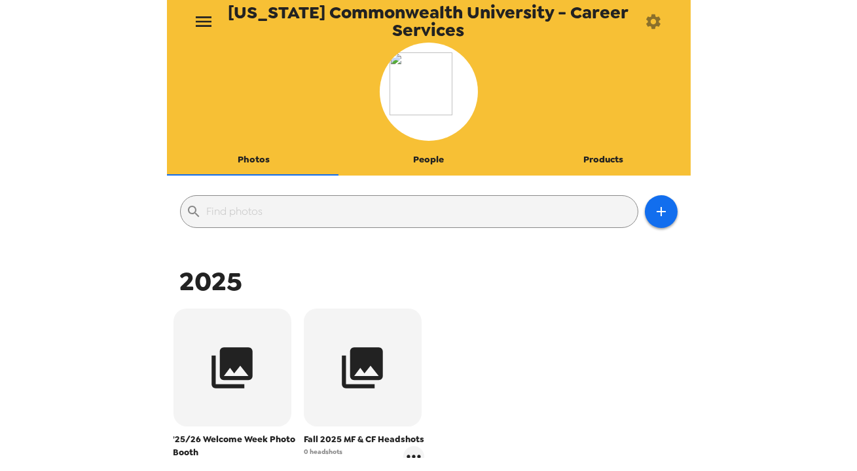
click at [208, 14] on icon "menu" at bounding box center [203, 21] width 21 height 21
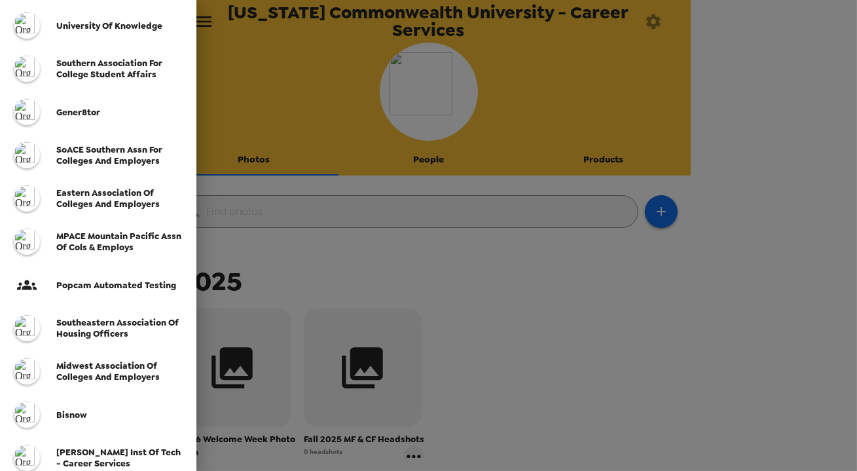
scroll to position [297, 0]
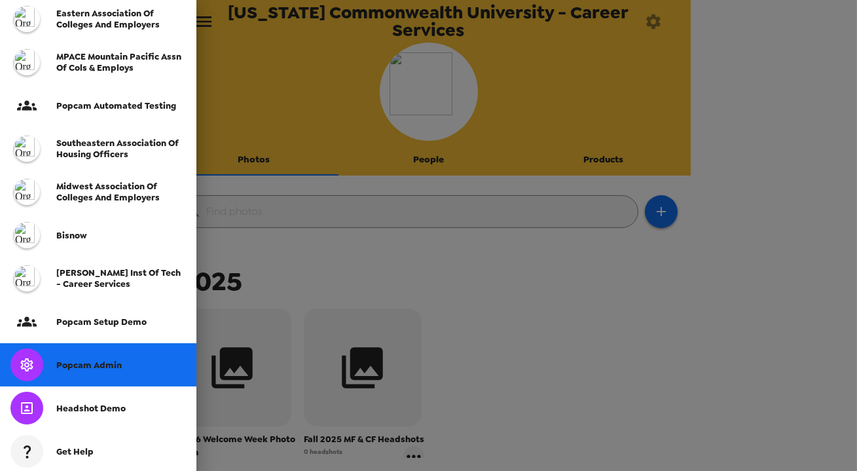
click at [120, 360] on div "Popcam Admin" at bounding box center [121, 365] width 130 height 11
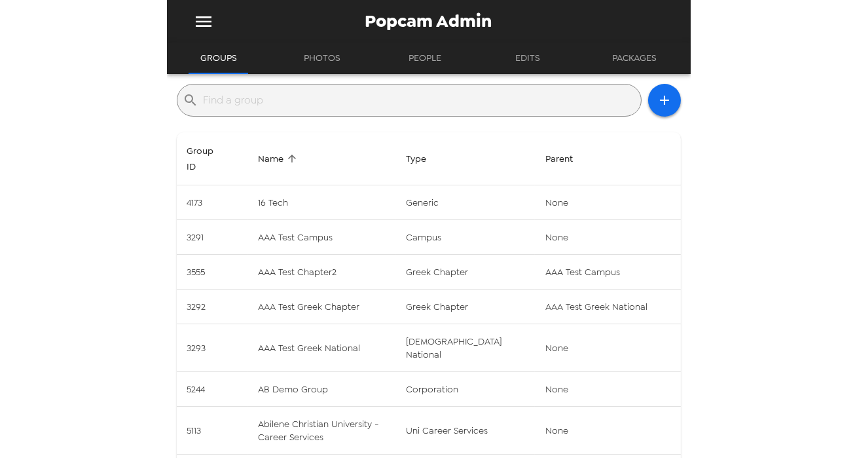
drag, startPoint x: 400, startPoint y: 105, endPoint x: 453, endPoint y: 92, distance: 54.0
click at [400, 105] on input "text" at bounding box center [420, 100] width 432 height 21
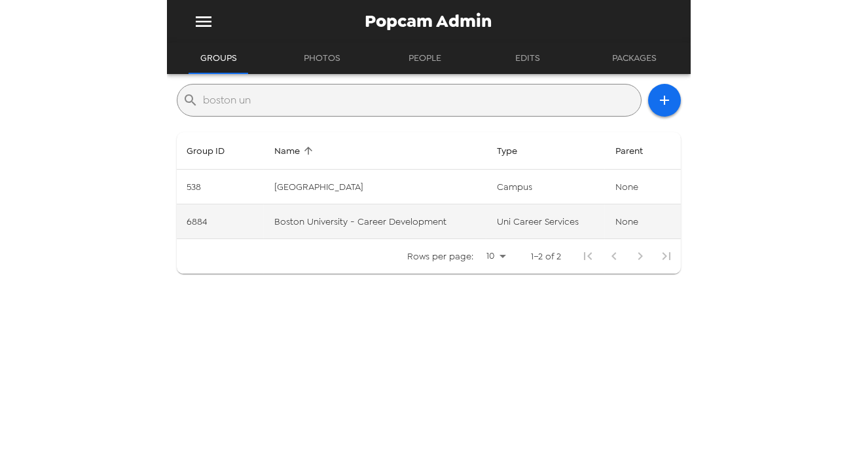
type input "boston un"
click at [466, 222] on td "Boston University - Career Development" at bounding box center [375, 221] width 223 height 35
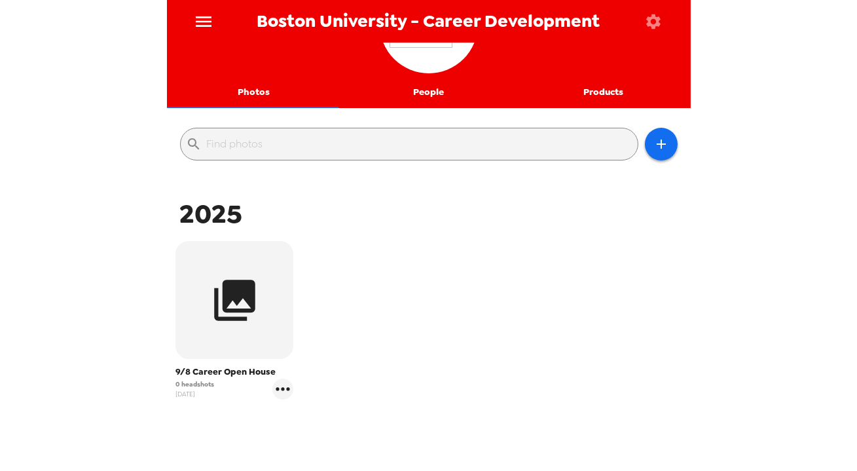
scroll to position [119, 0]
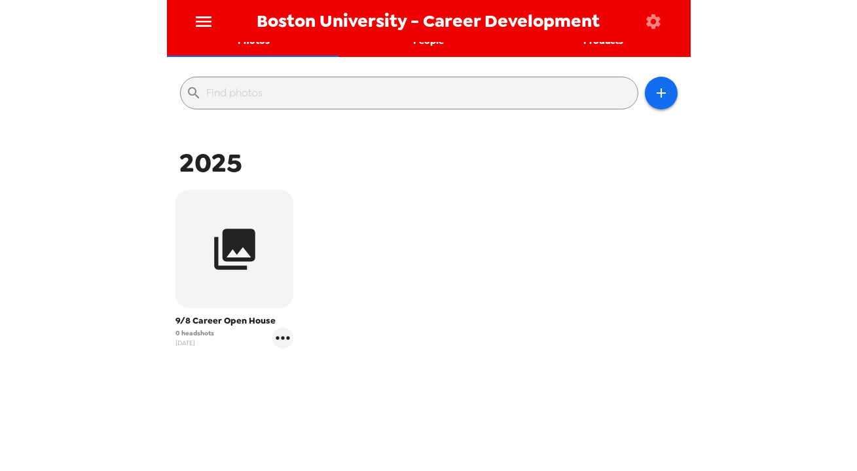
click at [203, 20] on icon "menu" at bounding box center [203, 21] width 21 height 21
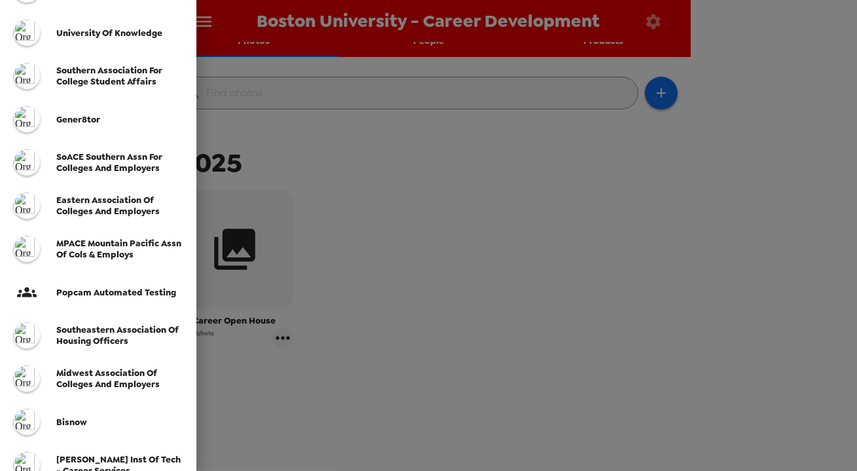
scroll to position [297, 0]
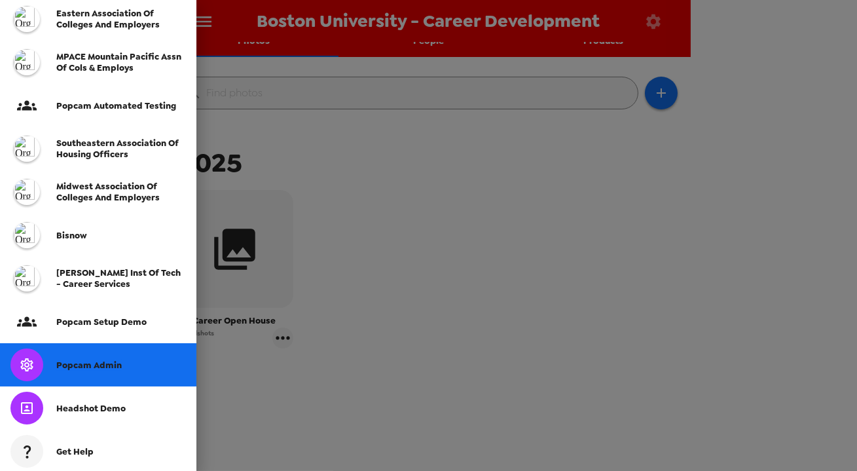
click at [143, 360] on div "Popcam Admin" at bounding box center [121, 365] width 130 height 11
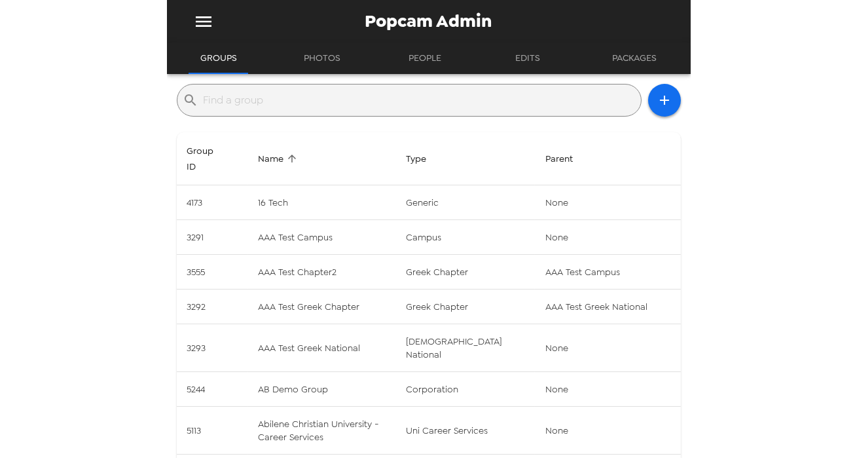
click at [261, 98] on input "text" at bounding box center [420, 100] width 432 height 21
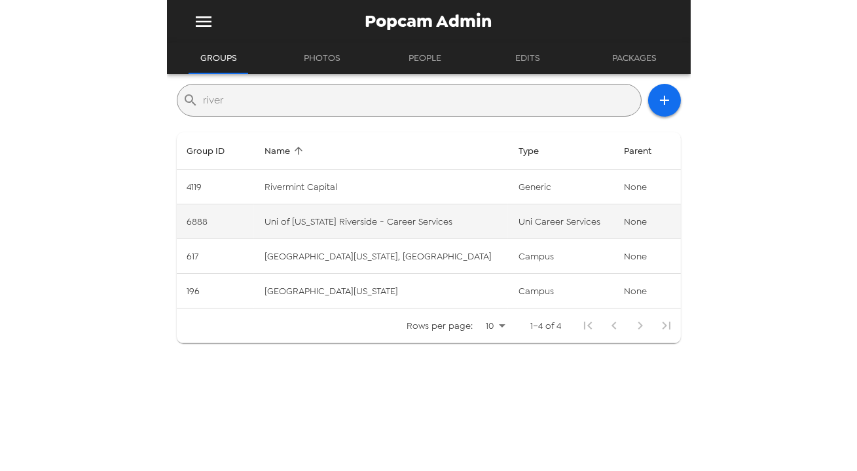
type input "river"
click at [432, 216] on td "Uni of California Riverside - Career Services" at bounding box center [381, 221] width 254 height 35
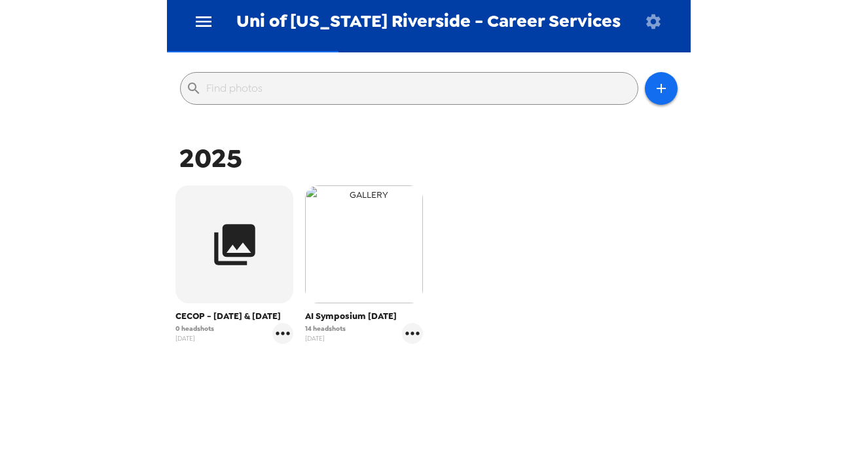
scroll to position [153, 0]
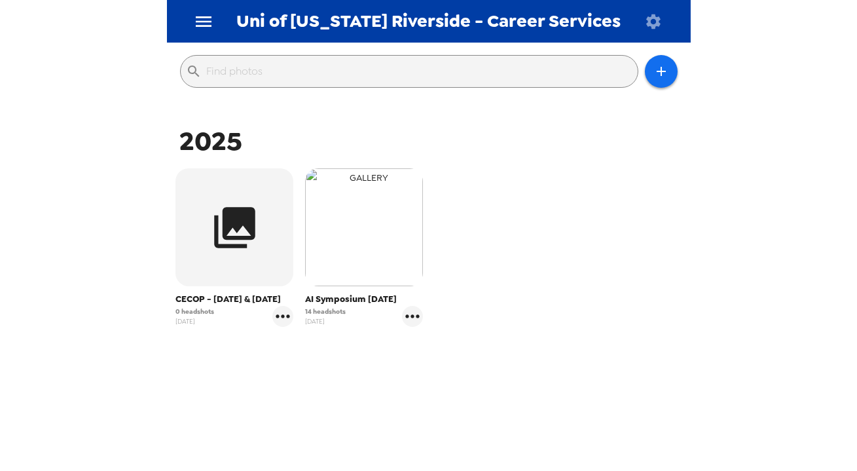
drag, startPoint x: 356, startPoint y: 230, endPoint x: 362, endPoint y: 235, distance: 8.4
click at [356, 231] on img "button" at bounding box center [364, 227] width 118 height 118
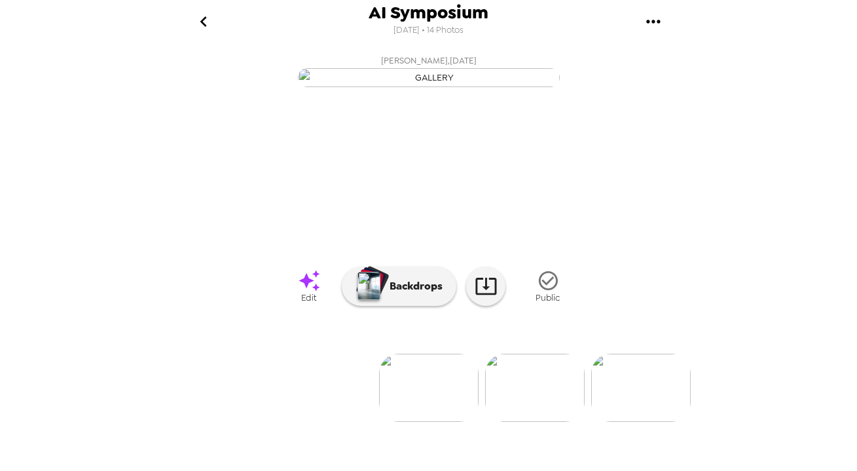
scroll to position [105, 0]
click at [488, 297] on icon at bounding box center [486, 285] width 23 height 23
click at [197, 22] on icon "go back" at bounding box center [203, 21] width 21 height 21
